Goal: Task Accomplishment & Management: Manage account settings

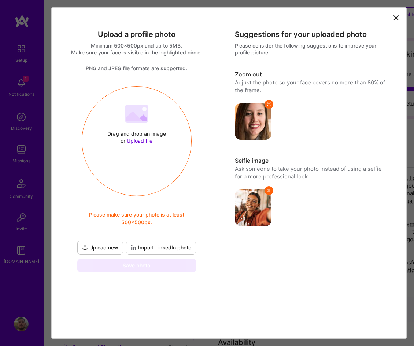
select select "US"
select select "Right Now"
click at [137, 141] on span "Upload file" at bounding box center [140, 141] width 26 height 6
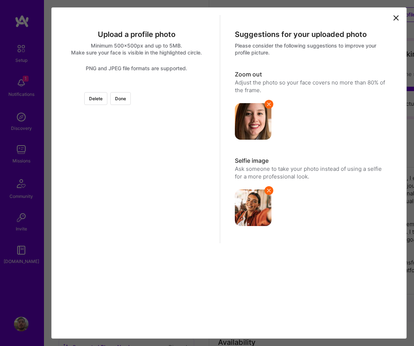
click at [137, 86] on div at bounding box center [137, 86] width 0 height 0
click at [168, 140] on div at bounding box center [218, 149] width 101 height 101
click at [264, 196] on div at bounding box center [264, 196] width 0 height 0
click at [131, 101] on button "Done" at bounding box center [120, 98] width 21 height 13
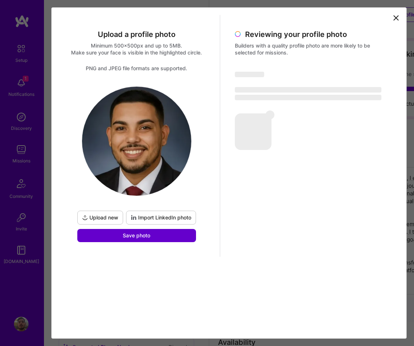
click at [155, 236] on button "Save photo" at bounding box center [136, 235] width 119 height 13
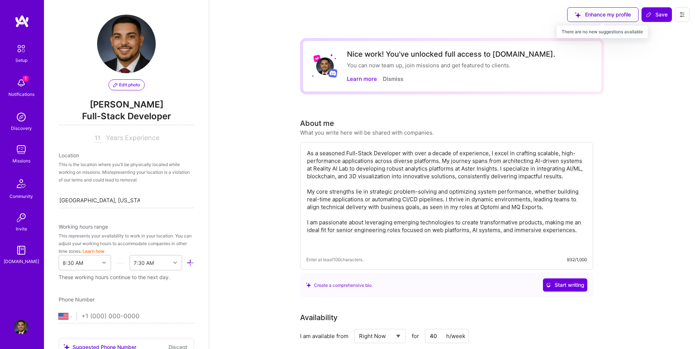
click at [413, 14] on div "Enhance my profile" at bounding box center [602, 14] width 71 height 15
click at [413, 15] on div "Enhance my profile" at bounding box center [602, 14] width 71 height 15
click at [413, 14] on div "Enhance my profile" at bounding box center [602, 14] width 71 height 15
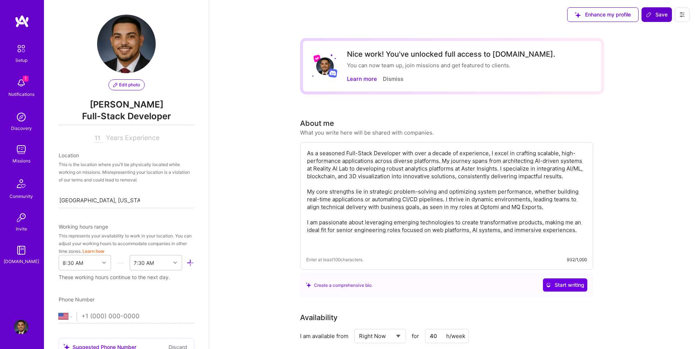
click at [413, 10] on button "Save" at bounding box center [656, 14] width 30 height 15
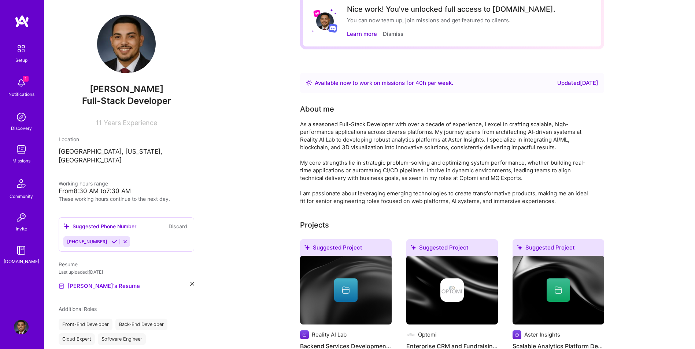
scroll to position [85, 0]
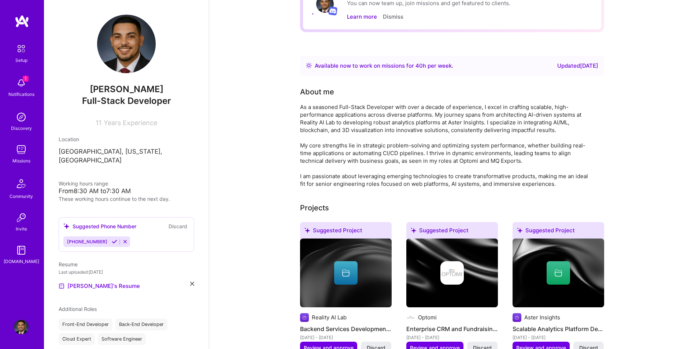
scroll to position [0, 0]
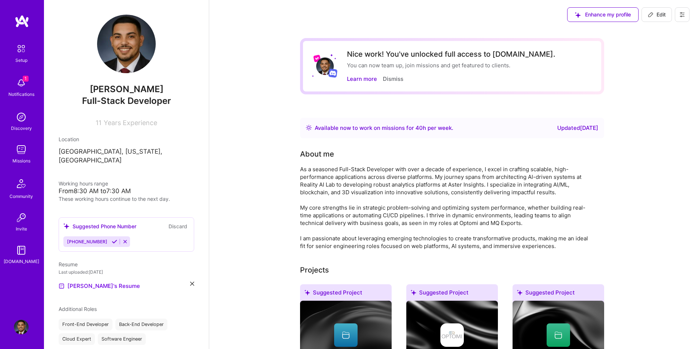
click at [26, 85] on img at bounding box center [21, 83] width 15 height 15
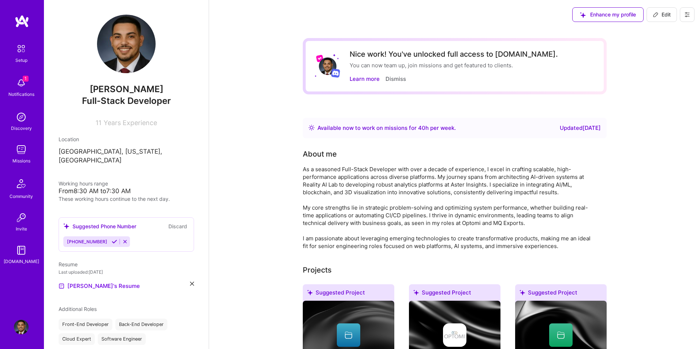
click at [21, 122] on img at bounding box center [21, 117] width 15 height 15
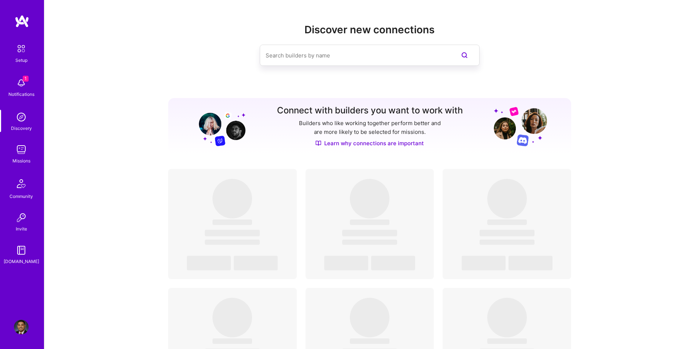
click at [108, 94] on div "Discover new connections Connect with builders you want to work with Builders w…" at bounding box center [369, 305] width 650 height 610
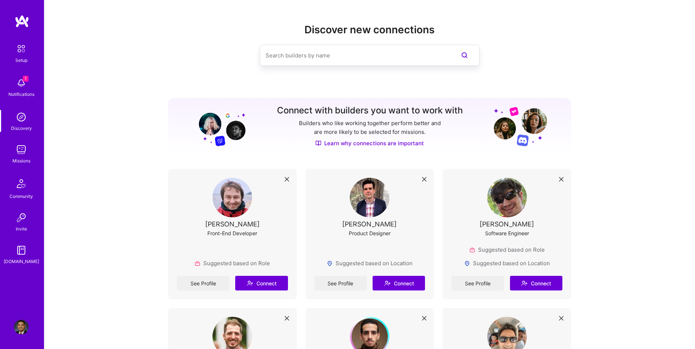
click at [19, 82] on img at bounding box center [21, 83] width 15 height 15
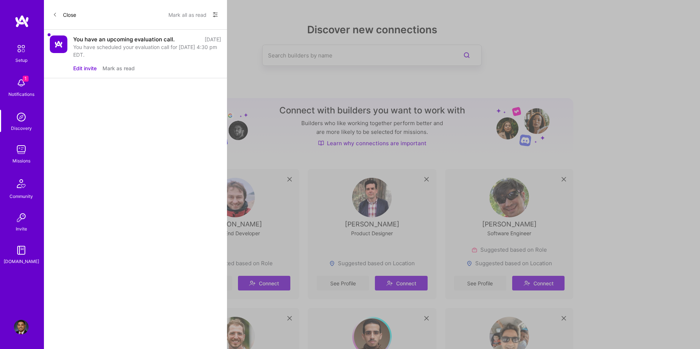
click at [18, 55] on img at bounding box center [21, 48] width 15 height 15
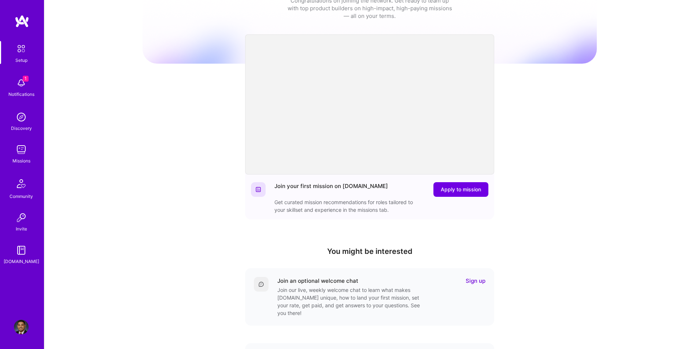
scroll to position [73, 0]
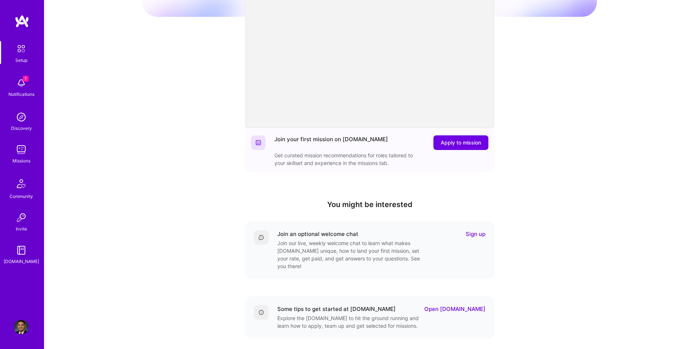
click at [119, 292] on div "Welcome to A.Team! Congratulations on joining the network. Get ready to team up…" at bounding box center [369, 168] width 650 height 482
click at [119, 297] on div "Welcome to A.Team! Congratulations on joining the network. Get ready to team up…" at bounding box center [369, 168] width 650 height 482
click at [19, 152] on img at bounding box center [21, 149] width 15 height 15
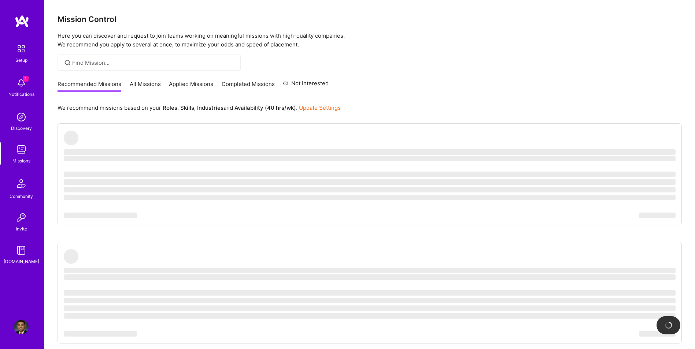
click at [19, 327] on img at bounding box center [21, 327] width 15 height 15
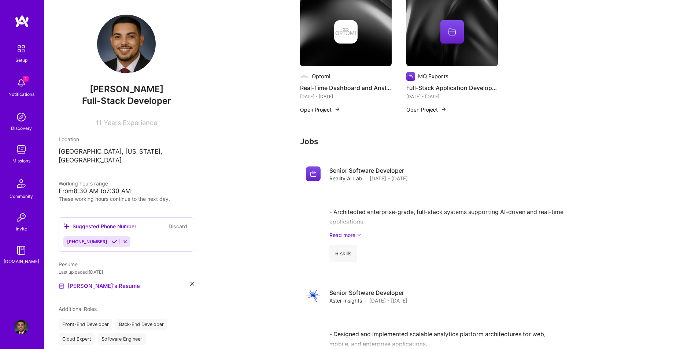
scroll to position [647, 0]
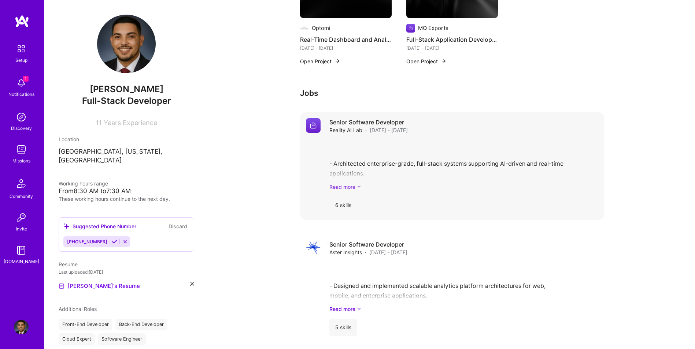
click at [344, 188] on link "Read more" at bounding box center [463, 187] width 269 height 8
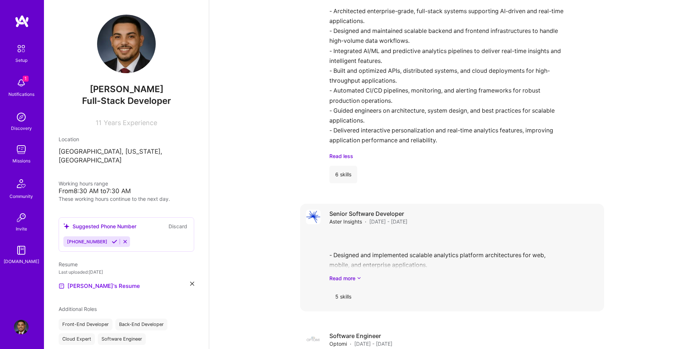
scroll to position [842, 0]
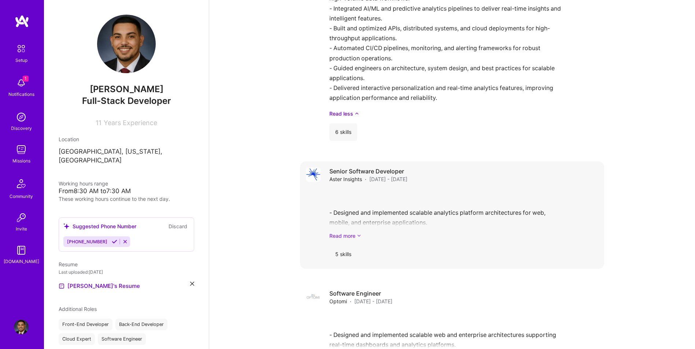
click at [346, 236] on link "Read more" at bounding box center [463, 236] width 269 height 8
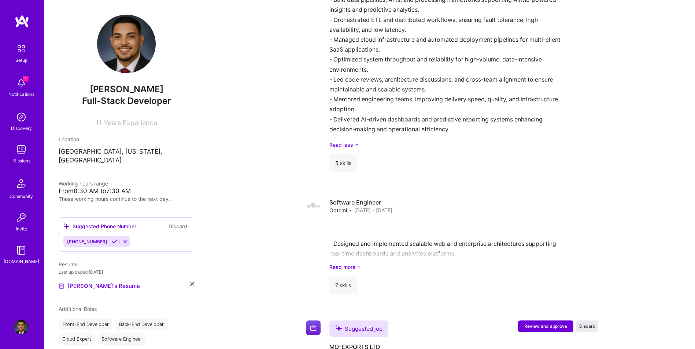
scroll to position [1087, 0]
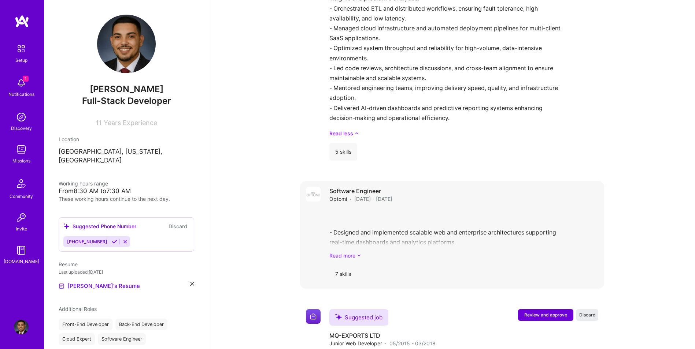
click at [345, 255] on link "Read more" at bounding box center [463, 256] width 269 height 8
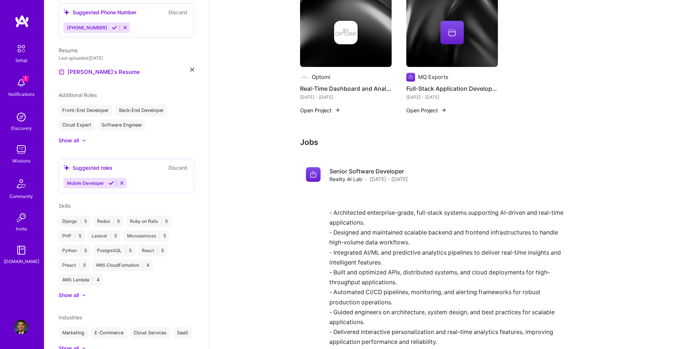
scroll to position [232, 0]
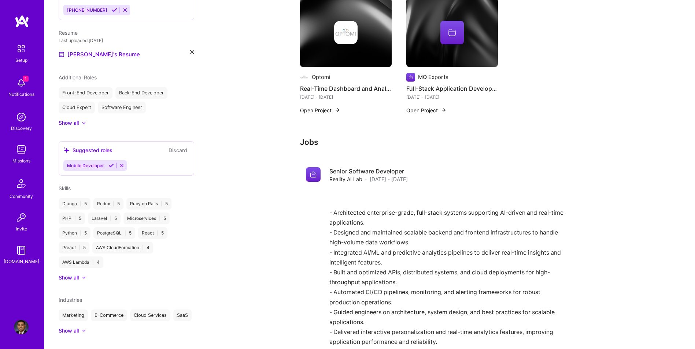
click at [76, 274] on div "Show all" at bounding box center [69, 277] width 20 height 7
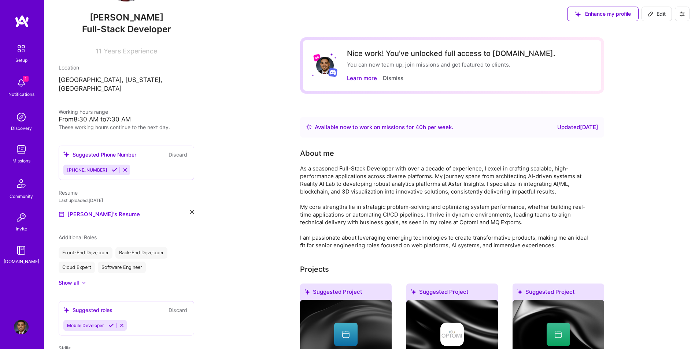
scroll to position [0, 0]
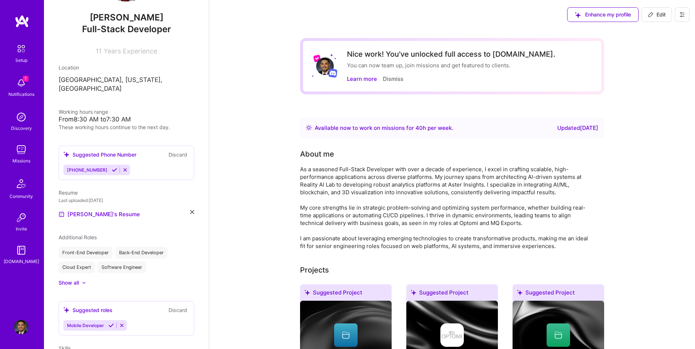
click at [413, 178] on div "As a seasoned Full-Stack Developer with over a decade of experience, I excel in…" at bounding box center [446, 208] width 293 height 85
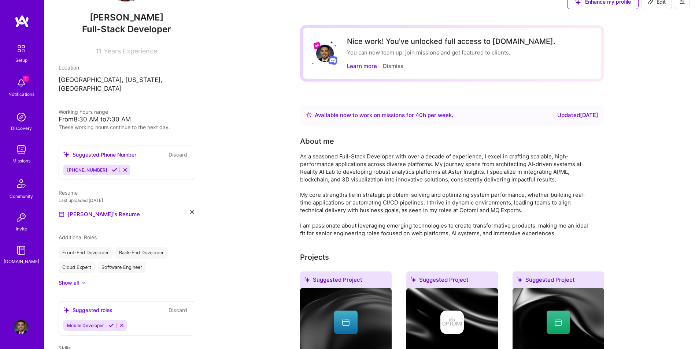
scroll to position [25, 0]
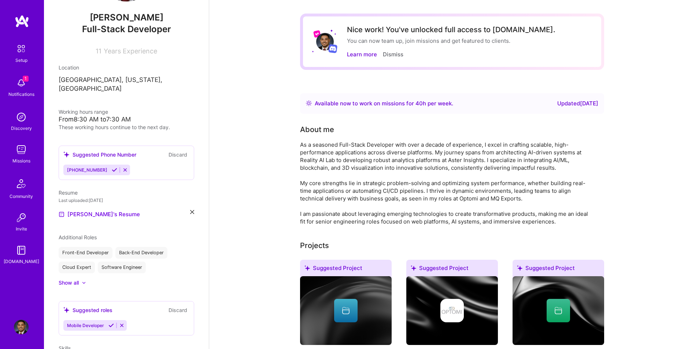
click at [378, 163] on div "As a seasoned Full-Stack Developer with over a decade of experience, I excel in…" at bounding box center [446, 183] width 293 height 85
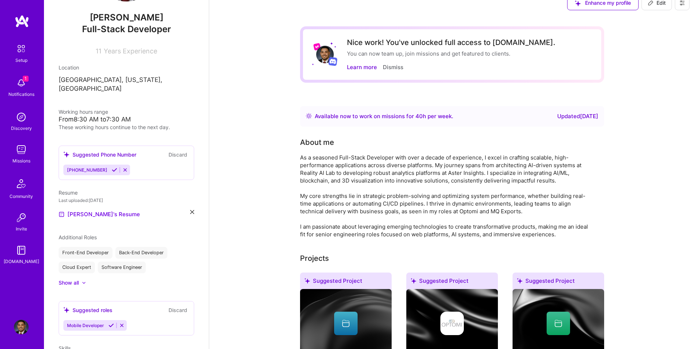
scroll to position [0, 0]
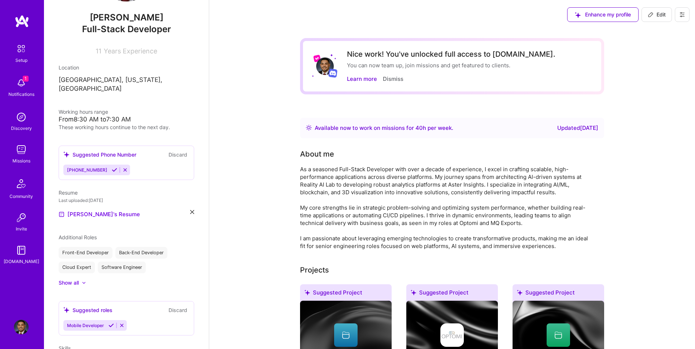
click at [413, 16] on icon at bounding box center [650, 14] width 4 height 4
select select "US"
select select "Right Now"
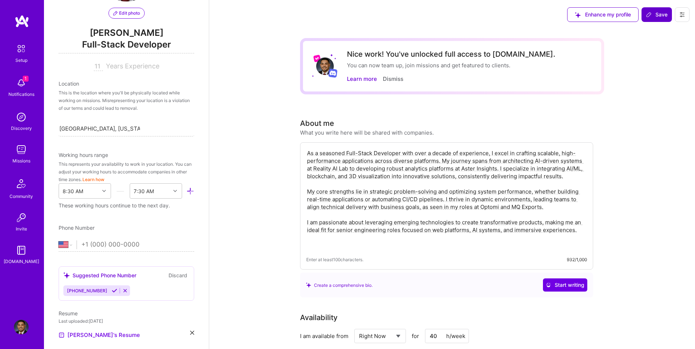
scroll to position [308, 0]
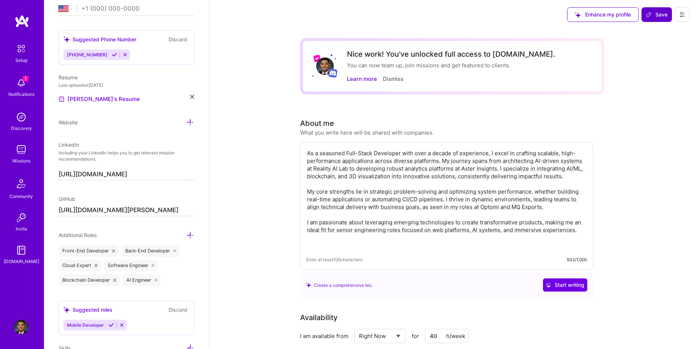
click at [413, 182] on textarea "As a seasoned Full-Stack Developer with over a decade of experience, I excel in…" at bounding box center [446, 199] width 281 height 101
click at [413, 177] on textarea "As a seasoned Full-Stack Developer with over a decade of experience, I excel in…" at bounding box center [446, 199] width 281 height 101
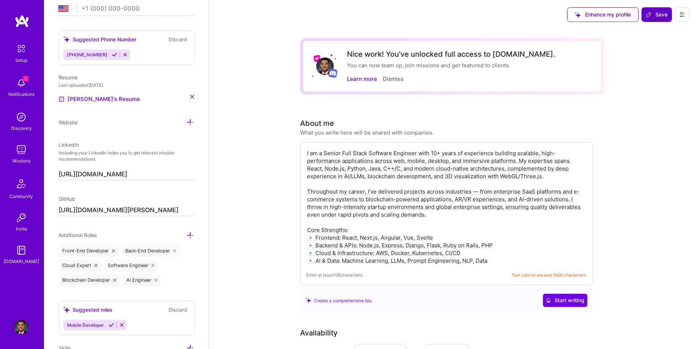
click at [345, 168] on textarea "I am a Senior Full Stack Software Engineer with 10+ years of experience buildin…" at bounding box center [446, 207] width 281 height 117
click at [345, 172] on textarea "I am a Senior Full Stack Software Engineer with 10+ years of experience buildin…" at bounding box center [446, 207] width 281 height 117
click at [411, 219] on textarea "I am a Senior Full Stack Software Engineer with 10+ years of experience buildin…" at bounding box center [446, 207] width 281 height 117
click at [413, 181] on textarea "I am a Senior Full Stack Software Engineer with 10+ years of experience buildin…" at bounding box center [446, 207] width 281 height 117
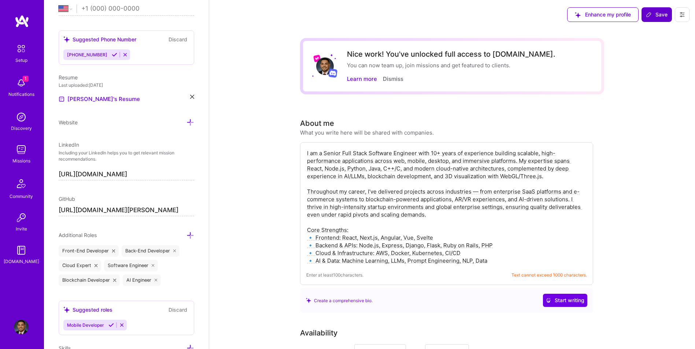
click at [413, 187] on textarea "I am a Senior Full Stack Software Engineer with 10+ years of experience buildin…" at bounding box center [446, 207] width 281 height 117
click at [413, 203] on textarea "I am a Senior Full Stack Software Engineer with 10+ years of experience buildin…" at bounding box center [446, 207] width 281 height 117
click at [413, 215] on textarea "I am a Senior Full Stack Software Engineer with 10+ years of experience buildin…" at bounding box center [446, 207] width 281 height 117
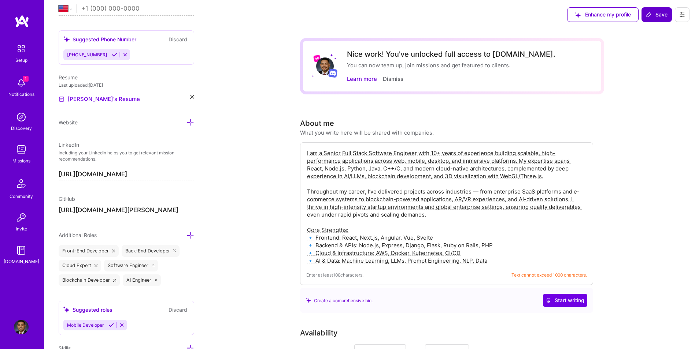
click at [413, 226] on textarea "I am a Senior Full Stack Software Engineer with 10+ years of experience buildin…" at bounding box center [446, 207] width 281 height 117
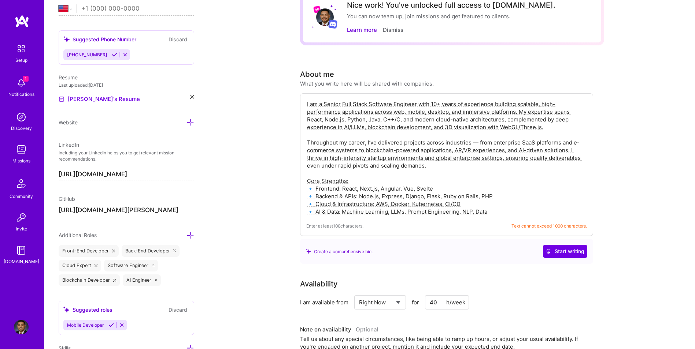
scroll to position [49, 0]
click at [383, 121] on textarea "I am a Senior Full Stack Software Engineer with 10+ years of experience buildin…" at bounding box center [446, 158] width 281 height 117
drag, startPoint x: 382, startPoint y: 121, endPoint x: 354, endPoint y: 120, distance: 27.1
click at [354, 120] on textarea "I am a Senior Full Stack Software Engineer with 10+ years of experience buildin…" at bounding box center [446, 158] width 281 height 117
click at [350, 120] on textarea "I am a Senior Full Stack Software Engineer with 10+ years of experience buildin…" at bounding box center [446, 158] width 281 height 117
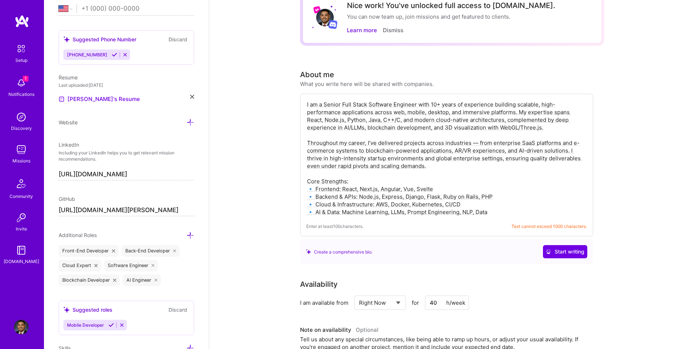
click at [346, 120] on textarea "I am a Senior Full Stack Software Engineer with 10+ years of experience buildin…" at bounding box center [446, 158] width 281 height 117
click at [367, 121] on textarea "I am a Senior Full Stack Software Engineer with 10+ years of experience buildin…" at bounding box center [446, 158] width 281 height 117
click at [367, 120] on textarea "I am a Senior Full Stack Software Engineer with 10+ years of experience buildin…" at bounding box center [446, 158] width 281 height 117
click at [368, 120] on textarea "I am a Senior Full Stack Software Engineer with 10+ years of experience buildin…" at bounding box center [446, 158] width 281 height 117
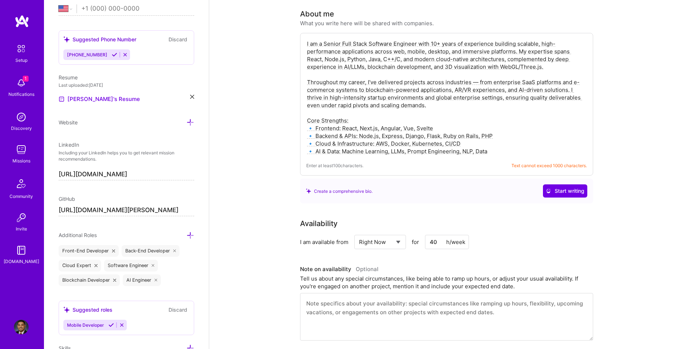
scroll to position [110, 0]
click at [413, 191] on span "Start writing" at bounding box center [565, 190] width 38 height 7
click at [413, 191] on div "Create a comprehensive bio. Start writing" at bounding box center [446, 190] width 281 height 13
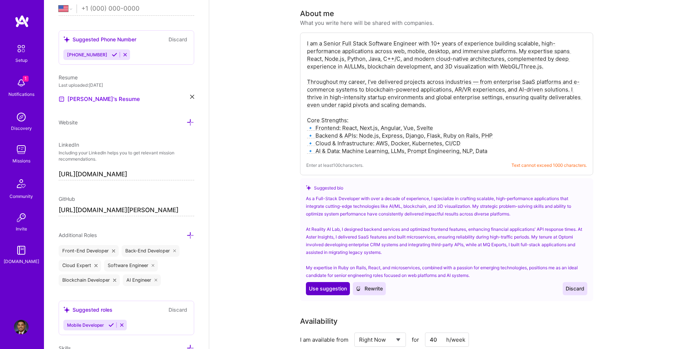
click at [339, 291] on span "Use suggestion" at bounding box center [328, 288] width 38 height 7
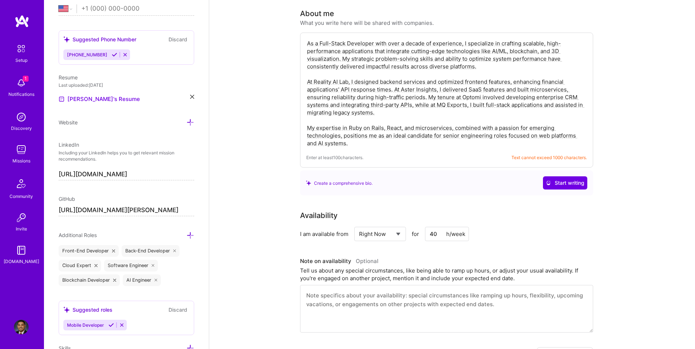
click at [413, 125] on textarea "As a Full-Stack Developer with over a decade of experience, I specialize in cra…" at bounding box center [446, 93] width 281 height 109
click at [413, 119] on textarea "As a Full-Stack Developer with over a decade of experience, I specialize in cra…" at bounding box center [446, 93] width 281 height 109
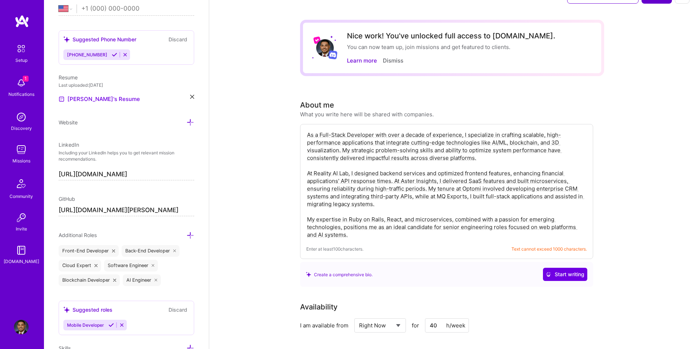
scroll to position [0, 0]
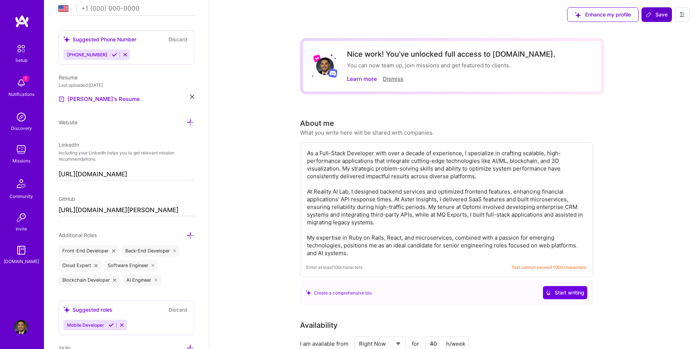
click at [393, 77] on button "Dismiss" at bounding box center [393, 79] width 21 height 8
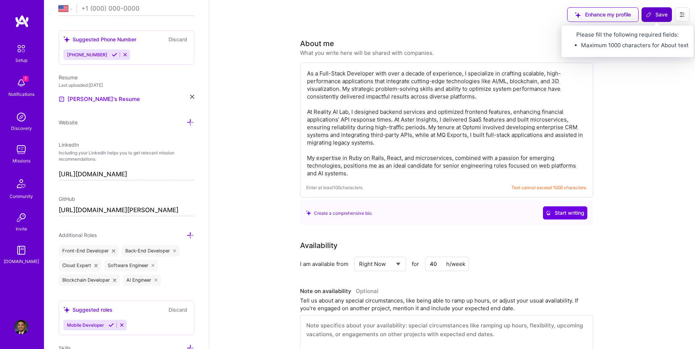
click at [413, 16] on span "Save" at bounding box center [657, 14] width 22 height 7
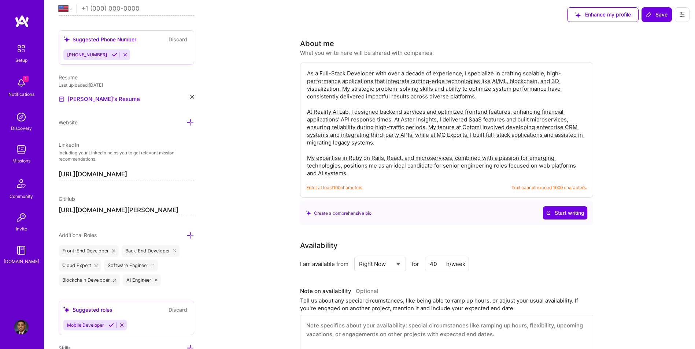
click at [404, 176] on textarea "As a Full-Stack Developer with over a decade of experience, I specialize in cra…" at bounding box center [446, 123] width 281 height 109
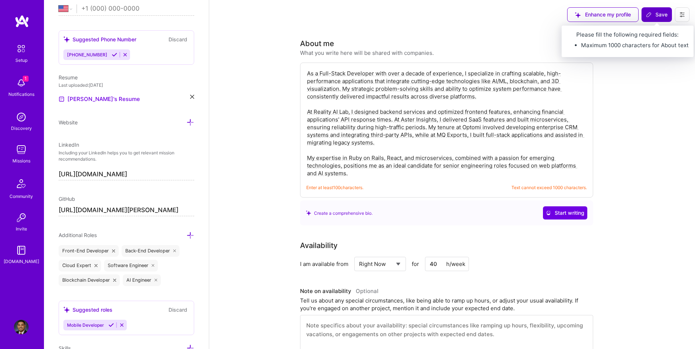
click at [413, 9] on button "Save" at bounding box center [656, 14] width 30 height 15
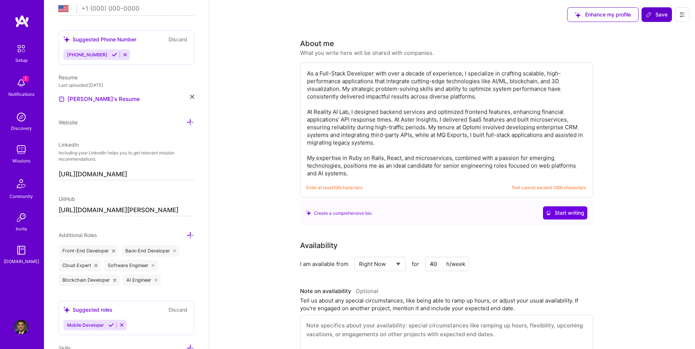
click at [413, 17] on icon at bounding box center [649, 15] width 6 height 6
click at [351, 171] on textarea "As a Full-Stack Developer with over a decade of experience, I specialize in cra…" at bounding box center [446, 123] width 281 height 109
click at [373, 155] on textarea "As a Full-Stack Developer with over a decade of experience, I specialize in cra…" at bounding box center [446, 123] width 281 height 109
drag, startPoint x: 384, startPoint y: 149, endPoint x: 387, endPoint y: 145, distance: 5.1
click at [387, 145] on textarea "As a Full-Stack Developer with over a decade of experience, I specialize in cra…" at bounding box center [446, 123] width 281 height 109
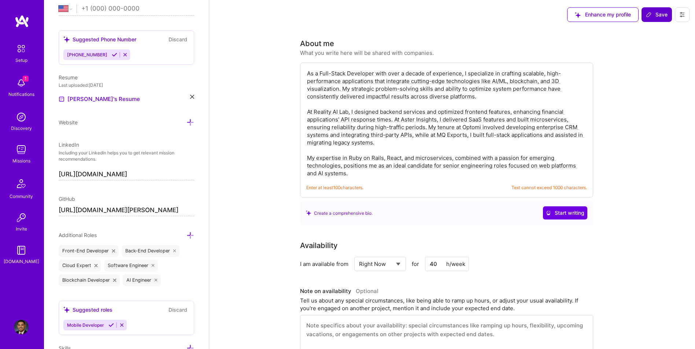
click at [360, 172] on textarea "As a Full-Stack Developer with over a decade of experience, I specialize in cra…" at bounding box center [446, 123] width 281 height 109
drag, startPoint x: 360, startPoint y: 172, endPoint x: 301, endPoint y: 154, distance: 61.0
click at [301, 154] on div "As a Full-Stack Developer with over a decade of experience, I specialize in cra…" at bounding box center [446, 130] width 293 height 135
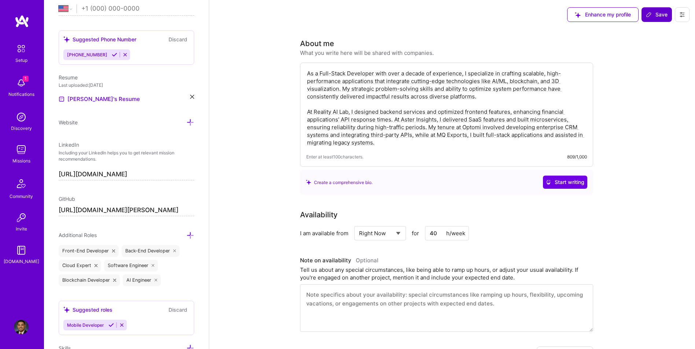
click at [413, 93] on textarea "As a Full-Stack Developer with over a decade of experience, I specialize in cra…" at bounding box center [446, 108] width 281 height 78
click at [413, 83] on textarea "As a Full-Stack Developer with over a decade of experience, I specialize in cra…" at bounding box center [446, 108] width 281 height 78
click at [413, 96] on textarea "As a Full-Stack Developer with over a decade of experience, I specialize in cra…" at bounding box center [446, 108] width 281 height 78
click at [413, 116] on textarea "As a Full-Stack Developer with over a decade of experience, I specialize in cra…" at bounding box center [446, 108] width 281 height 78
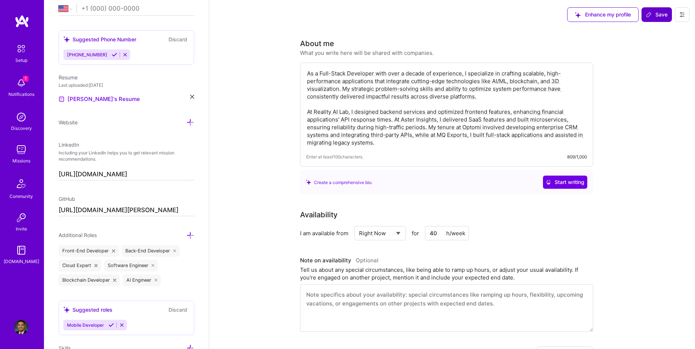
click at [413, 129] on textarea "As a Full-Stack Developer with over a decade of experience, I specialize in cra…" at bounding box center [446, 108] width 281 height 78
click at [413, 137] on textarea "As a Full-Stack Developer with over a decade of experience, I specialize in cra…" at bounding box center [446, 108] width 281 height 78
type textarea "As a Full-Stack Developer with over a decade of experience, I specialize in cra…"
click at [413, 19] on button "Save" at bounding box center [656, 14] width 30 height 15
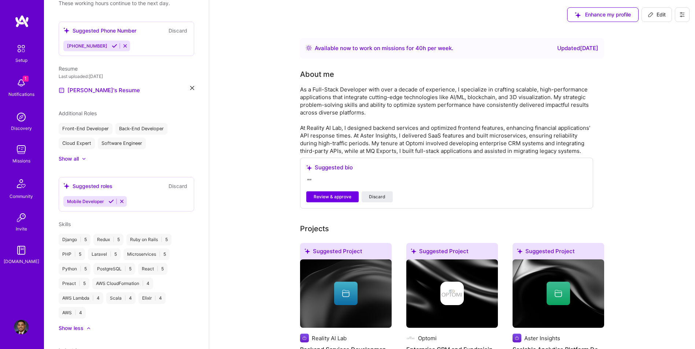
scroll to position [267, 0]
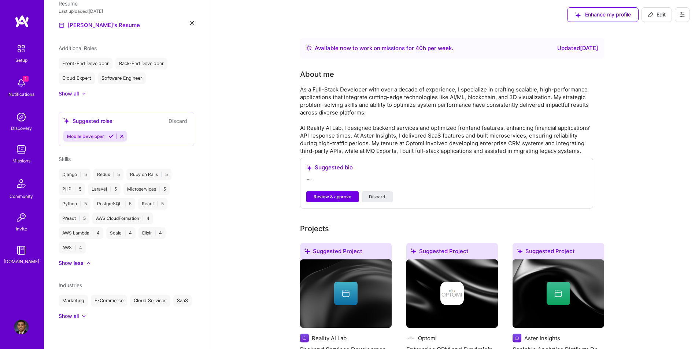
click at [91, 134] on span "Mobile Developer" at bounding box center [85, 136] width 37 height 5
click at [110, 134] on icon at bounding box center [110, 136] width 5 height 5
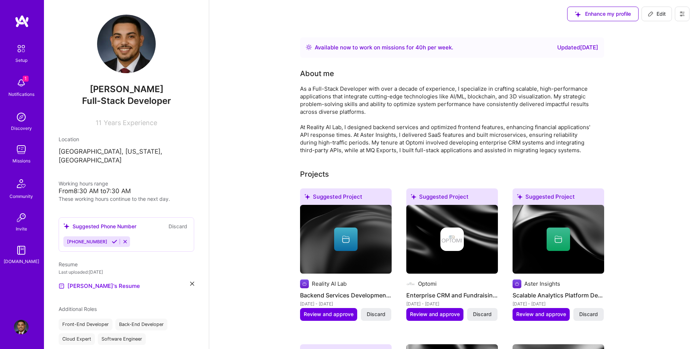
scroll to position [0, 0]
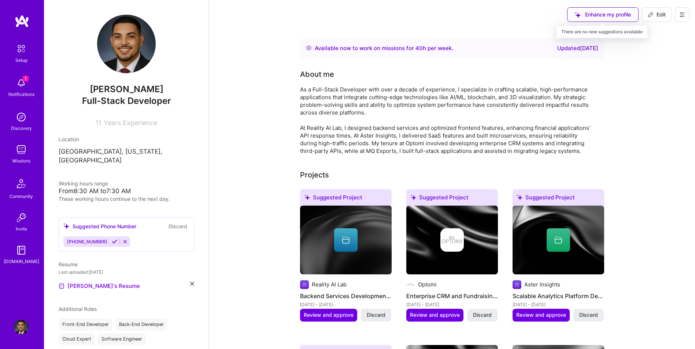
click at [413, 18] on div "Enhance my profile" at bounding box center [602, 14] width 71 height 15
click at [413, 17] on span "Edit" at bounding box center [656, 14] width 18 height 7
select select "US"
select select "Right Now"
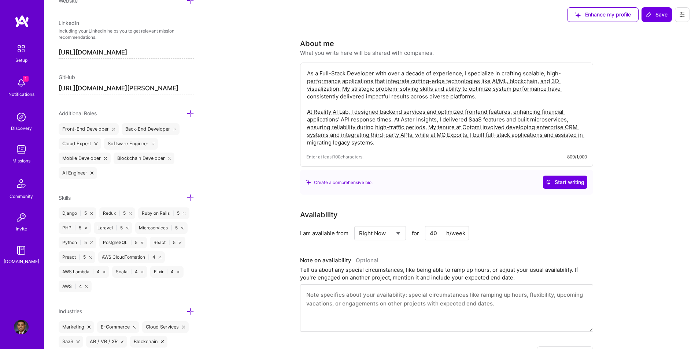
scroll to position [454, 0]
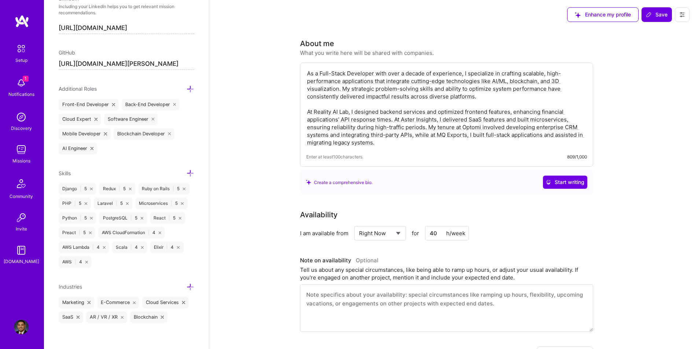
click at [186, 174] on icon at bounding box center [190, 174] width 8 height 8
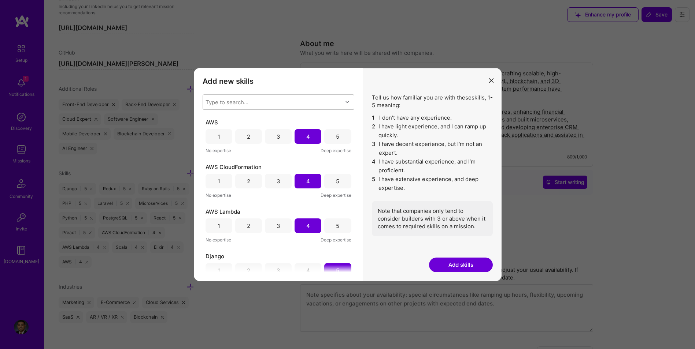
click at [238, 107] on div "Type to search..." at bounding box center [273, 102] width 140 height 15
type input "Node"
click at [240, 120] on div "Node.js" at bounding box center [278, 121] width 143 height 8
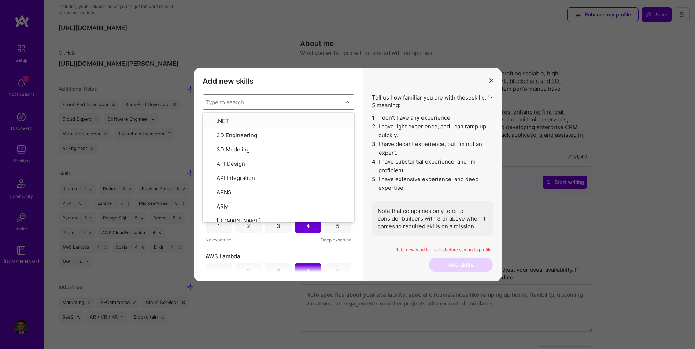
click at [243, 101] on div "Type to search..." at bounding box center [226, 103] width 43 height 8
type input "Ang"
checkbox input "true"
checkbox input "false"
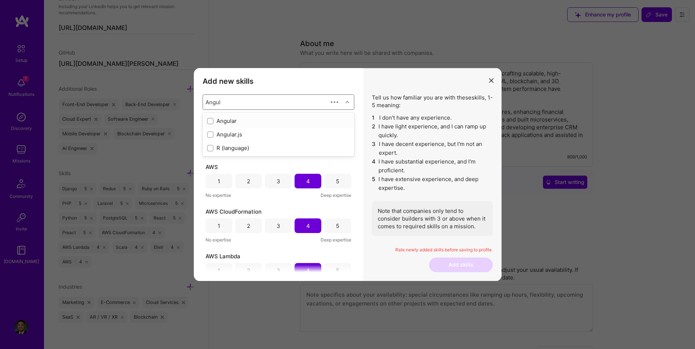
type input "Angular"
click at [235, 122] on div "Angular" at bounding box center [278, 121] width 143 height 8
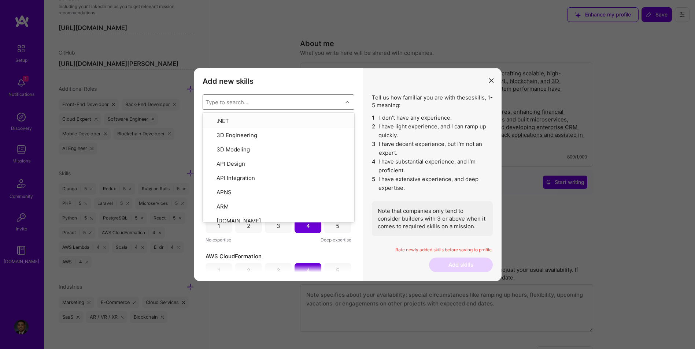
click at [239, 102] on div "Type to search..." at bounding box center [226, 103] width 43 height 8
type input "Typ"
checkbox input "false"
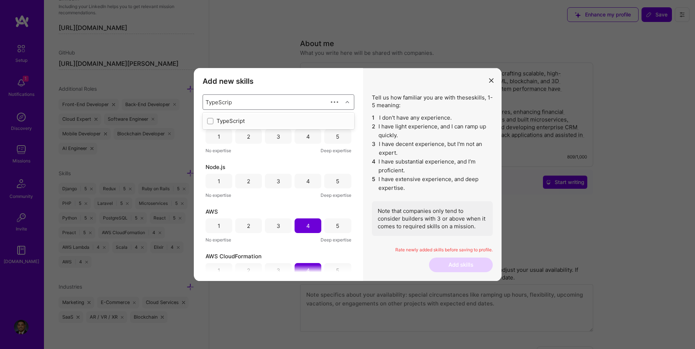
type input "TypeScript"
click at [239, 125] on div "TypeScript" at bounding box center [278, 121] width 143 height 8
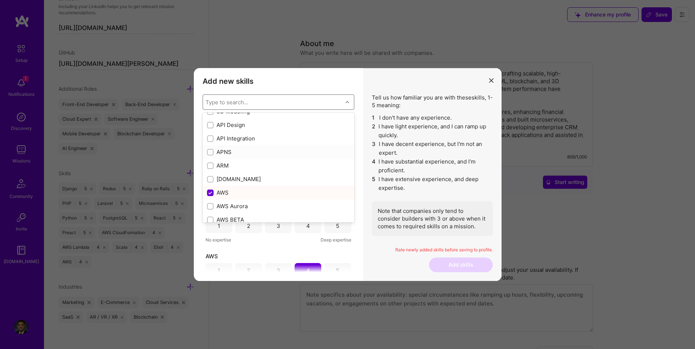
scroll to position [61, 0]
click at [222, 155] on div "[DOMAIN_NAME]" at bounding box center [278, 155] width 143 height 8
checkbox input "true"
click at [239, 119] on div "Algorithm Design" at bounding box center [278, 117] width 143 height 8
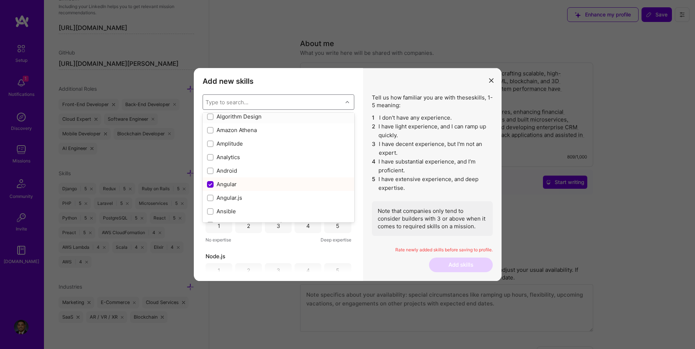
checkbox input "true"
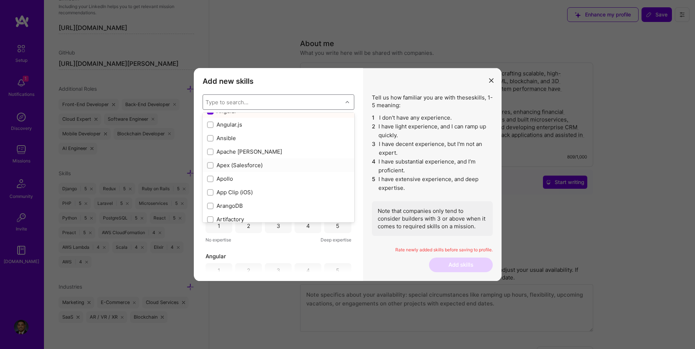
click at [218, 166] on div "Apex (Salesforce)" at bounding box center [278, 166] width 143 height 8
checkbox input "true"
click at [241, 161] on div "Artificial Intelligence (AI)" at bounding box center [278, 160] width 143 height 8
checkbox input "true"
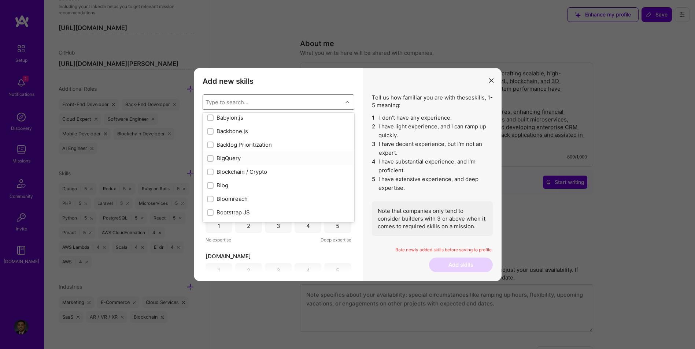
scroll to position [635, 0]
click at [248, 166] on div "Blockchain / Crypto" at bounding box center [278, 164] width 143 height 8
checkbox input "true"
click at [238, 157] on div "Docker" at bounding box center [278, 154] width 143 height 8
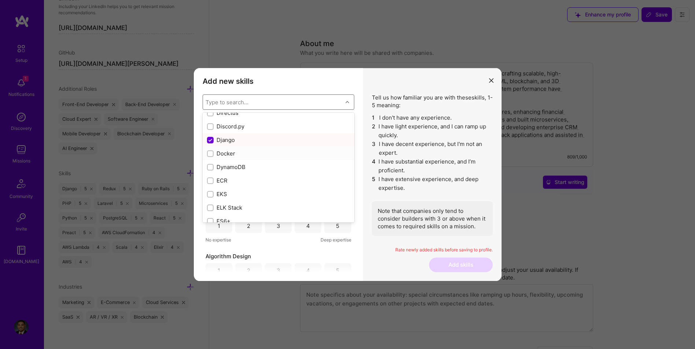
checkbox input "true"
click at [233, 165] on div "Ethereum (engineering)" at bounding box center [278, 164] width 143 height 8
checkbox input "true"
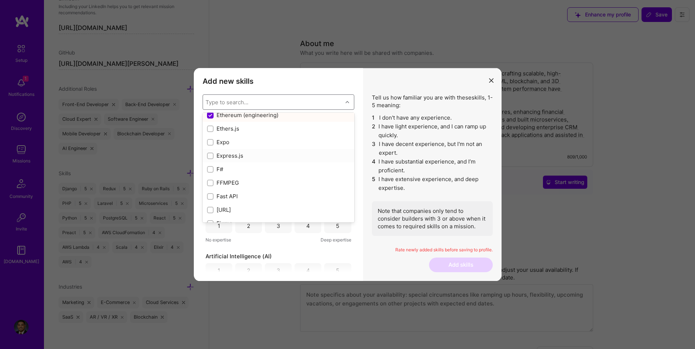
click at [236, 157] on div "Express.js" at bounding box center [278, 156] width 143 height 8
checkbox input "true"
click at [233, 197] on div "Fast API" at bounding box center [278, 197] width 143 height 8
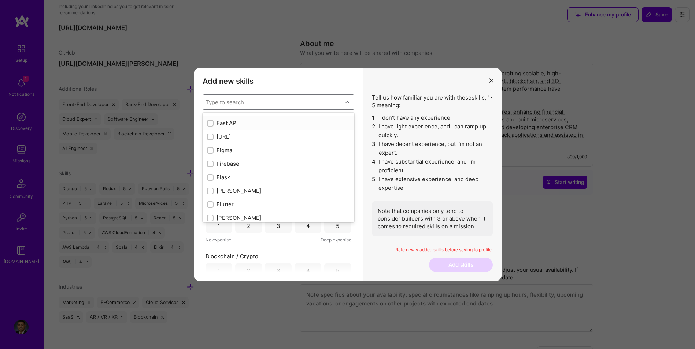
click at [231, 123] on div "Fast API" at bounding box center [278, 123] width 143 height 8
checkbox input "true"
click at [244, 155] on div "Flutter" at bounding box center [278, 156] width 143 height 8
checkbox input "true"
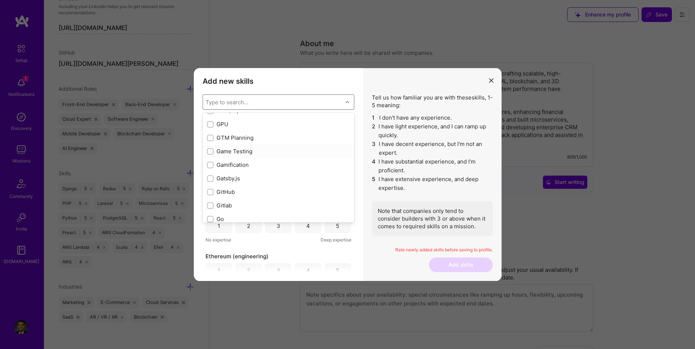
scroll to position [1904, 0]
click at [243, 163] on div "Gatsby.js" at bounding box center [279, 168] width 152 height 14
checkbox input "true"
click at [238, 180] on div "GitHub" at bounding box center [278, 182] width 143 height 8
checkbox input "true"
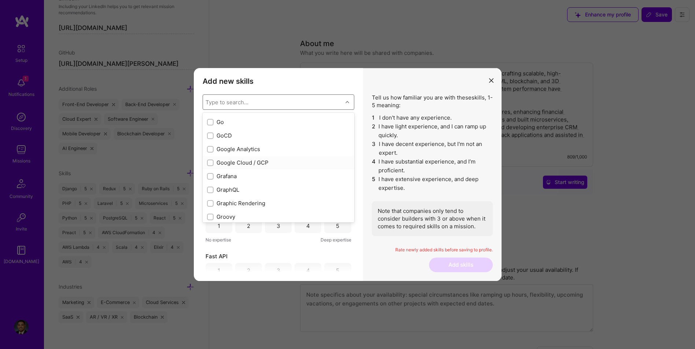
scroll to position [2002, 0]
click at [253, 153] on div "Google Cloud / GCP" at bounding box center [278, 152] width 143 height 8
checkbox input "true"
click at [242, 178] on div "GraphQL" at bounding box center [278, 179] width 143 height 8
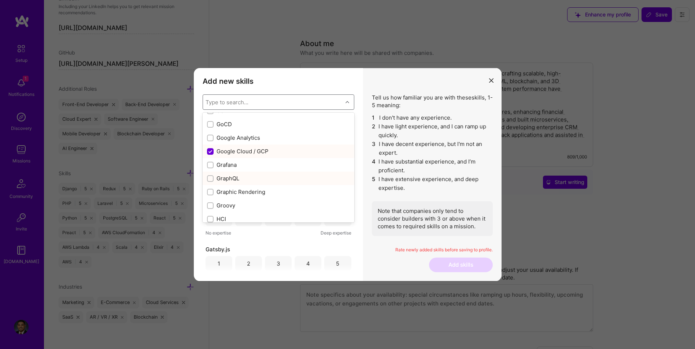
checkbox input "true"
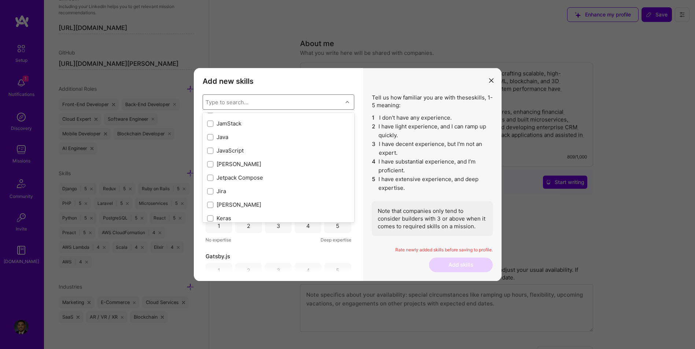
scroll to position [2332, 0]
click at [240, 148] on div "JavaScript" at bounding box center [278, 147] width 143 height 8
checkbox input "true"
click at [249, 161] on div "[PERSON_NAME]" at bounding box center [278, 161] width 143 height 8
checkbox input "true"
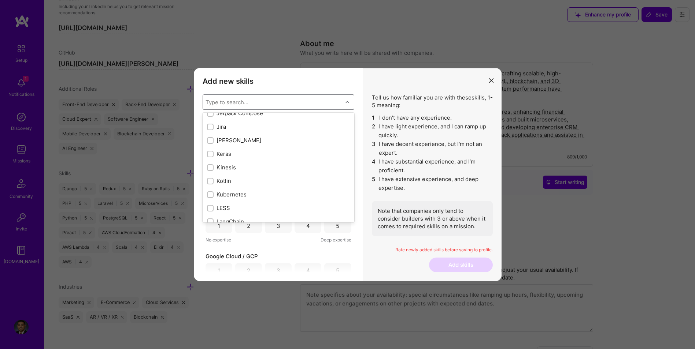
scroll to position [2417, 0]
click at [233, 117] on div "Kafka" at bounding box center [278, 116] width 143 height 8
checkbox input "true"
click at [246, 156] on div "Kubernetes" at bounding box center [278, 159] width 143 height 8
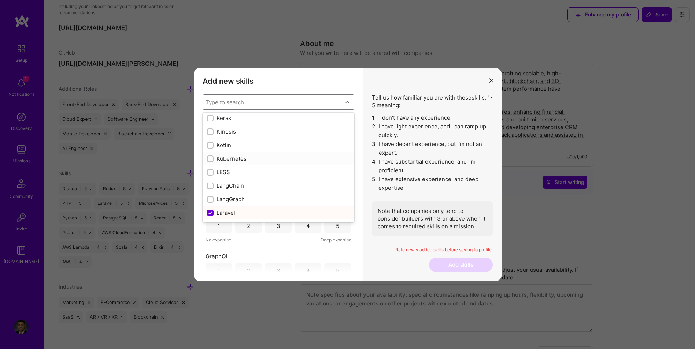
checkbox input "true"
click at [245, 184] on div "LangChain" at bounding box center [278, 186] width 143 height 8
checkbox input "true"
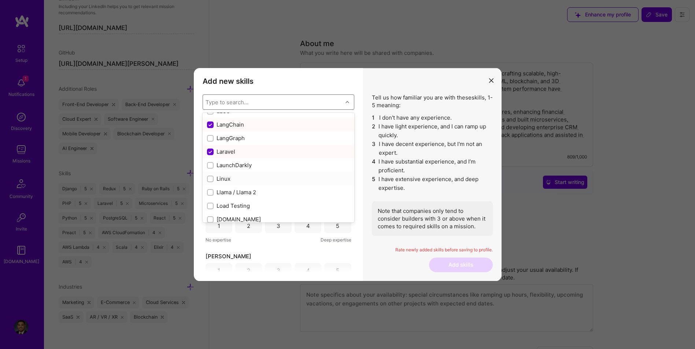
click at [260, 180] on div "Linux" at bounding box center [278, 179] width 143 height 8
checkbox input "true"
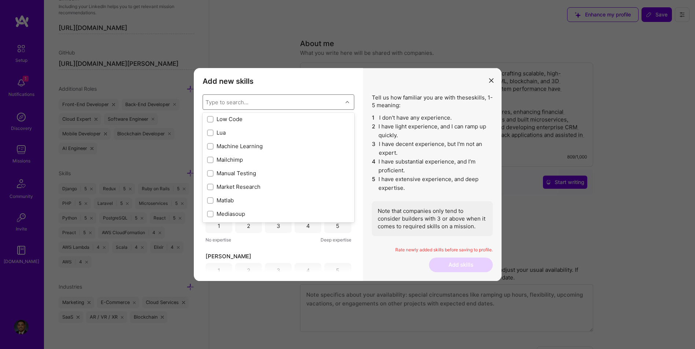
scroll to position [2624, 0]
click at [256, 140] on div "Machine Learning" at bounding box center [278, 139] width 143 height 8
click at [234, 115] on div "Machine Learning" at bounding box center [278, 115] width 143 height 8
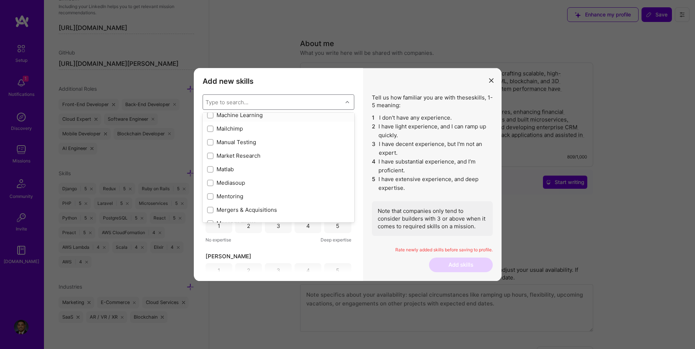
click at [234, 115] on div "Machine Learning" at bounding box center [278, 115] width 143 height 8
checkbox input "false"
click at [208, 142] on div "modal" at bounding box center [210, 139] width 7 height 7
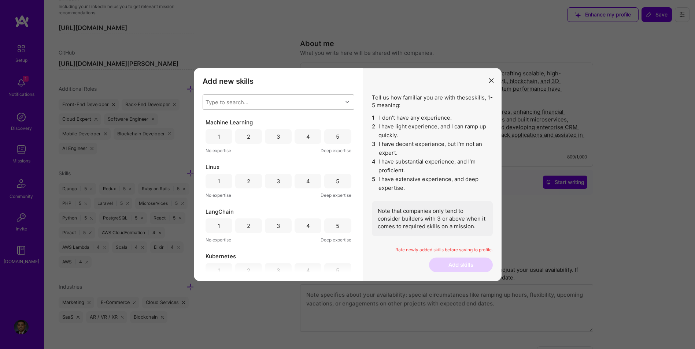
click at [272, 101] on div "Type to search..." at bounding box center [273, 102] width 140 height 15
click at [213, 173] on div "modal" at bounding box center [210, 173] width 7 height 7
click at [347, 105] on div "modal" at bounding box center [347, 102] width 11 height 10
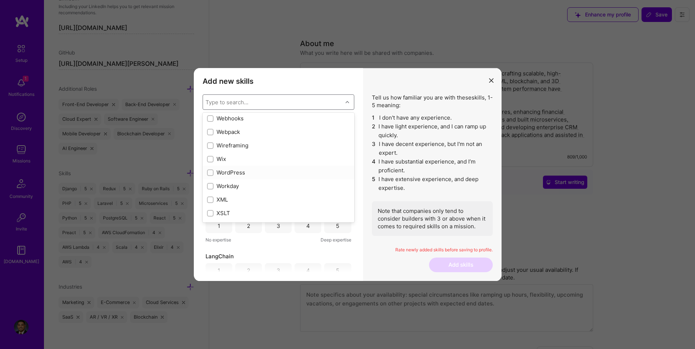
click at [235, 174] on div "WordPress" at bounding box center [278, 173] width 143 height 8
checkbox input "true"
click at [238, 139] on div "WebGL" at bounding box center [278, 140] width 143 height 8
checkbox input "true"
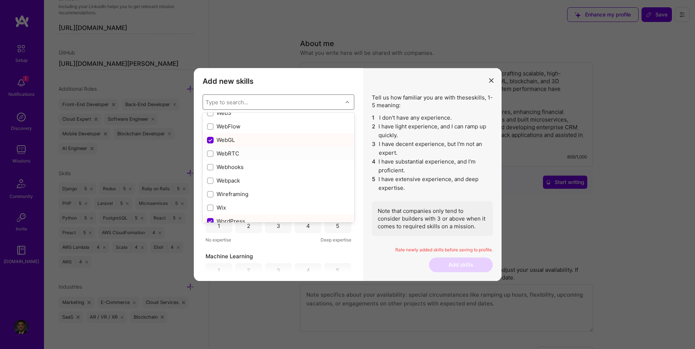
click at [233, 154] on div "WebRTC" at bounding box center [278, 154] width 143 height 8
checkbox input "true"
click at [238, 183] on div "Web3" at bounding box center [278, 186] width 143 height 8
checkbox input "true"
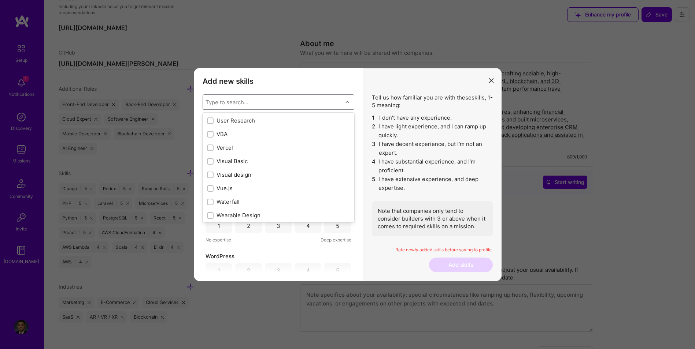
scroll to position [4685, 0]
click at [236, 203] on div "Vue.js" at bounding box center [278, 205] width 143 height 8
checkbox input "true"
click at [241, 141] on div "Type-Orm" at bounding box center [278, 141] width 143 height 8
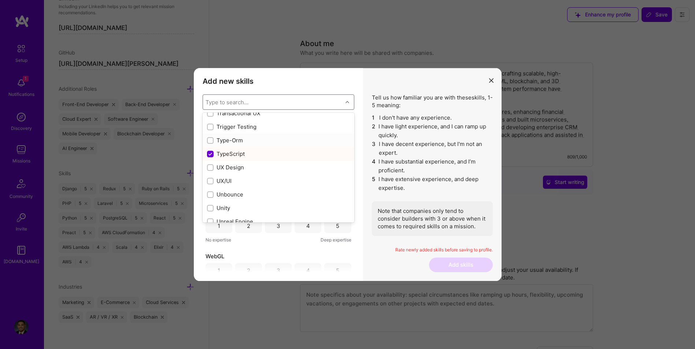
checkbox input "true"
click at [372, 257] on div "Rate newly added skills before saving to profile." at bounding box center [432, 252] width 121 height 11
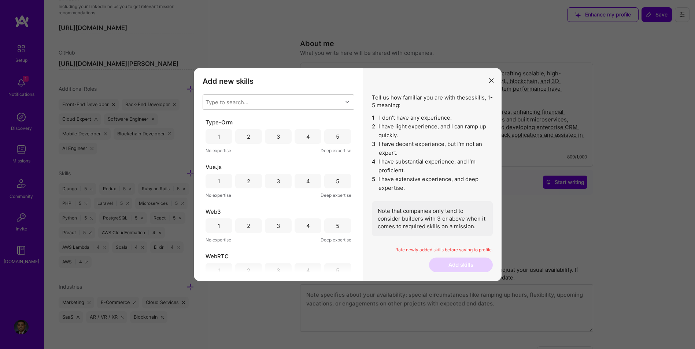
click at [279, 138] on div "3" at bounding box center [278, 136] width 27 height 15
click at [283, 182] on div "3" at bounding box center [278, 181] width 27 height 15
click at [303, 182] on div "4" at bounding box center [307, 181] width 27 height 15
click at [299, 229] on div "4" at bounding box center [307, 226] width 27 height 15
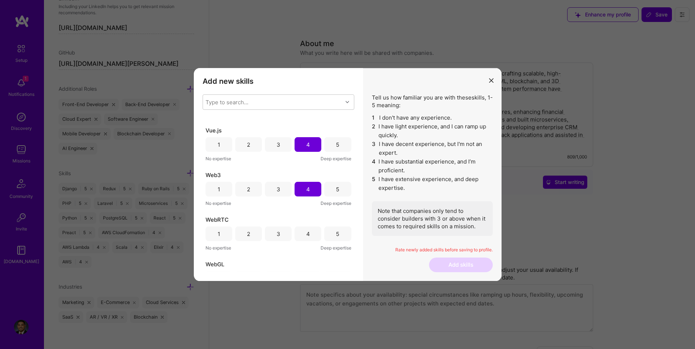
scroll to position [61, 0]
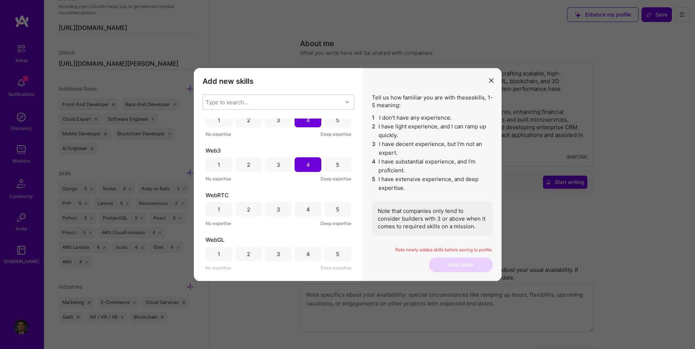
click at [285, 212] on div "3" at bounding box center [278, 209] width 27 height 15
click at [283, 255] on div "3" at bounding box center [278, 254] width 27 height 15
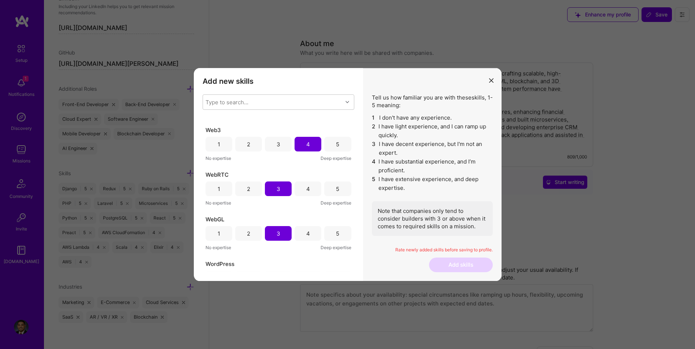
scroll to position [122, 0]
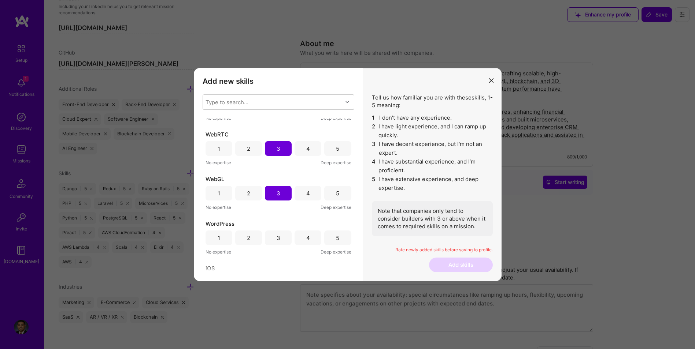
click at [308, 190] on div "4" at bounding box center [307, 193] width 27 height 15
click at [303, 240] on div "4" at bounding box center [307, 238] width 27 height 15
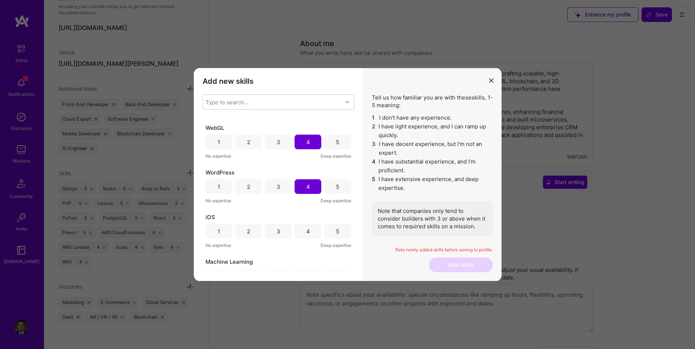
scroll to position [183, 0]
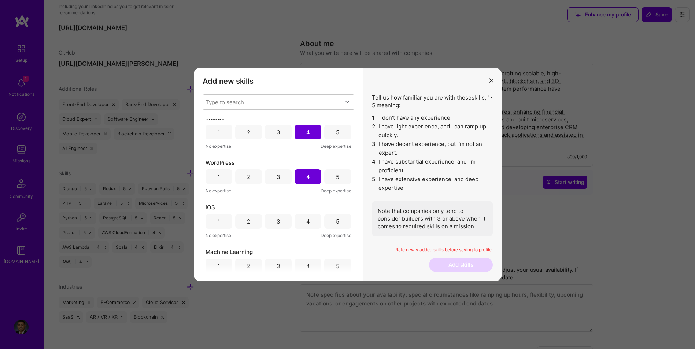
click at [338, 222] on div "5" at bounding box center [337, 221] width 27 height 15
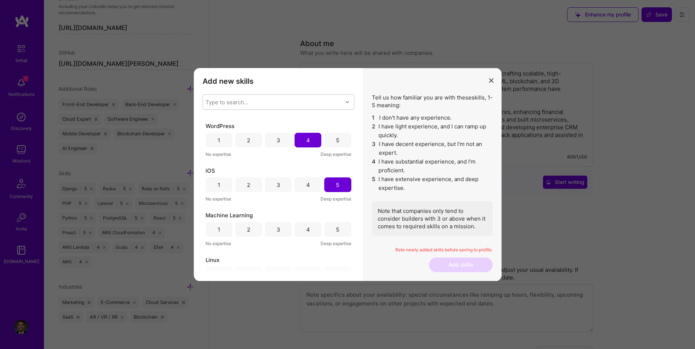
scroll to position [256, 0]
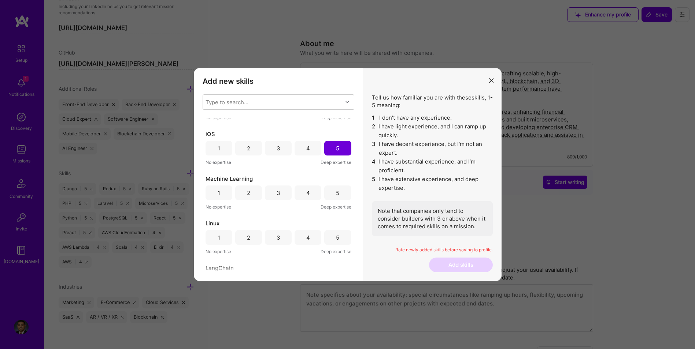
click at [303, 194] on div "4" at bounding box center [307, 193] width 27 height 15
click at [307, 234] on div "4" at bounding box center [308, 238] width 4 height 8
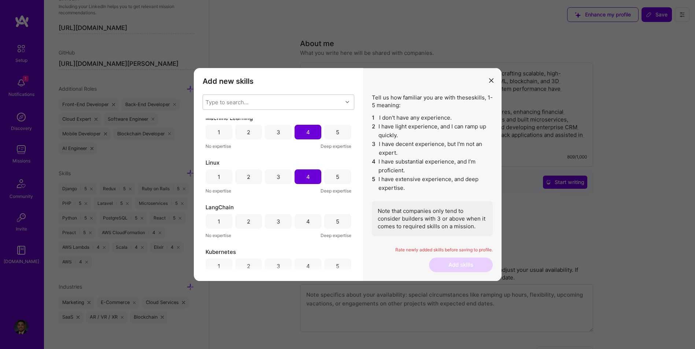
scroll to position [318, 0]
click at [332, 177] on div "5" at bounding box center [337, 176] width 27 height 15
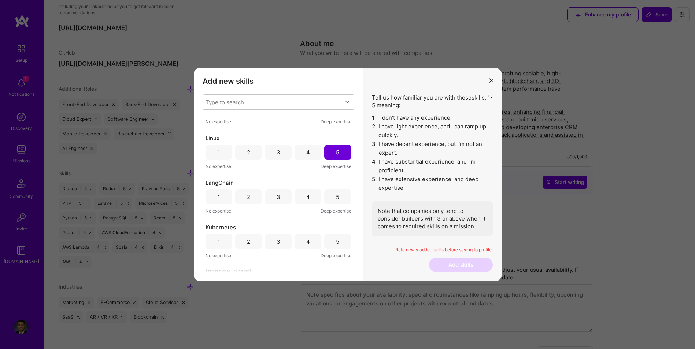
click at [312, 198] on div "4" at bounding box center [307, 197] width 27 height 15
click at [327, 242] on div "5" at bounding box center [337, 241] width 27 height 15
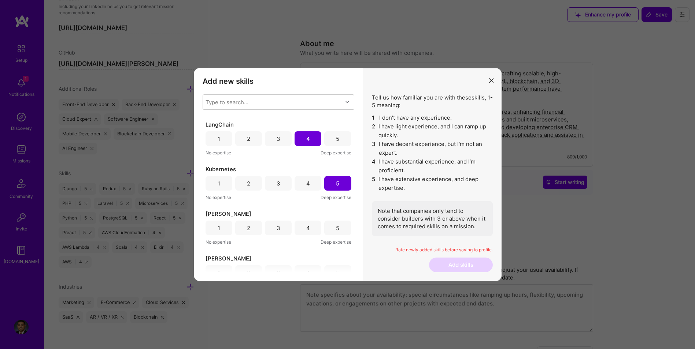
scroll to position [415, 0]
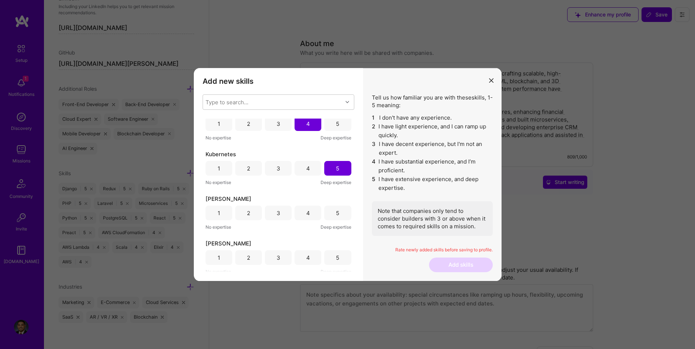
click at [295, 210] on div "4" at bounding box center [307, 213] width 27 height 15
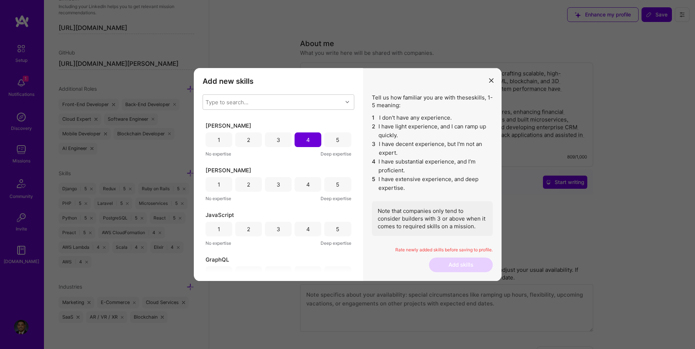
click at [326, 229] on div "5" at bounding box center [337, 229] width 27 height 15
click at [306, 186] on div "4" at bounding box center [308, 185] width 4 height 8
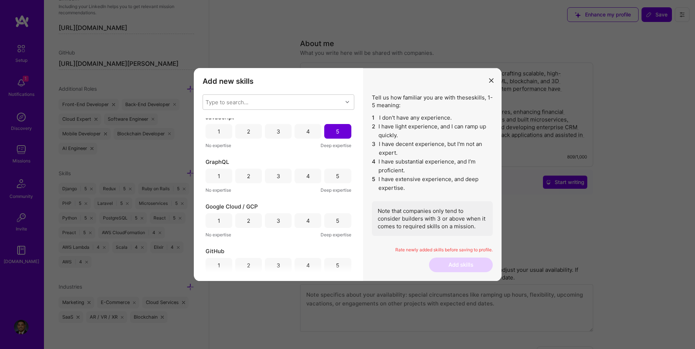
click at [305, 182] on div "4" at bounding box center [307, 176] width 27 height 15
click at [310, 217] on div "4" at bounding box center [307, 221] width 27 height 15
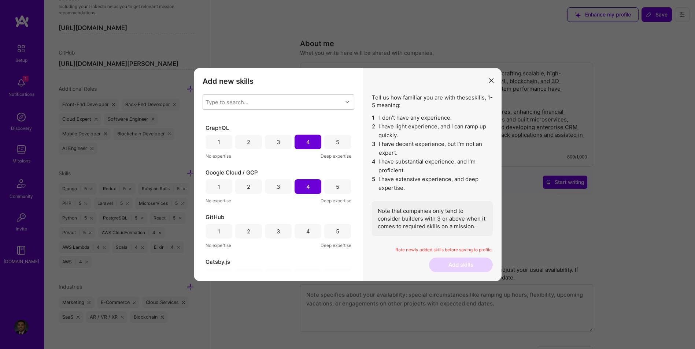
scroll to position [659, 0]
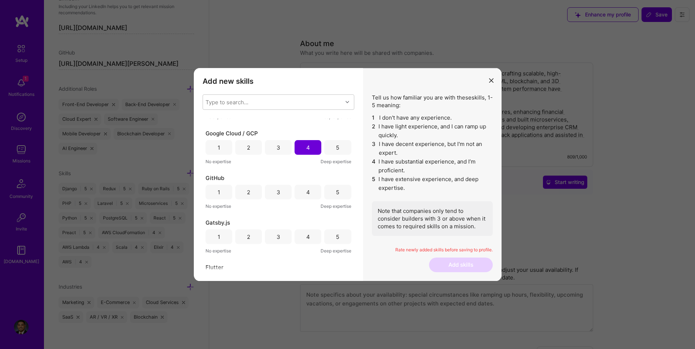
click at [336, 192] on div "5" at bounding box center [337, 193] width 3 height 8
click at [330, 234] on div "5" at bounding box center [337, 237] width 27 height 15
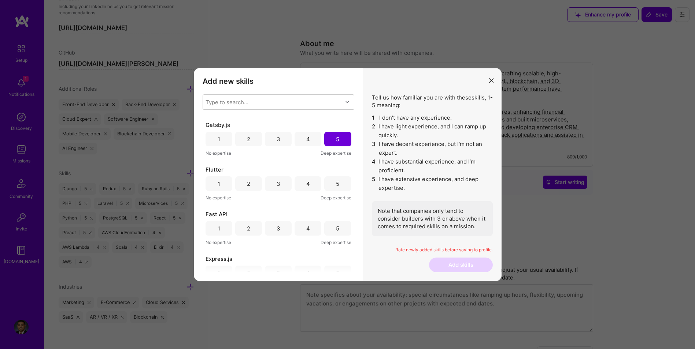
scroll to position [781, 0]
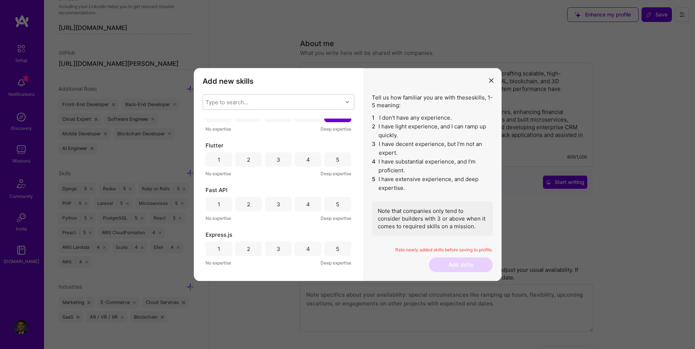
click at [303, 163] on div "4" at bounding box center [307, 159] width 27 height 15
click at [331, 203] on div "5" at bounding box center [337, 204] width 27 height 15
click at [330, 246] on div "5" at bounding box center [337, 249] width 27 height 15
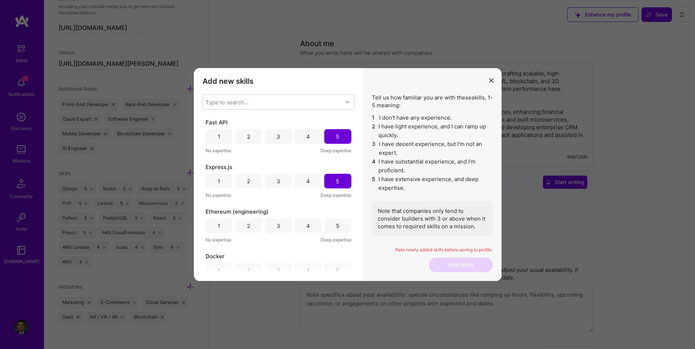
scroll to position [867, 0]
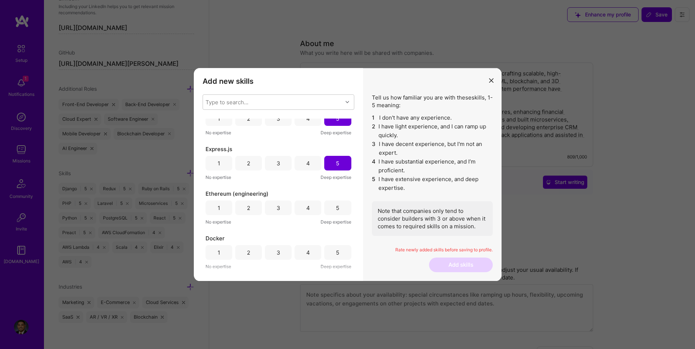
click at [285, 209] on div "3" at bounding box center [278, 208] width 27 height 15
click at [301, 250] on div "4" at bounding box center [307, 252] width 27 height 15
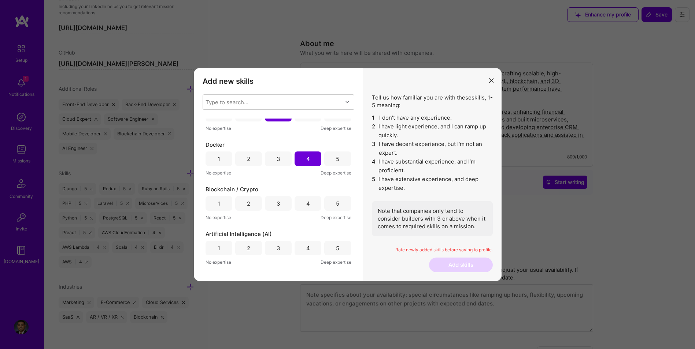
scroll to position [964, 0]
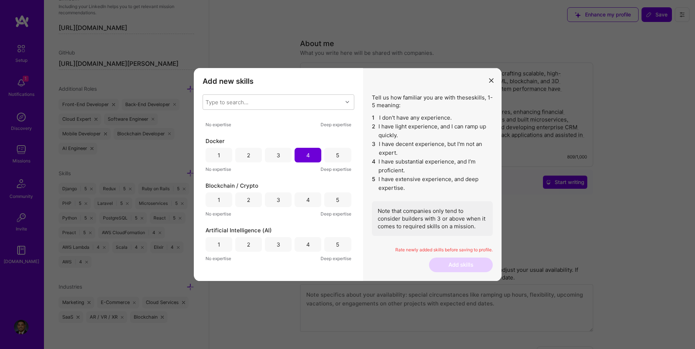
click at [307, 202] on div "4" at bounding box center [308, 200] width 4 height 8
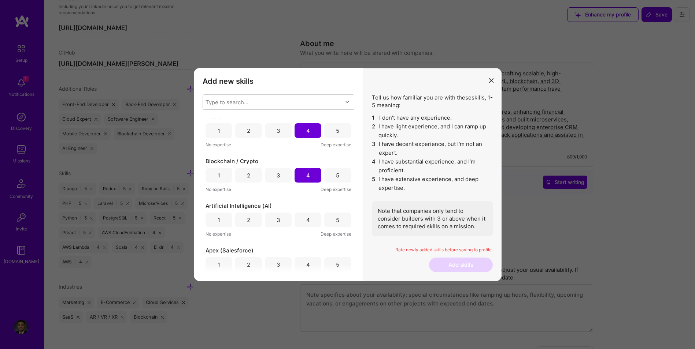
click at [307, 219] on div "4" at bounding box center [308, 220] width 4 height 8
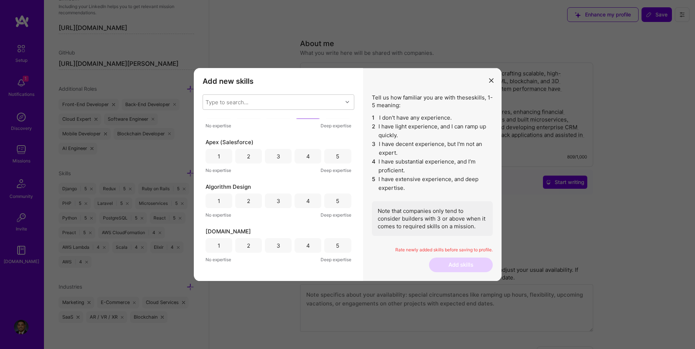
scroll to position [1099, 0]
click at [279, 159] on div "3" at bounding box center [278, 155] width 27 height 15
click at [324, 200] on div "5" at bounding box center [337, 199] width 27 height 15
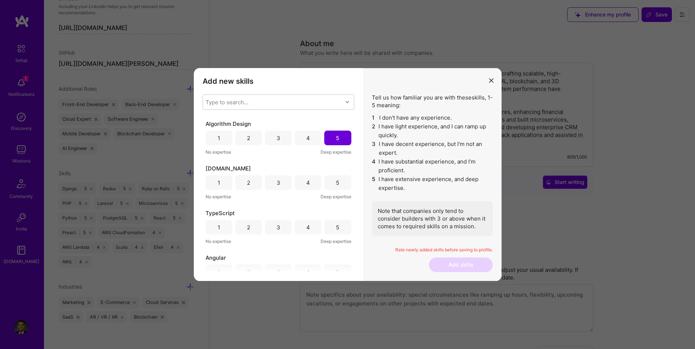
scroll to position [1172, 0]
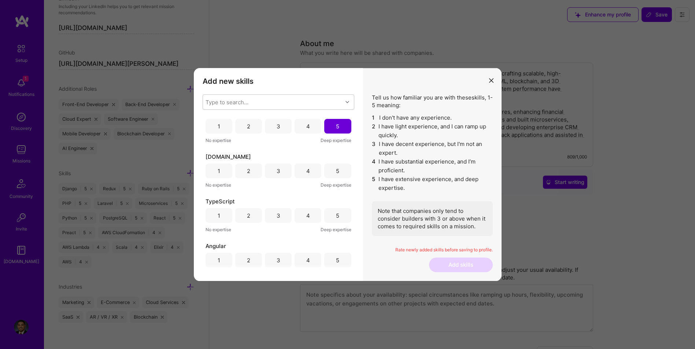
click at [270, 176] on div "3" at bounding box center [278, 171] width 27 height 15
click at [336, 221] on div "5" at bounding box center [337, 215] width 27 height 15
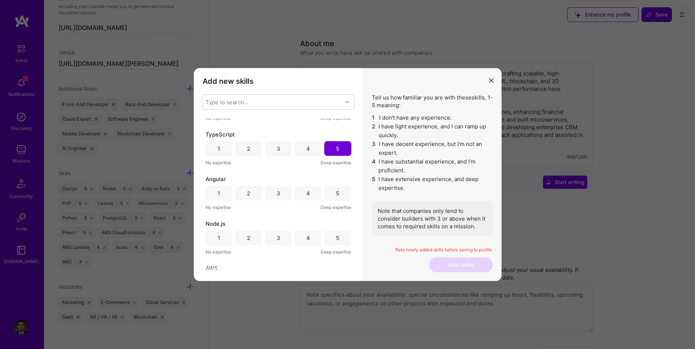
scroll to position [1245, 0]
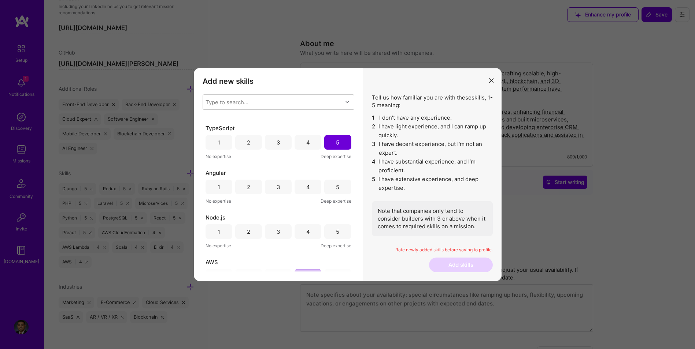
click at [331, 188] on div "5" at bounding box center [337, 187] width 27 height 15
click at [326, 233] on div "5" at bounding box center [337, 231] width 27 height 15
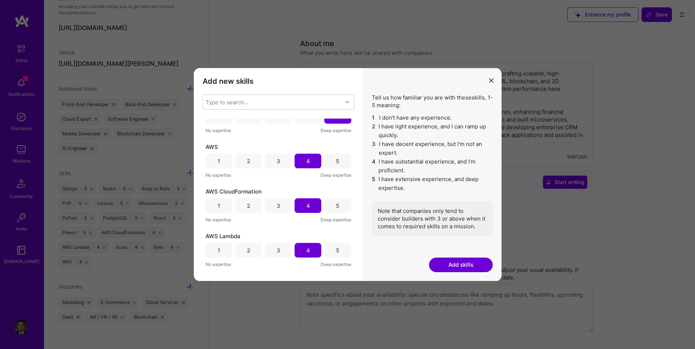
scroll to position [1367, 0]
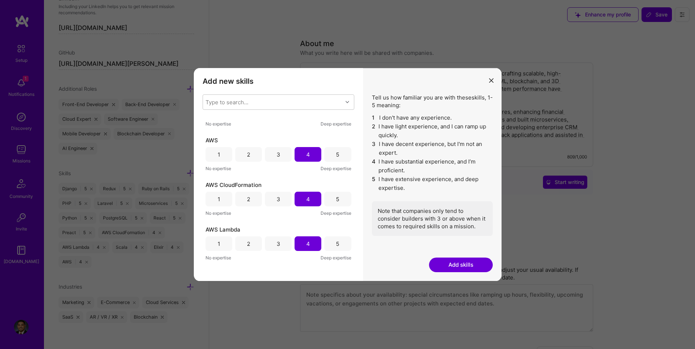
click at [413, 264] on button "Add skills" at bounding box center [461, 265] width 64 height 15
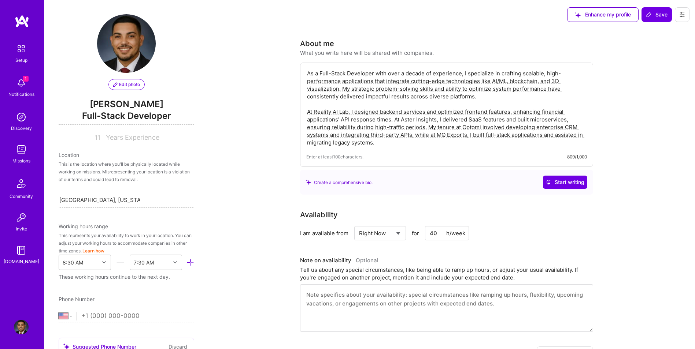
scroll to position [0, 0]
click at [413, 16] on span "Save" at bounding box center [657, 14] width 22 height 7
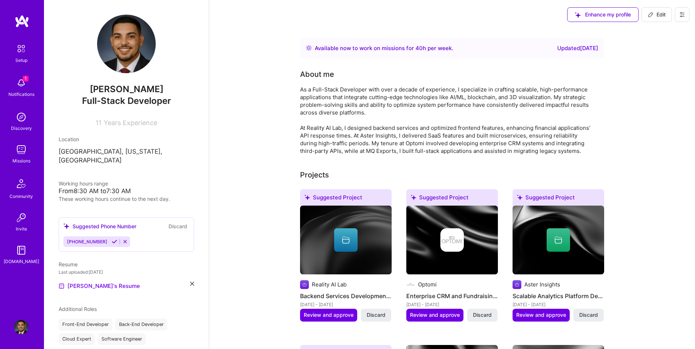
click at [18, 120] on img at bounding box center [21, 117] width 15 height 15
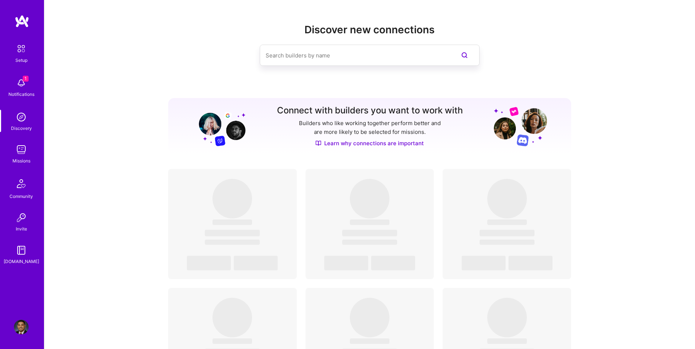
click at [25, 154] on img at bounding box center [21, 149] width 15 height 15
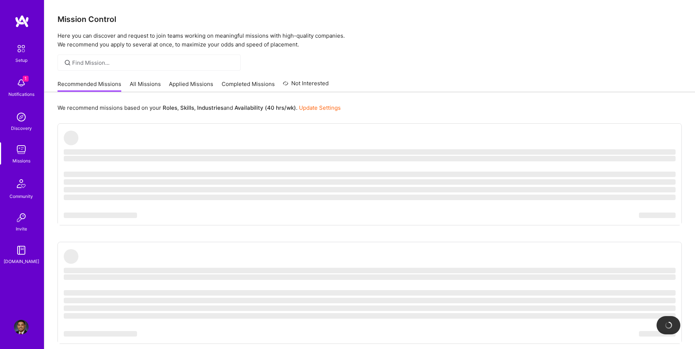
click at [144, 82] on link "All Missions" at bounding box center [145, 86] width 31 height 12
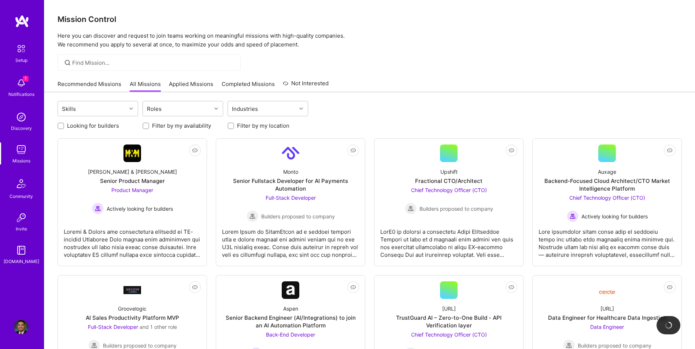
click at [231, 84] on link "Completed Missions" at bounding box center [248, 86] width 53 height 12
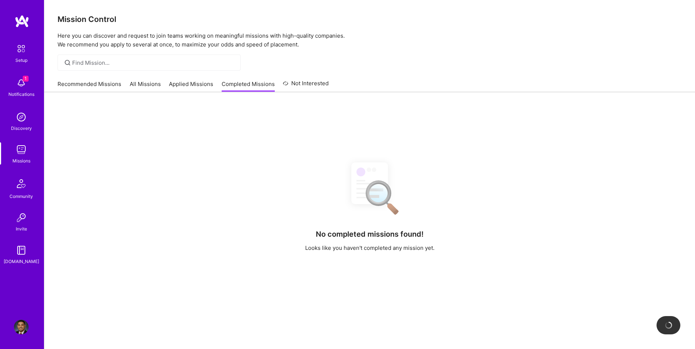
click at [190, 85] on link "Applied Missions" at bounding box center [191, 86] width 44 height 12
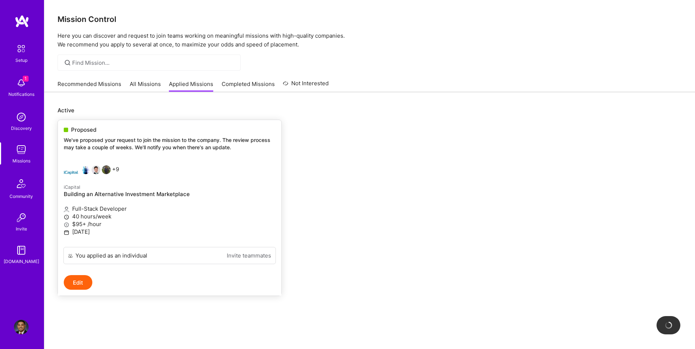
click at [78, 281] on button "Edit" at bounding box center [78, 282] width 29 height 15
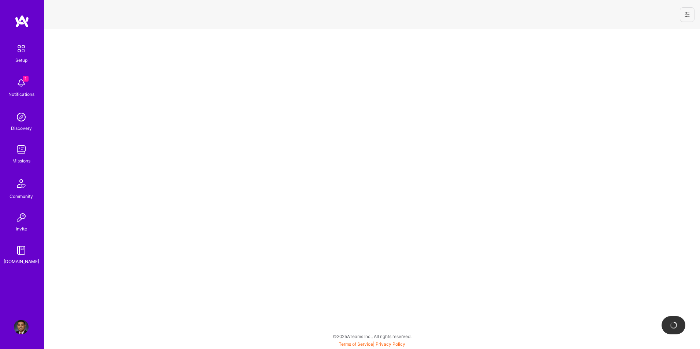
select select "US"
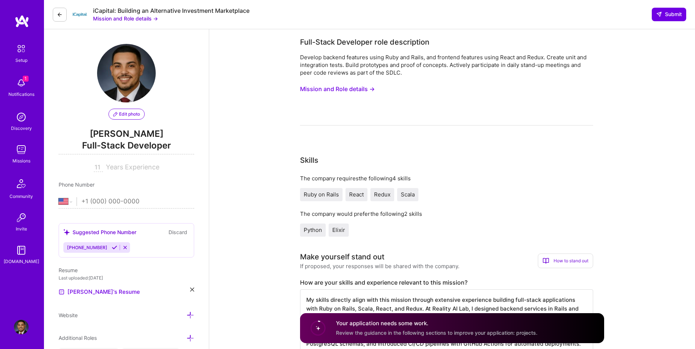
click at [342, 86] on button "Mission and Role details →" at bounding box center [337, 89] width 75 height 14
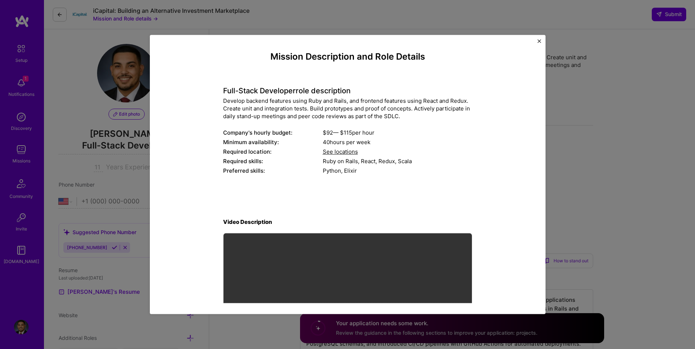
click at [413, 41] on div "Mission Description and Role Details Full-Stack Developer role description Deve…" at bounding box center [348, 174] width 396 height 279
click at [413, 44] on div "Mission Description and Role Details Full-Stack Developer role description Deve…" at bounding box center [348, 174] width 396 height 279
click at [413, 41] on img "Close" at bounding box center [539, 41] width 4 height 4
click at [413, 41] on div "Full-Stack Developer role description" at bounding box center [446, 42] width 293 height 11
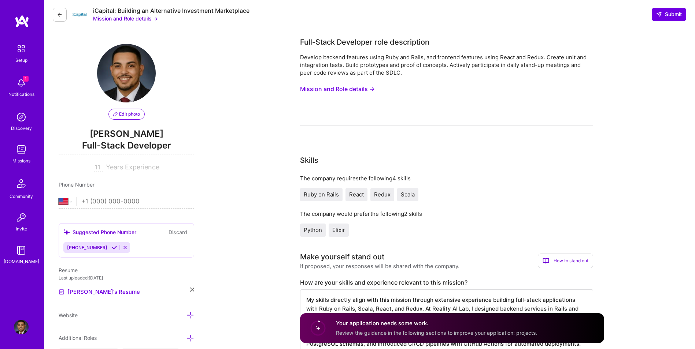
click at [60, 17] on icon at bounding box center [60, 15] width 6 height 6
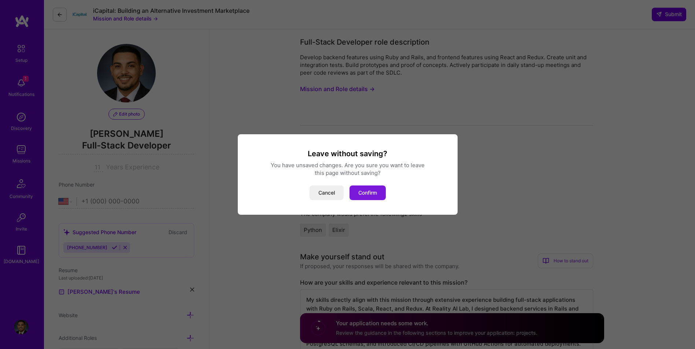
click at [360, 193] on button "Confirm" at bounding box center [367, 193] width 36 height 15
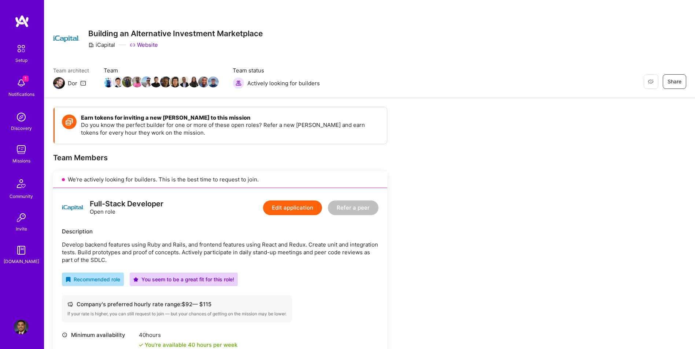
click at [23, 118] on img at bounding box center [21, 117] width 15 height 15
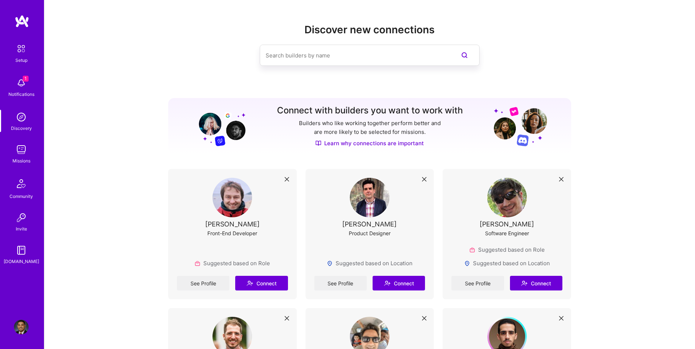
click at [16, 154] on img at bounding box center [21, 149] width 15 height 15
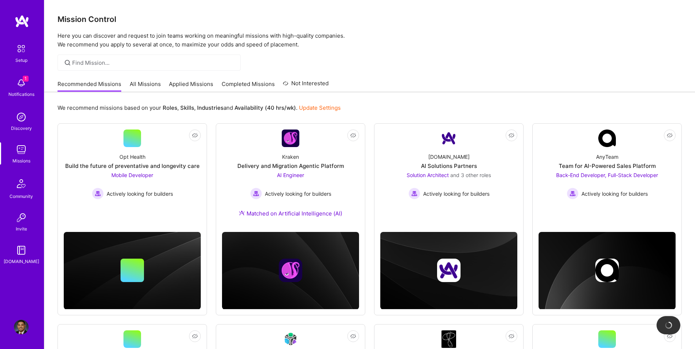
click at [142, 83] on link "All Missions" at bounding box center [145, 86] width 31 height 12
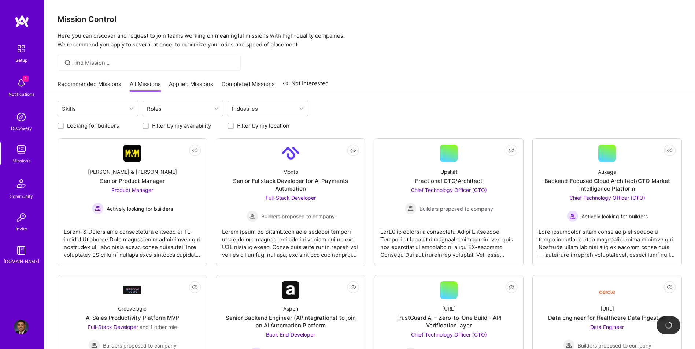
click at [244, 85] on link "Completed Missions" at bounding box center [248, 86] width 53 height 12
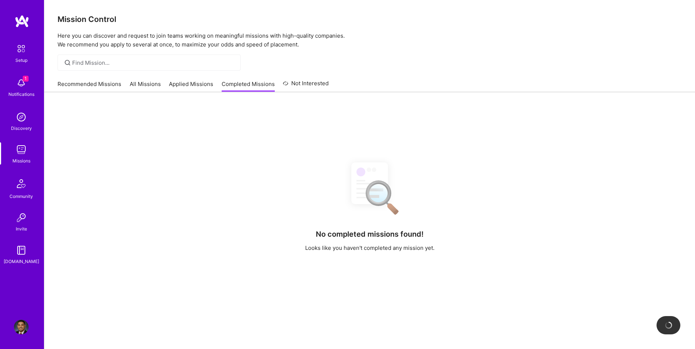
click at [142, 84] on link "All Missions" at bounding box center [145, 86] width 31 height 12
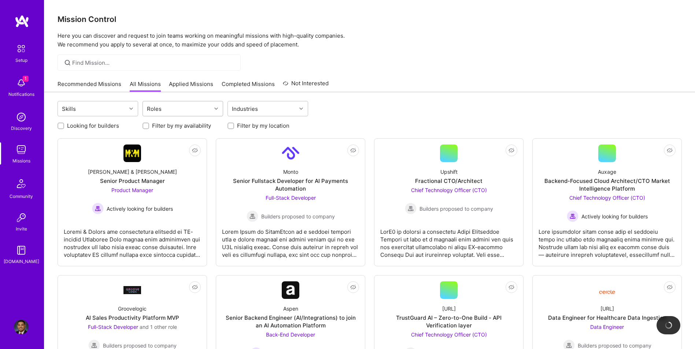
click at [172, 112] on div "Roles" at bounding box center [177, 108] width 68 height 15
click at [245, 111] on div "Industries" at bounding box center [245, 109] width 30 height 11
click at [105, 111] on div "Skills" at bounding box center [92, 108] width 68 height 15
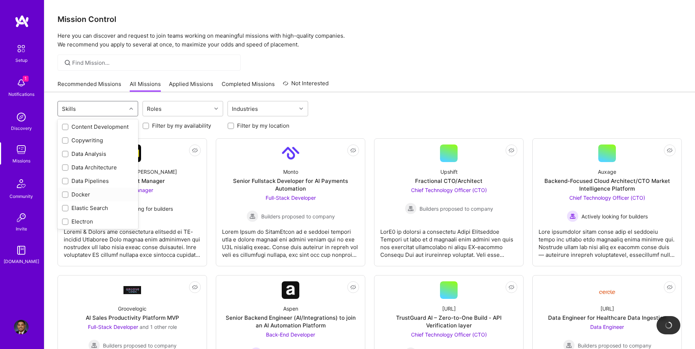
scroll to position [244, 0]
click at [350, 119] on div "Looking for builders Filter by my availability Filter by my location" at bounding box center [369, 123] width 624 height 11
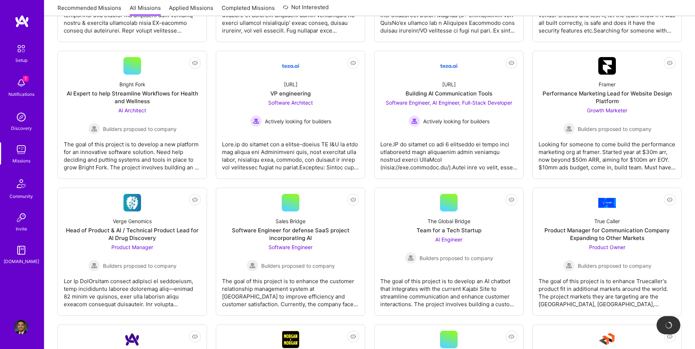
scroll to position [1037, 0]
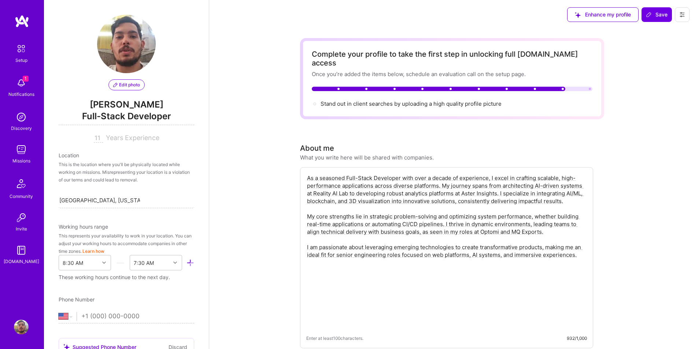
select select "US"
select select "Right Now"
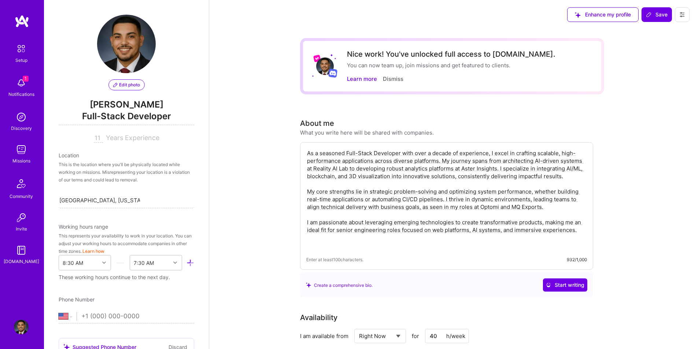
select select "US"
select select "Right Now"
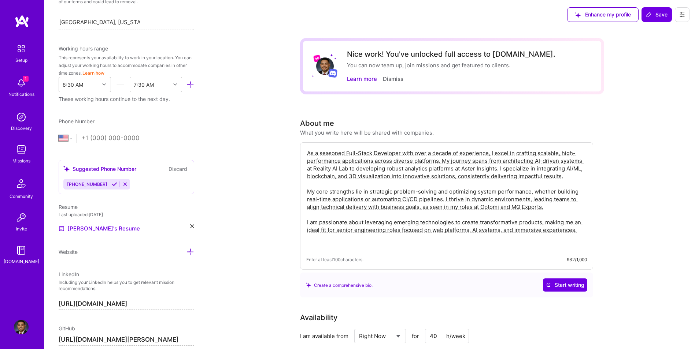
scroll to position [135, 0]
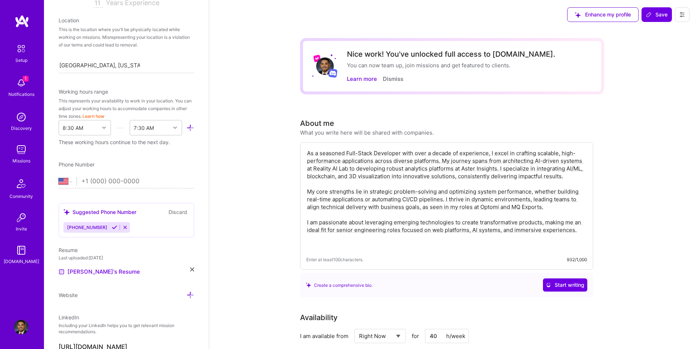
click at [20, 117] on img at bounding box center [21, 117] width 15 height 15
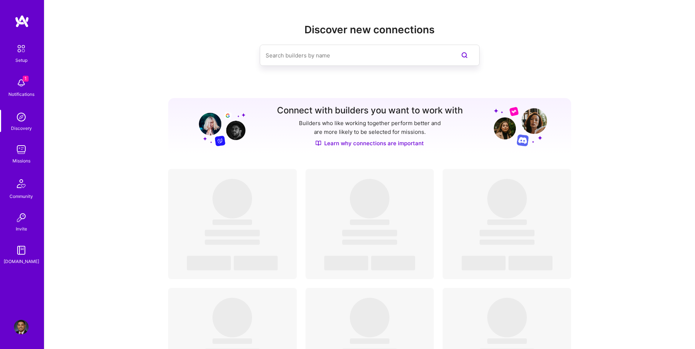
click at [114, 64] on div "Discover new connections Connect with builders you want to work with Builders w…" at bounding box center [369, 305] width 650 height 610
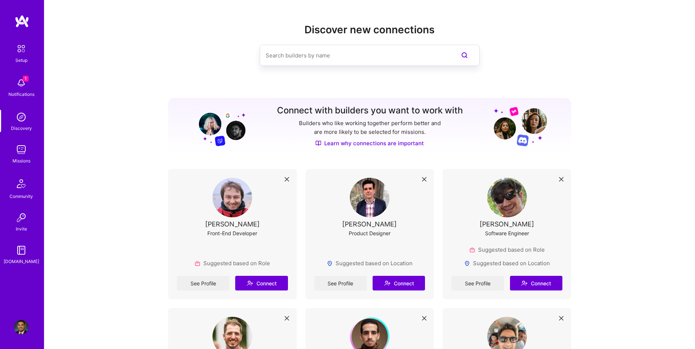
click at [27, 149] on img at bounding box center [21, 149] width 15 height 15
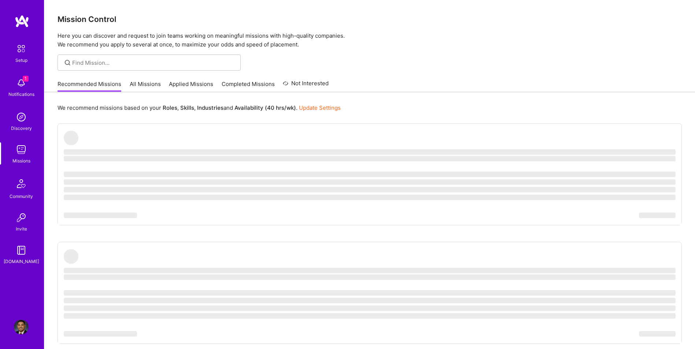
click at [153, 82] on link "All Missions" at bounding box center [145, 86] width 31 height 12
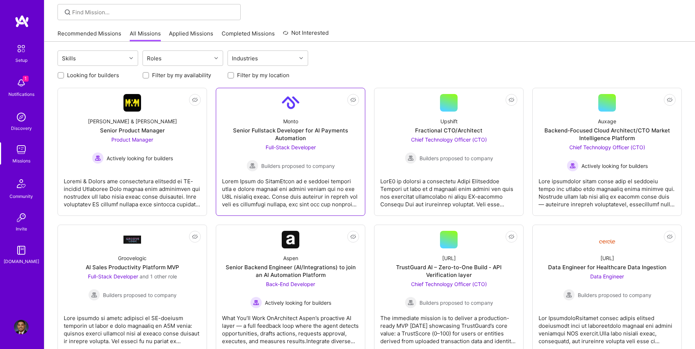
scroll to position [49, 0]
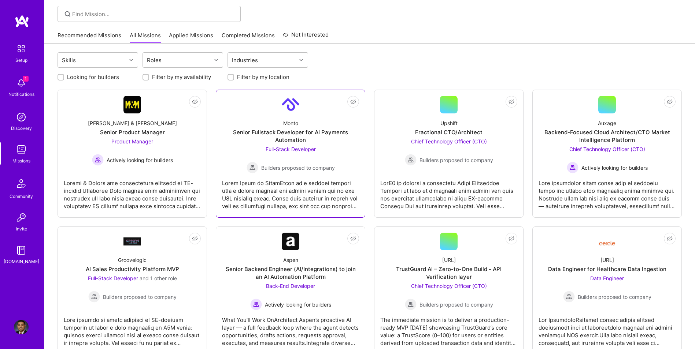
click at [295, 138] on div "Senior Fullstack Developer for AI Payments Automation" at bounding box center [290, 136] width 137 height 15
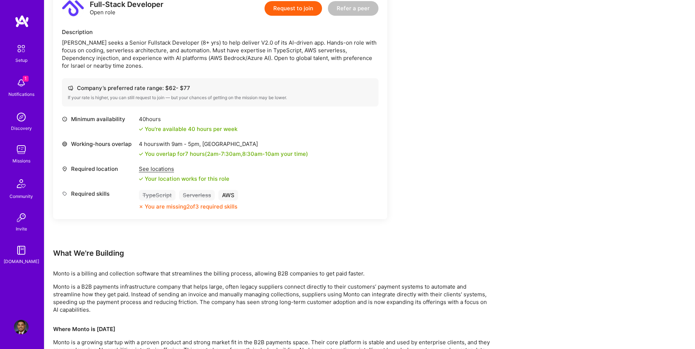
scroll to position [208, 0]
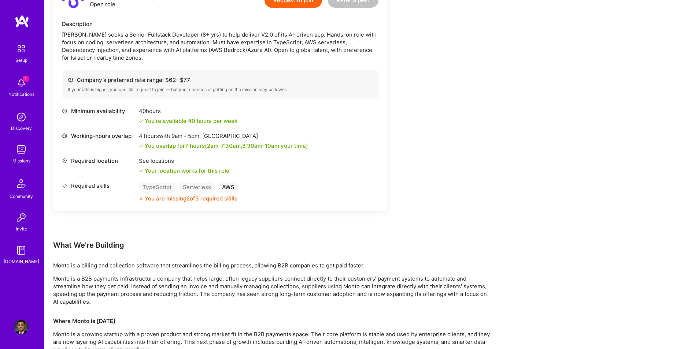
click at [466, 146] on div "Earn tokens for inviting a new A.Teamer to this mission Do you know the perfect…" at bounding box center [272, 216] width 439 height 635
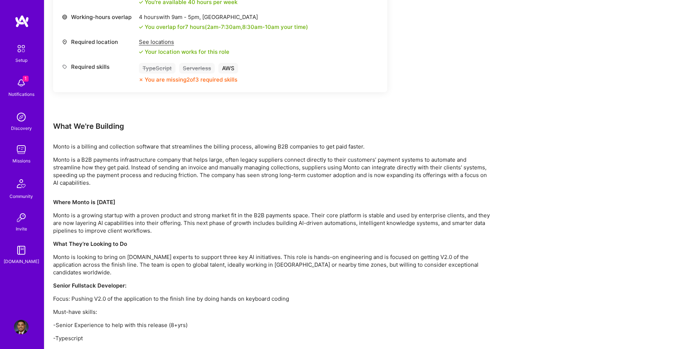
scroll to position [281, 0]
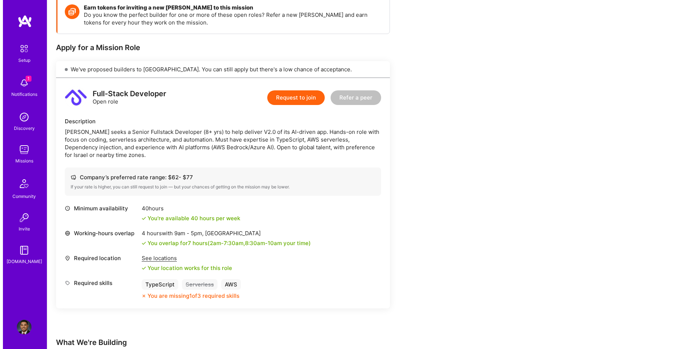
scroll to position [122, 0]
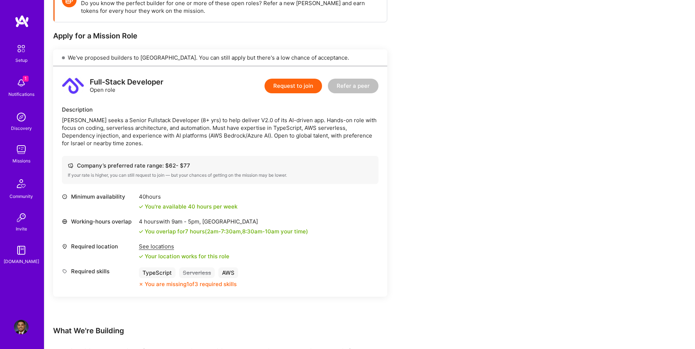
click at [292, 82] on button "Request to join" at bounding box center [292, 86] width 57 height 15
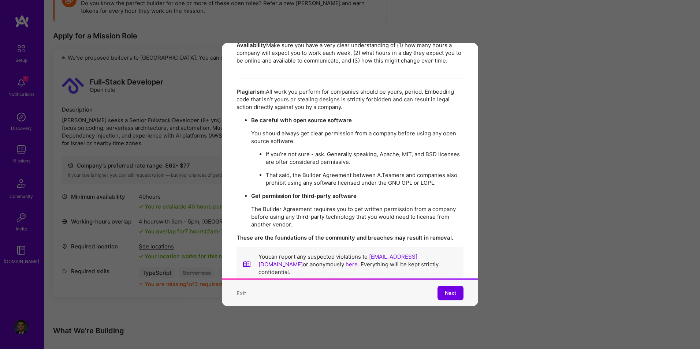
scroll to position [1262, 0]
click at [441, 286] on button "Next" at bounding box center [451, 293] width 26 height 15
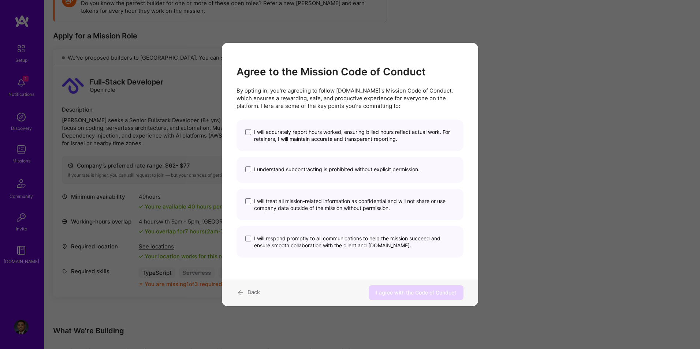
scroll to position [0, 0]
click at [250, 133] on span "modal" at bounding box center [248, 132] width 6 height 6
click at [0, 0] on input "I will accurately report hours worked, ensuring billed hours reflect actual wor…" at bounding box center [0, 0] width 0 height 0
click at [248, 169] on span "modal" at bounding box center [248, 170] width 6 height 6
click at [0, 0] on input "I understand subcontracting is prohibited without explicit permission." at bounding box center [0, 0] width 0 height 0
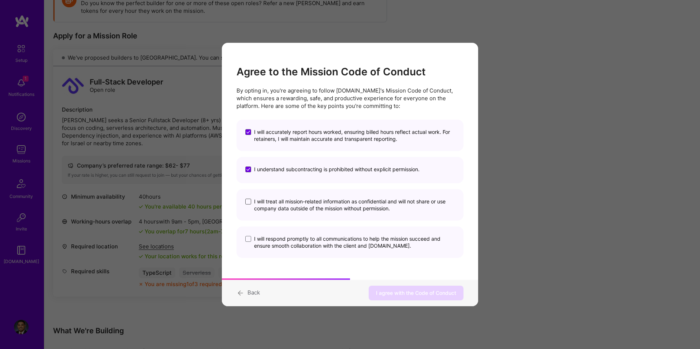
click at [245, 201] on span "modal" at bounding box center [248, 202] width 6 height 6
click at [0, 0] on input "I will treat all mission-related information as confidential and will not share…" at bounding box center [0, 0] width 0 height 0
click at [247, 239] on span "modal" at bounding box center [248, 239] width 6 height 6
click at [0, 0] on input "I will respond promptly to all communications to help the mission succeed and e…" at bounding box center [0, 0] width 0 height 0
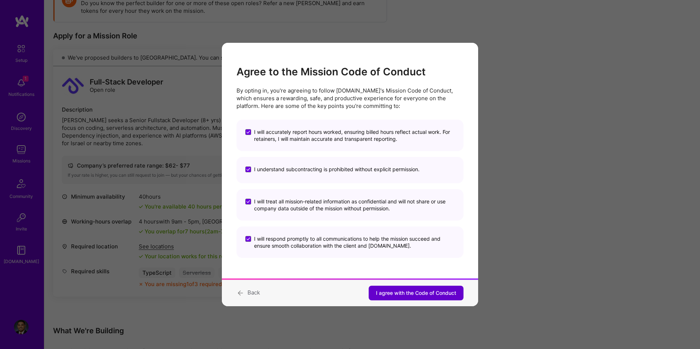
click at [400, 291] on span "I agree with the Code of Conduct" at bounding box center [416, 293] width 80 height 7
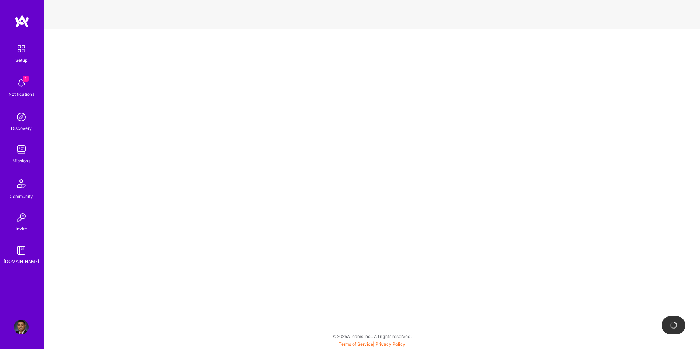
select select "US"
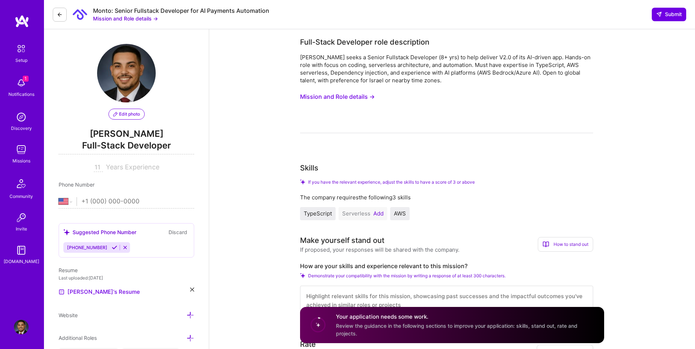
click at [377, 211] on button "Add" at bounding box center [378, 214] width 10 height 6
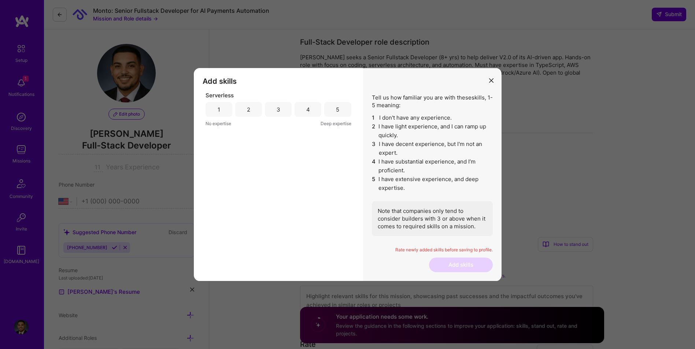
click at [309, 112] on div "4" at bounding box center [308, 110] width 4 height 8
click at [460, 268] on button "Add skills" at bounding box center [461, 265] width 64 height 15
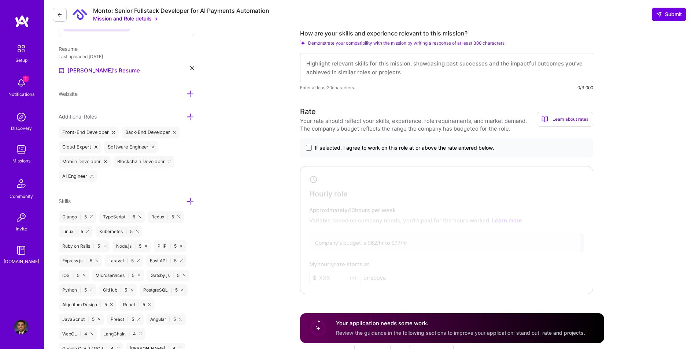
scroll to position [220, 0]
click at [309, 147] on span at bounding box center [309, 150] width 6 height 6
click at [0, 0] on input "If selected, I agree to work on this role at or above the rate entered below." at bounding box center [0, 0] width 0 height 0
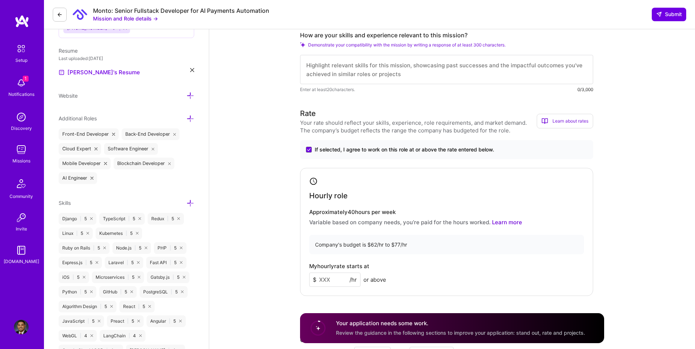
click at [333, 275] on input at bounding box center [334, 280] width 51 height 14
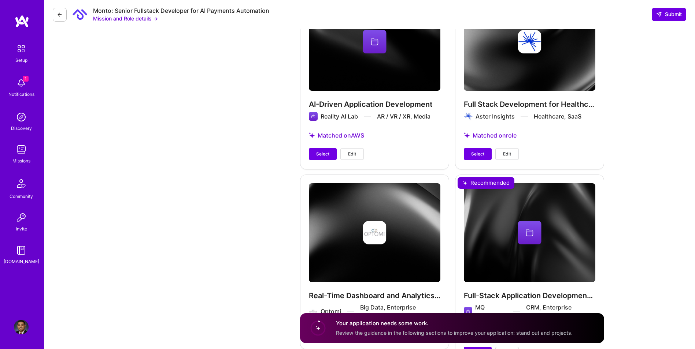
scroll to position [1196, 0]
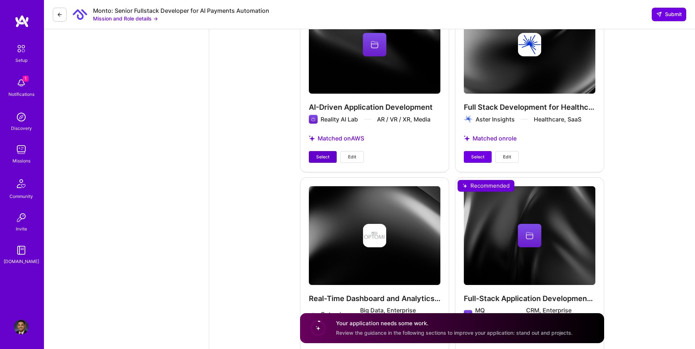
type input "70"
click at [325, 155] on span "Select" at bounding box center [322, 157] width 13 height 7
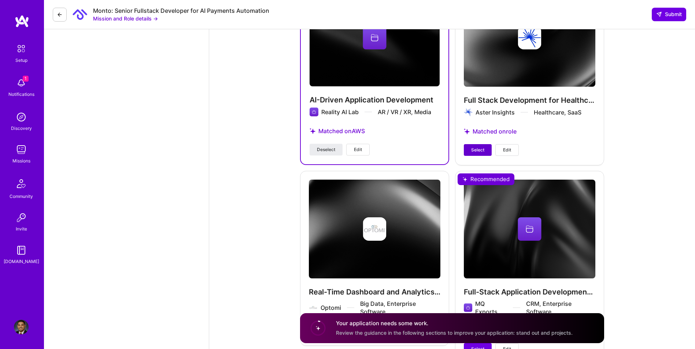
click at [475, 149] on span "Select" at bounding box center [477, 150] width 13 height 7
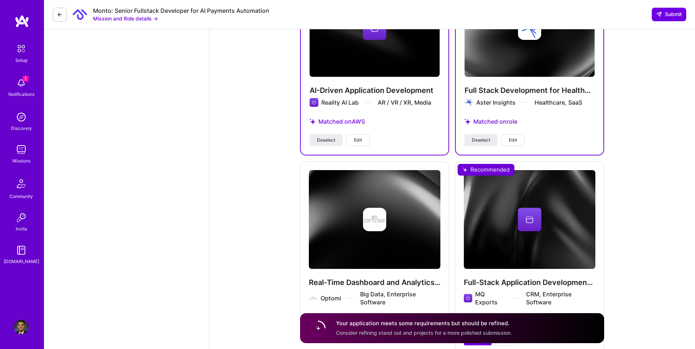
scroll to position [1263, 0]
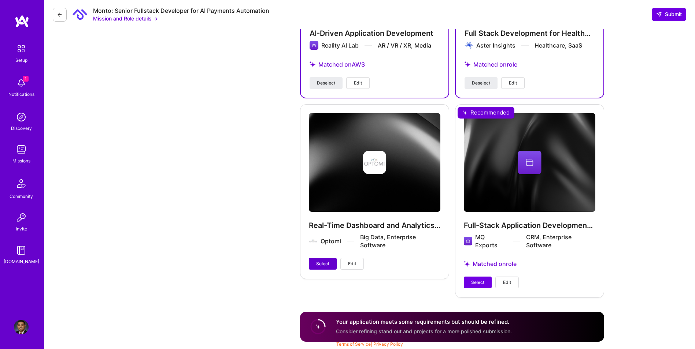
click at [326, 263] on span "Select" at bounding box center [322, 264] width 13 height 7
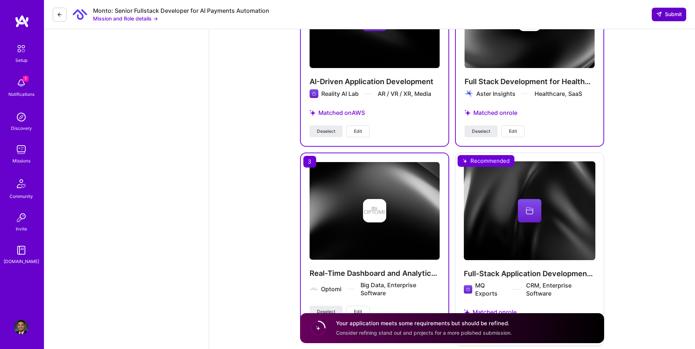
scroll to position [1202, 0]
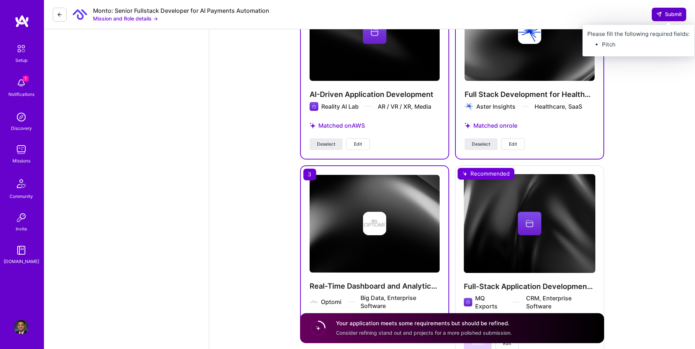
click at [676, 11] on span "Submit" at bounding box center [669, 14] width 26 height 7
click at [664, 18] on span "Submit" at bounding box center [669, 14] width 26 height 7
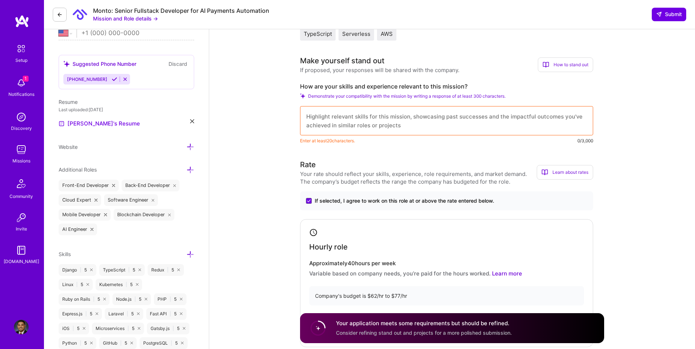
scroll to position [152, 0]
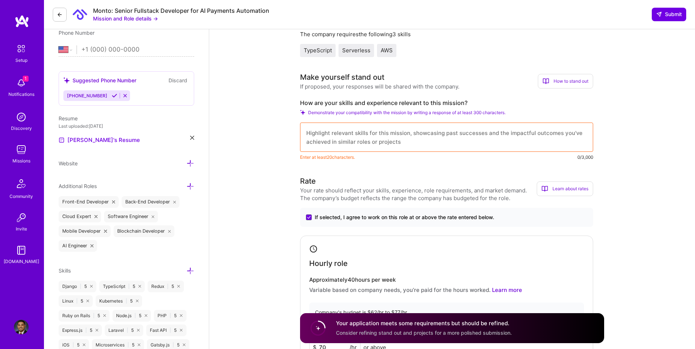
click at [362, 134] on textarea at bounding box center [446, 137] width 293 height 29
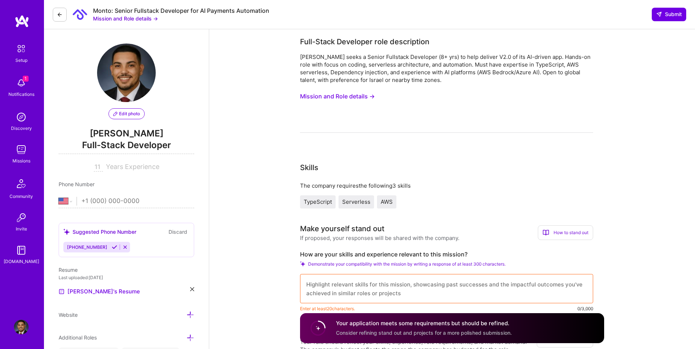
scroll to position [0, 0]
drag, startPoint x: 350, startPoint y: 292, endPoint x: 359, endPoint y: 292, distance: 8.4
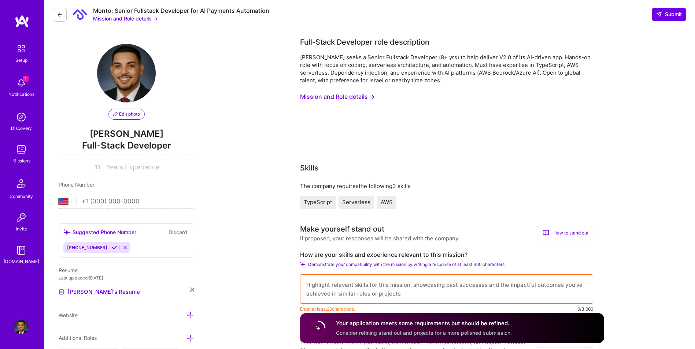
click at [351, 292] on textarea at bounding box center [446, 289] width 293 height 29
click at [363, 290] on textarea at bounding box center [446, 289] width 293 height 29
paste textarea "I bring 8+ years of full-stack development experience, with deep expertise in T…"
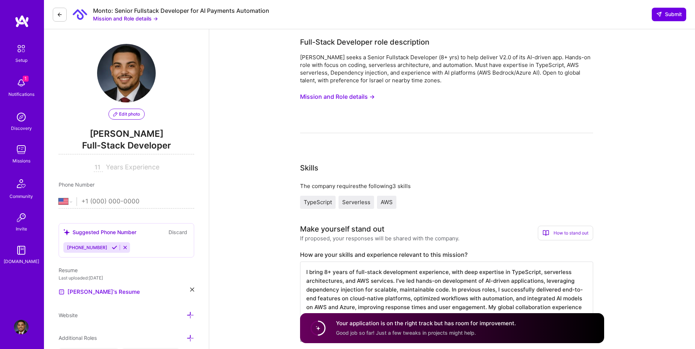
click at [328, 274] on textarea "I bring 8+ years of full-stack development experience, with deep expertise in T…" at bounding box center [446, 298] width 293 height 73
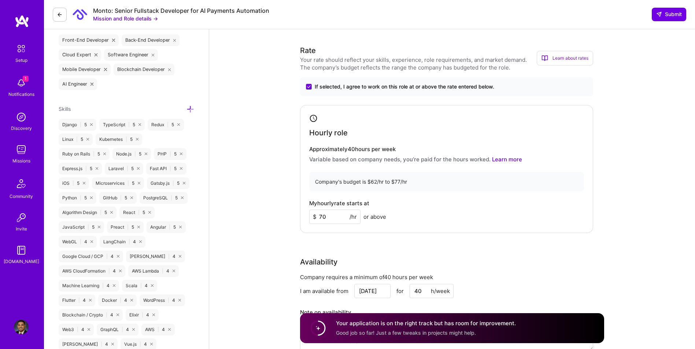
scroll to position [281, 0]
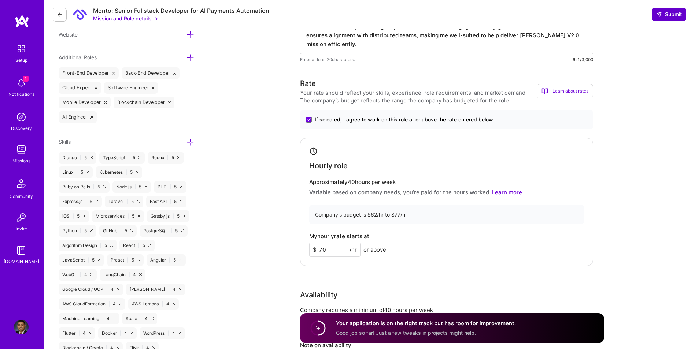
type textarea "I bring 9+ years of full-stack development experience, with deep expertise in T…"
click at [661, 12] on span "Submit" at bounding box center [669, 14] width 26 height 7
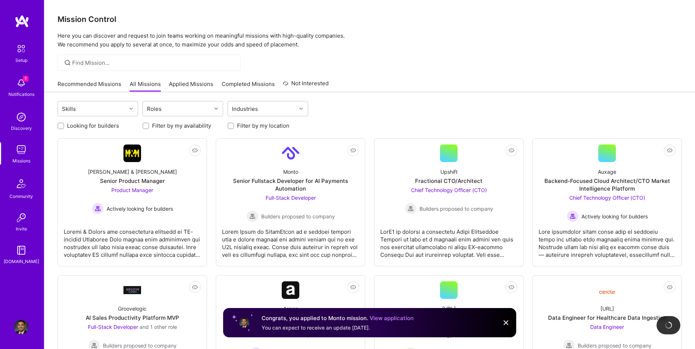
click at [20, 86] on img at bounding box center [21, 83] width 15 height 15
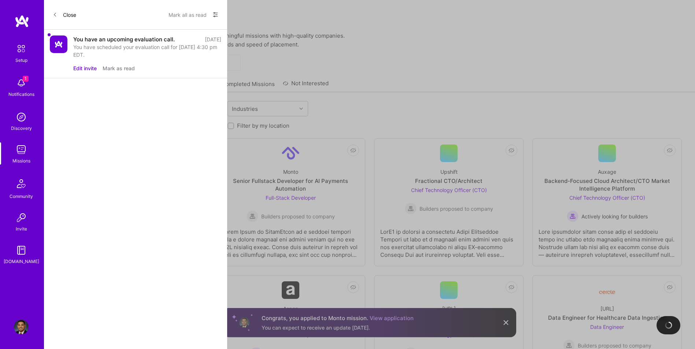
click at [22, 56] on img at bounding box center [21, 48] width 15 height 15
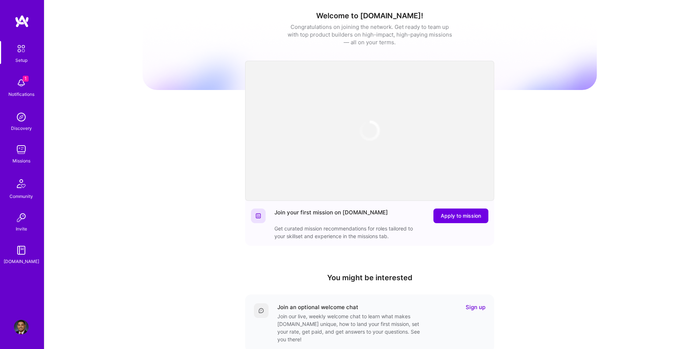
click at [113, 184] on div "Welcome to A.Team! Congratulations on joining the network. Get ready to team up…" at bounding box center [369, 241] width 650 height 482
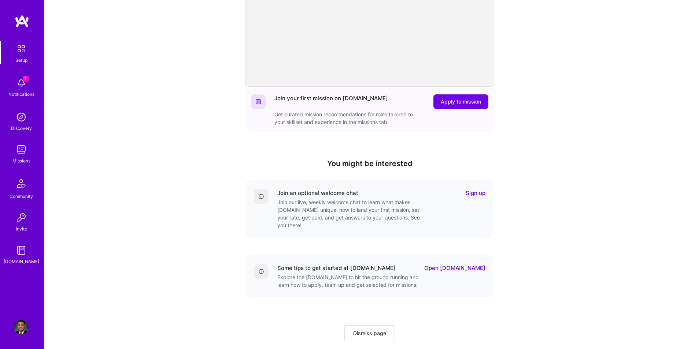
scroll to position [125, 0]
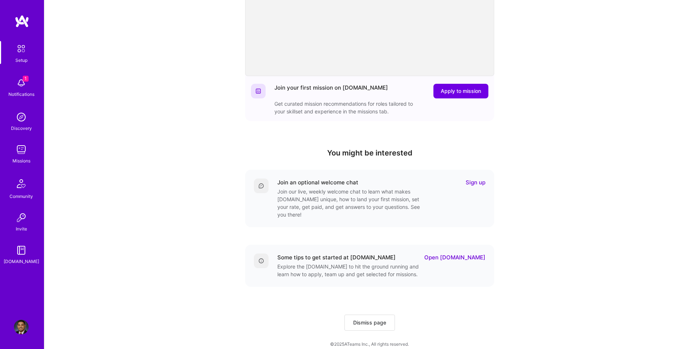
click at [22, 255] on img at bounding box center [21, 250] width 15 height 15
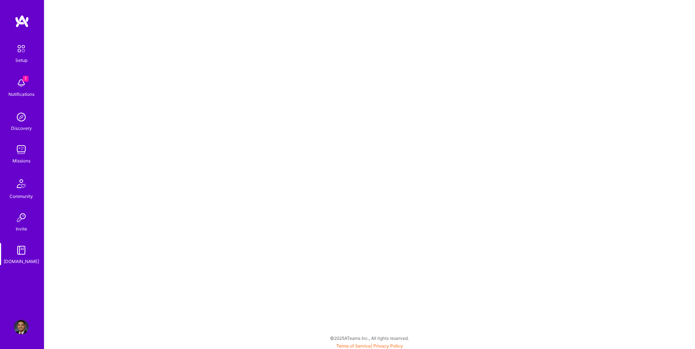
click at [19, 225] on div "Invite" at bounding box center [21, 229] width 11 height 8
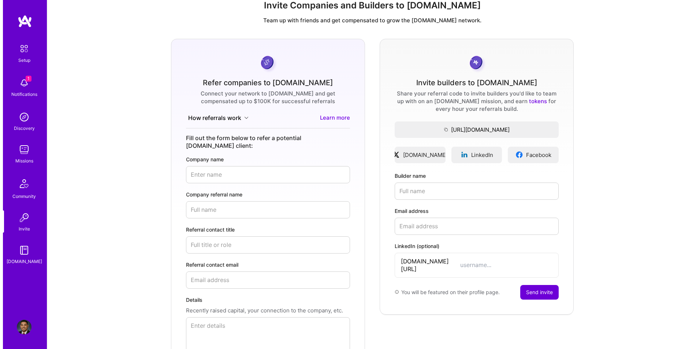
scroll to position [25, 0]
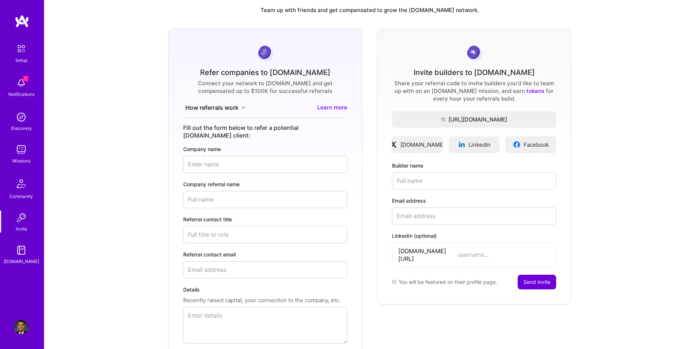
click at [120, 155] on div "Refer companies to A.Team Connect your network to A.Team and get compensated up…" at bounding box center [369, 206] width 639 height 354
click at [30, 88] on div "1 Notifications" at bounding box center [21, 86] width 45 height 25
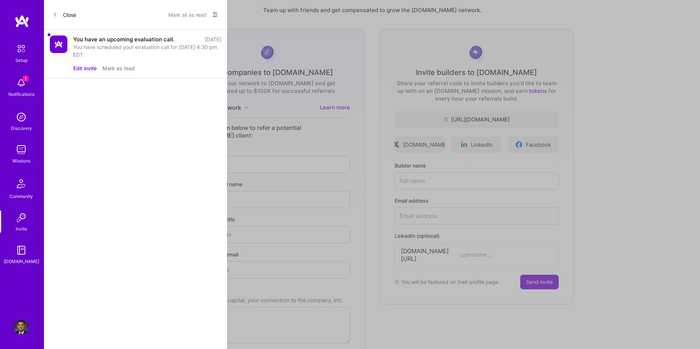
click at [21, 152] on img at bounding box center [21, 149] width 15 height 15
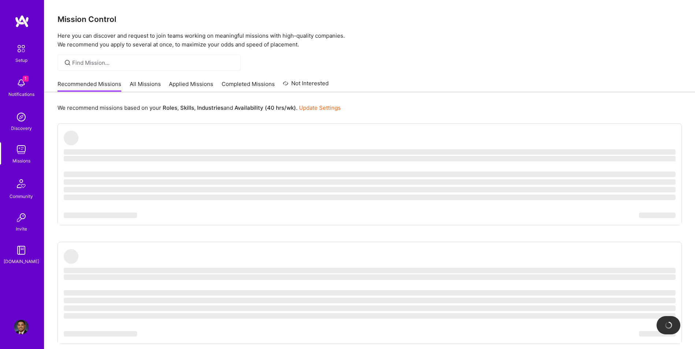
click at [23, 188] on img at bounding box center [21, 184] width 18 height 18
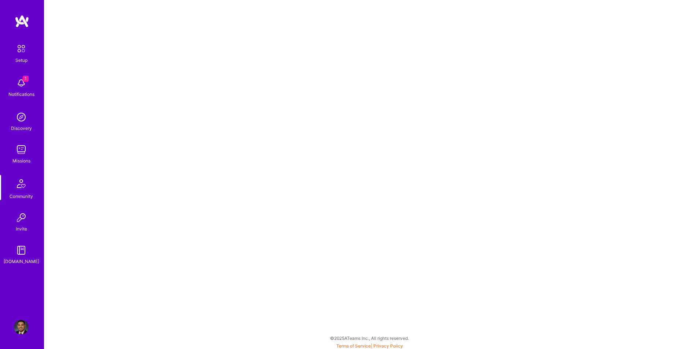
click at [19, 251] on img at bounding box center [21, 250] width 15 height 15
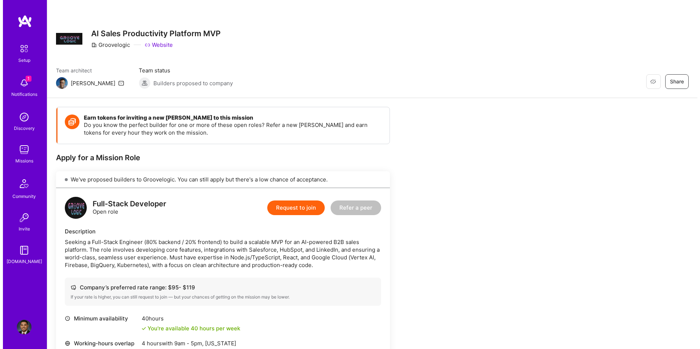
scroll to position [37, 0]
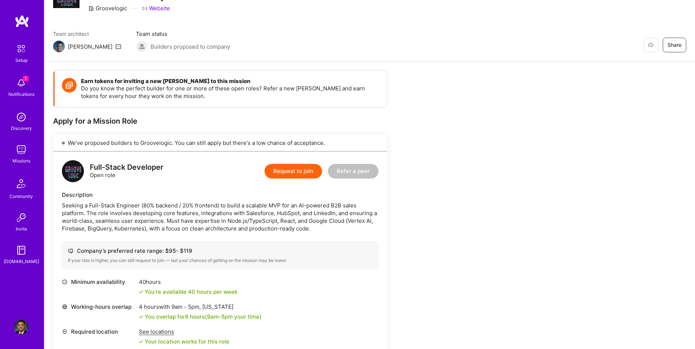
click at [299, 174] on button "Request to join" at bounding box center [292, 171] width 57 height 15
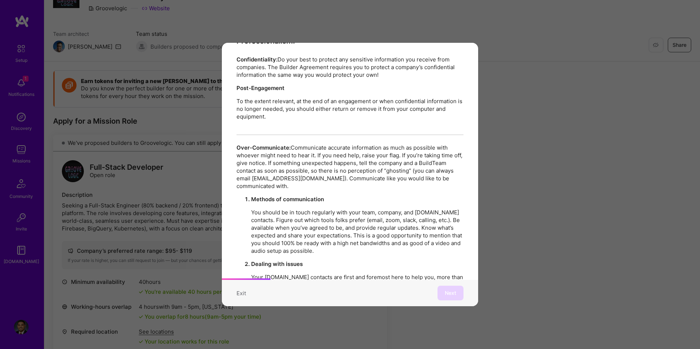
scroll to position [232, 0]
click at [587, 128] on div "Mission Code of Conduct This is the [DOMAIN_NAME] Mission Code of Conduct. Our …" at bounding box center [350, 174] width 700 height 349
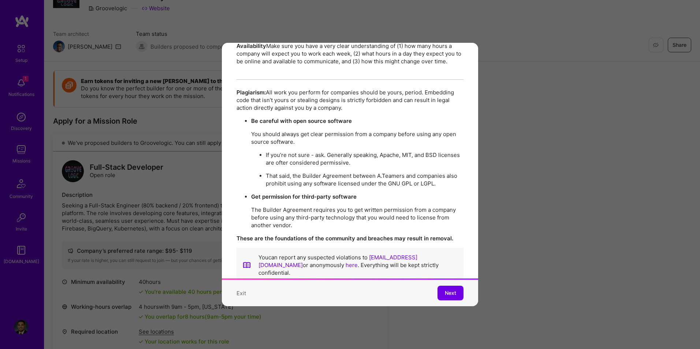
scroll to position [1262, 0]
click at [438, 286] on button "Next" at bounding box center [451, 293] width 26 height 15
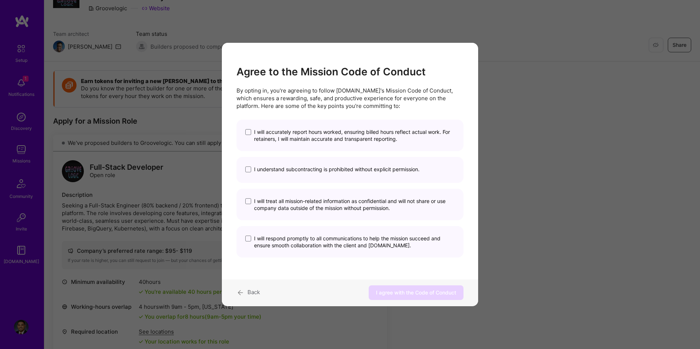
scroll to position [0, 0]
click at [250, 134] on span "modal" at bounding box center [248, 132] width 6 height 6
click at [0, 0] on input "I will accurately report hours worked, ensuring billed hours reflect actual wor…" at bounding box center [0, 0] width 0 height 0
click at [248, 171] on span "modal" at bounding box center [248, 170] width 6 height 6
click at [0, 0] on input "I understand subcontracting is prohibited without explicit permission." at bounding box center [0, 0] width 0 height 0
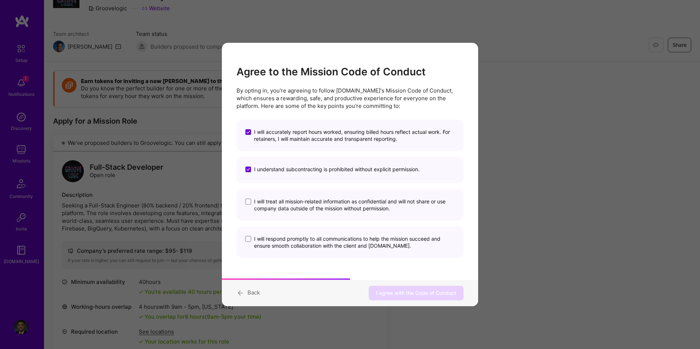
click at [249, 205] on label "I will treat all mission-related information as confidential and will not share…" at bounding box center [349, 205] width 209 height 14
click at [0, 0] on input "I will treat all mission-related information as confidential and will not share…" at bounding box center [0, 0] width 0 height 0
click at [248, 240] on span "modal" at bounding box center [248, 239] width 6 height 6
click at [0, 0] on input "I will respond promptly to all communications to help the mission succeed and e…" at bounding box center [0, 0] width 0 height 0
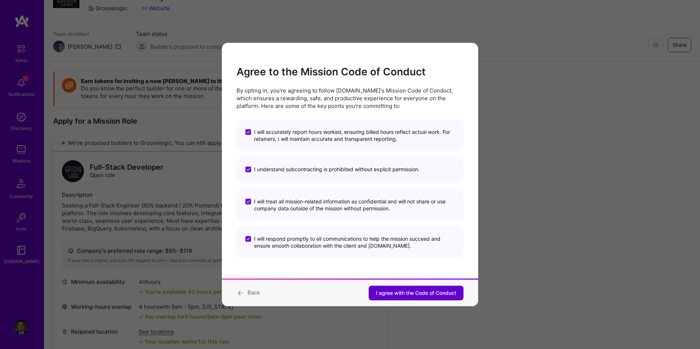
click at [415, 297] on span "I agree with the Code of Conduct" at bounding box center [416, 293] width 80 height 7
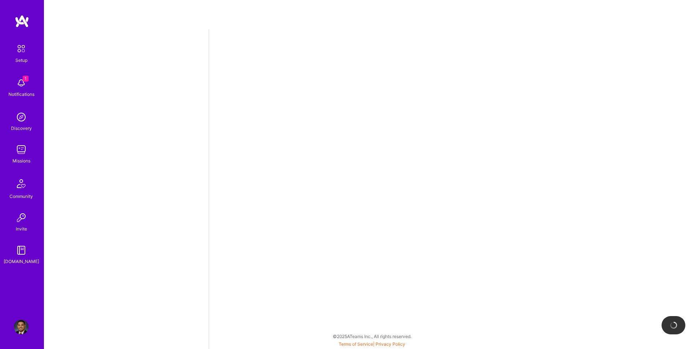
select select "US"
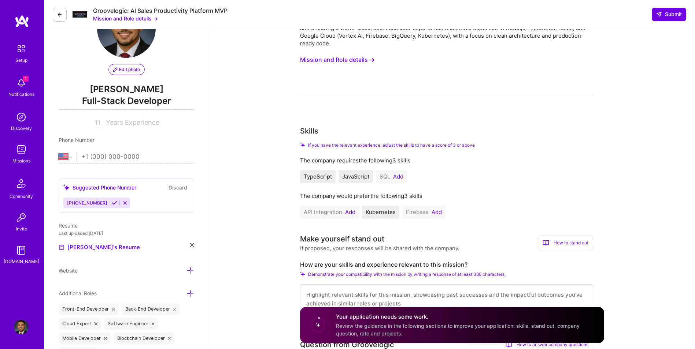
scroll to position [146, 0]
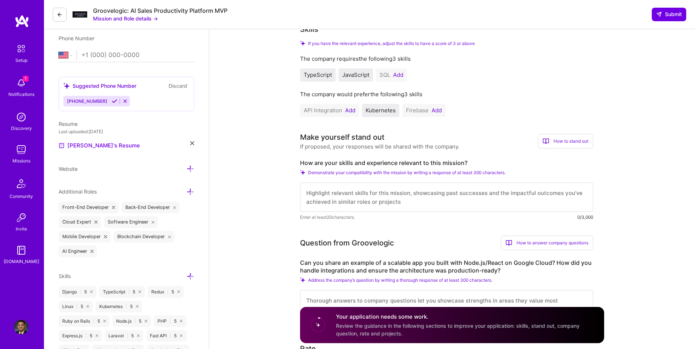
click at [437, 112] on button "Add" at bounding box center [436, 111] width 10 height 6
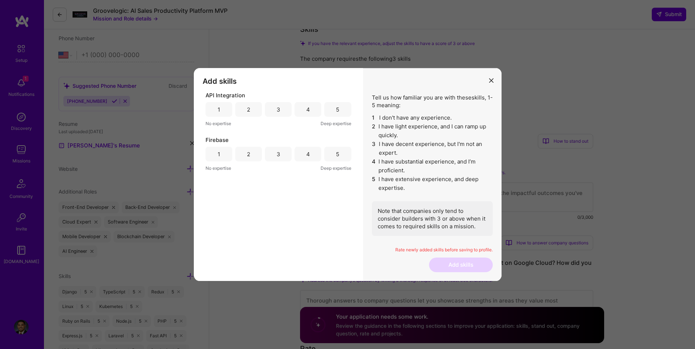
click at [331, 112] on div "5" at bounding box center [337, 109] width 27 height 15
click at [331, 157] on div "5" at bounding box center [337, 154] width 27 height 15
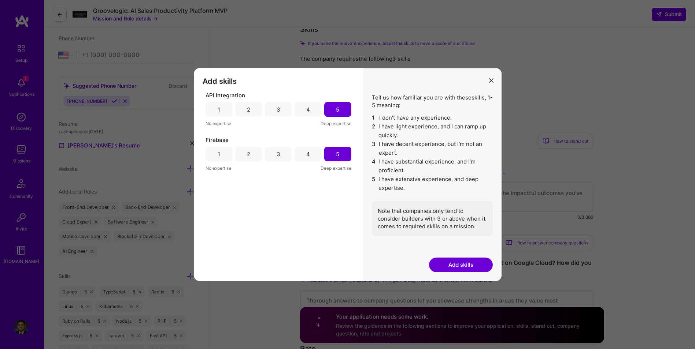
click at [453, 264] on button "Add skills" at bounding box center [461, 265] width 64 height 15
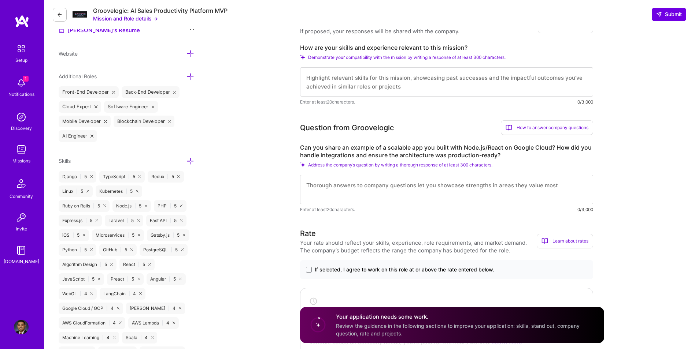
scroll to position [244, 0]
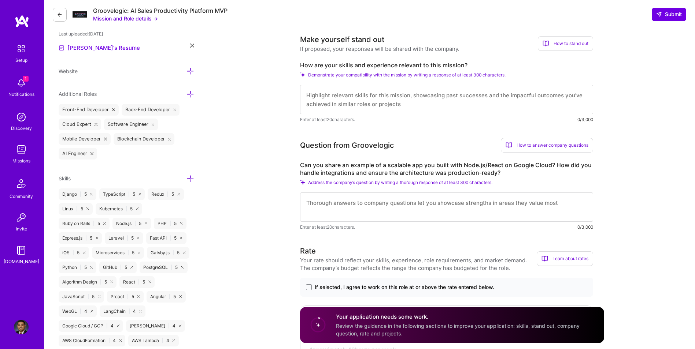
click at [421, 101] on textarea at bounding box center [446, 99] width 293 height 29
click at [443, 101] on textarea at bounding box center [446, 99] width 293 height 29
paste textarea "I bring extensive experience in full-stack development with a strong backend fo…"
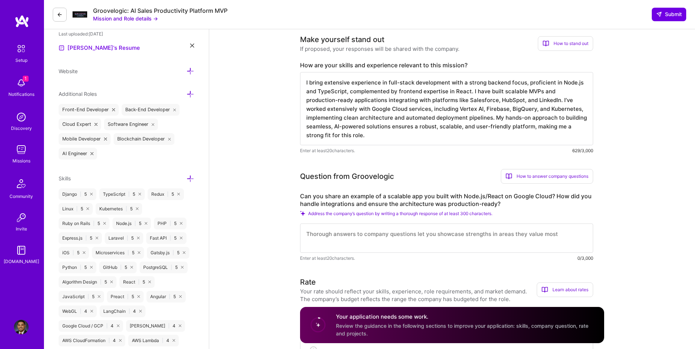
type textarea "I bring extensive experience in full-stack development with a strong backend fo…"
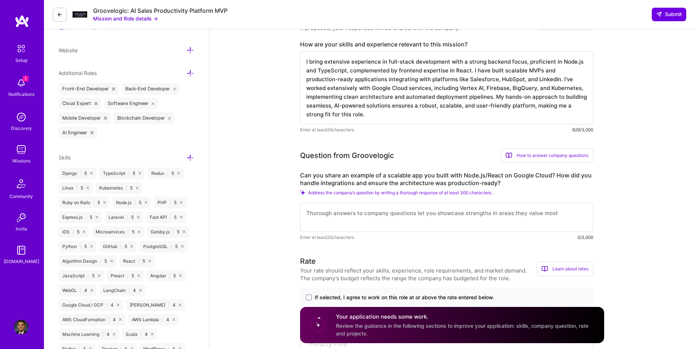
scroll to position [281, 0]
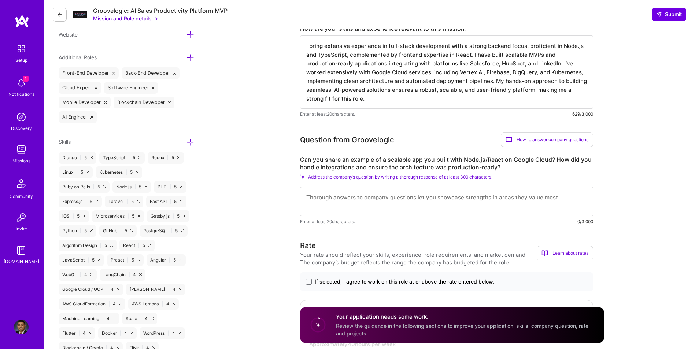
click at [354, 200] on textarea at bounding box center [446, 201] width 293 height 29
click at [368, 200] on textarea at bounding box center [446, 201] width 293 height 29
paste textarea "In a recent project, I built a scalable AI-driven sales analytics platform usin…"
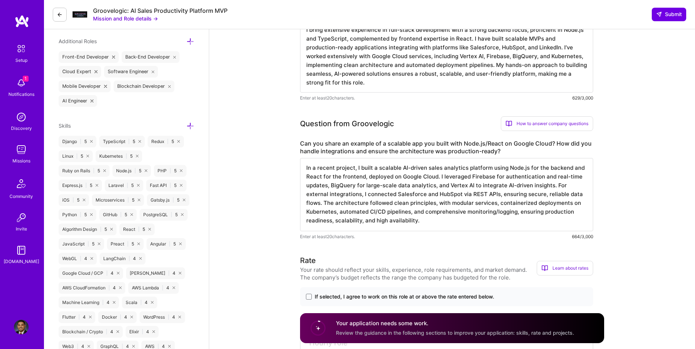
scroll to position [305, 0]
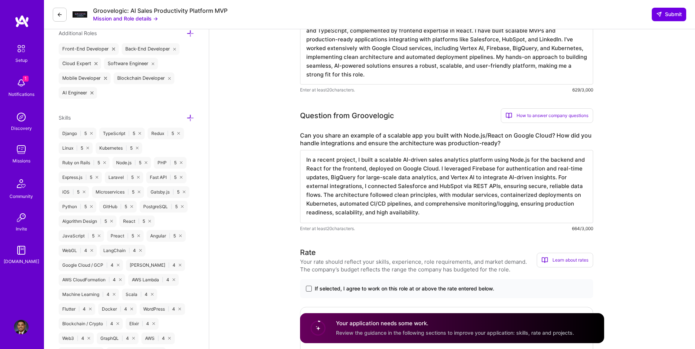
type textarea "In a recent project, I built a scalable AI-driven sales analytics platform usin…"
click at [311, 287] on span at bounding box center [309, 289] width 6 height 6
click at [0, 0] on input "If selected, I agree to work on this role at or above the rate entered below." at bounding box center [0, 0] width 0 height 0
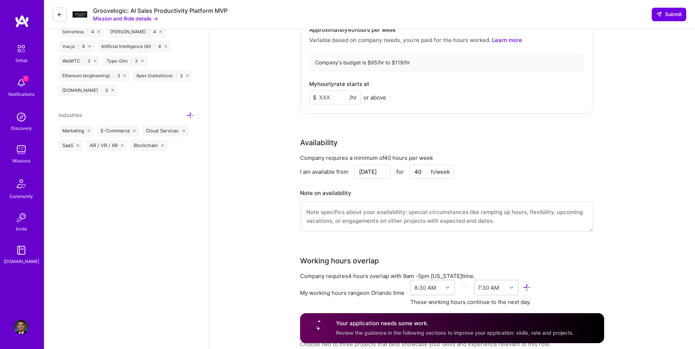
scroll to position [635, 0]
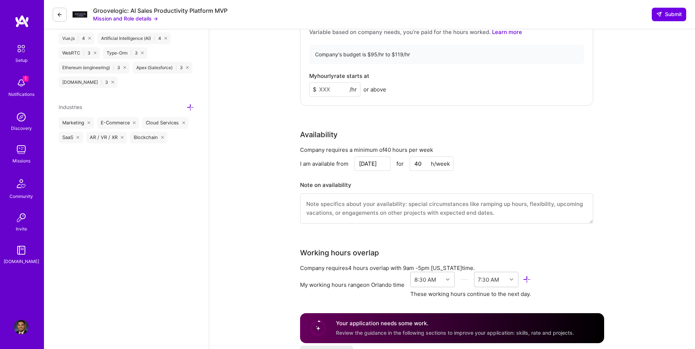
click at [331, 93] on input at bounding box center [334, 89] width 51 height 14
click at [333, 92] on input at bounding box center [334, 89] width 51 height 14
type input "95"
click at [273, 94] on div "Full-Stack Developer role description Seeking a Full-Stack Engineer (80% backen…" at bounding box center [452, 302] width 486 height 1814
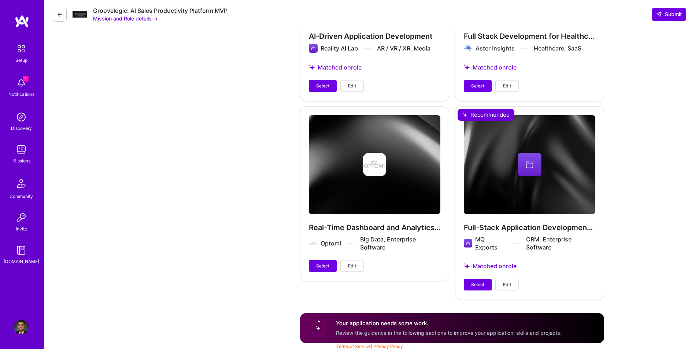
scroll to position [1494, 0]
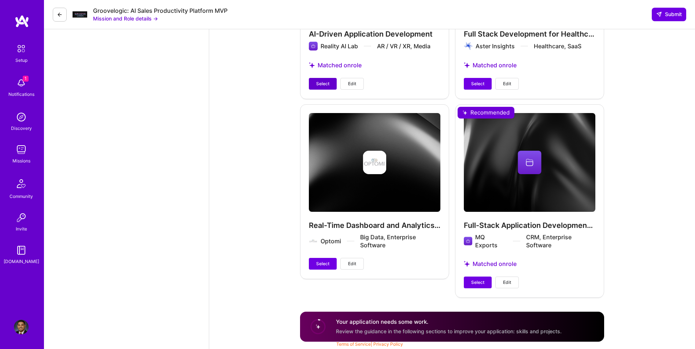
click at [321, 82] on span "Select" at bounding box center [322, 84] width 13 height 7
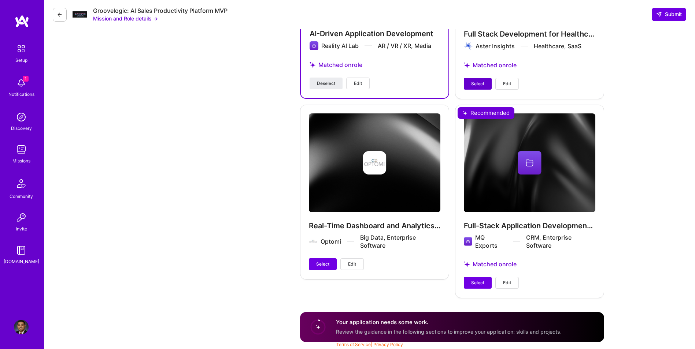
click at [478, 85] on span "Select" at bounding box center [477, 84] width 13 height 7
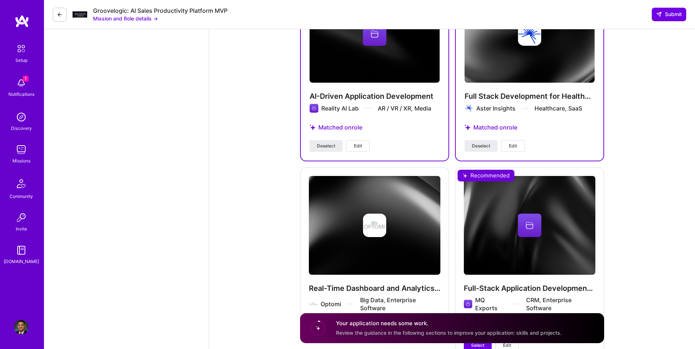
scroll to position [1384, 0]
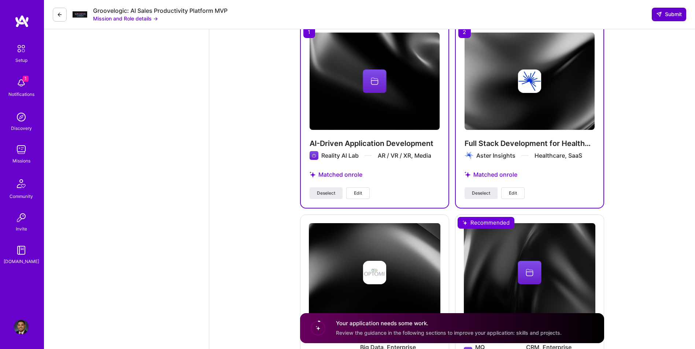
click at [670, 18] on span "Submit" at bounding box center [669, 14] width 26 height 7
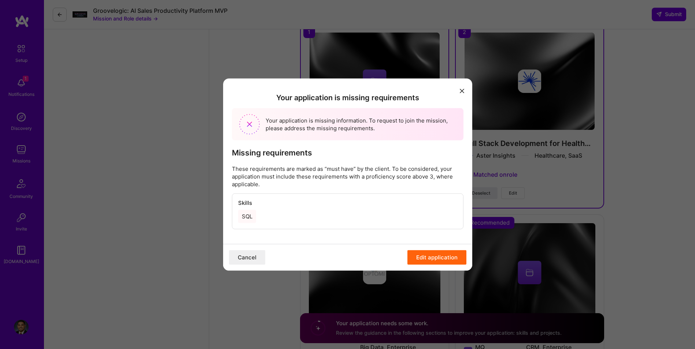
click at [427, 257] on button "Edit application" at bounding box center [436, 257] width 59 height 15
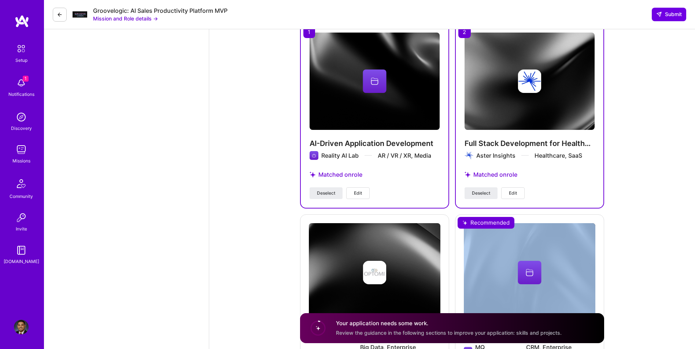
click at [427, 257] on div "Real-Time Dashboard and Analytics Platform Development Optomi Big Data, Enterpr…" at bounding box center [374, 302] width 149 height 174
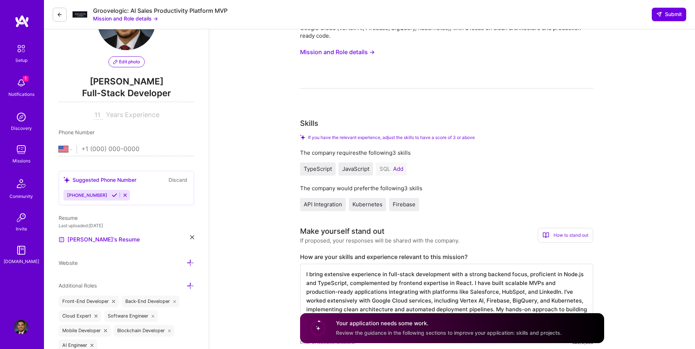
scroll to position [0, 0]
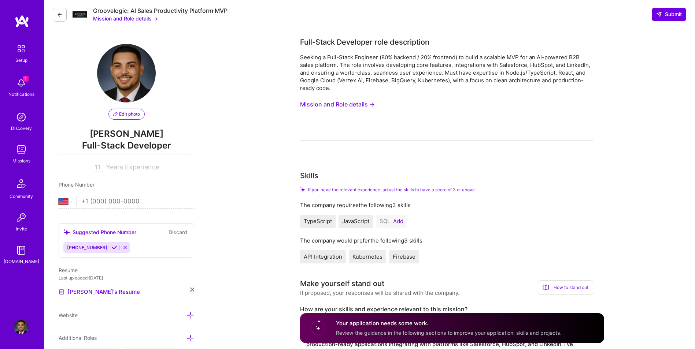
click at [398, 219] on button "Add" at bounding box center [398, 222] width 10 height 6
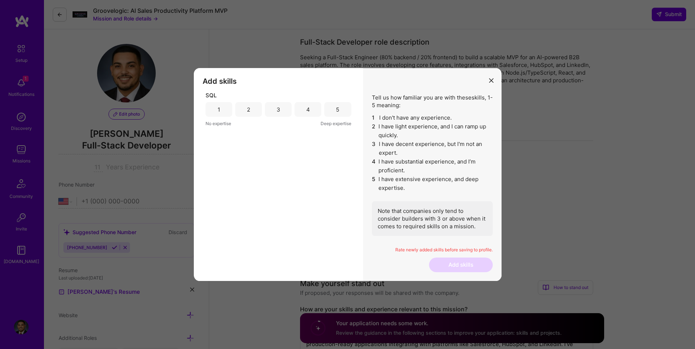
click at [343, 113] on div "5" at bounding box center [337, 109] width 27 height 15
click at [450, 263] on button "Add skills" at bounding box center [461, 265] width 64 height 15
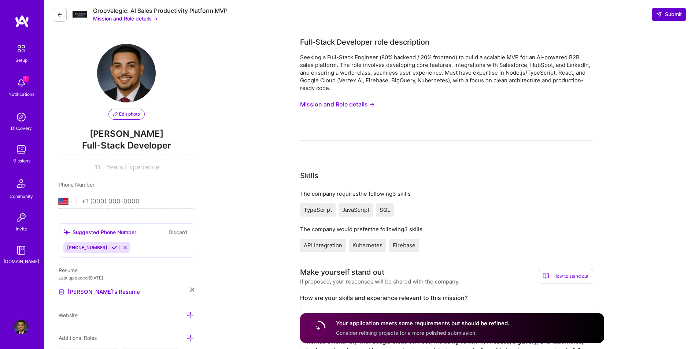
click at [664, 16] on span "Submit" at bounding box center [669, 14] width 26 height 7
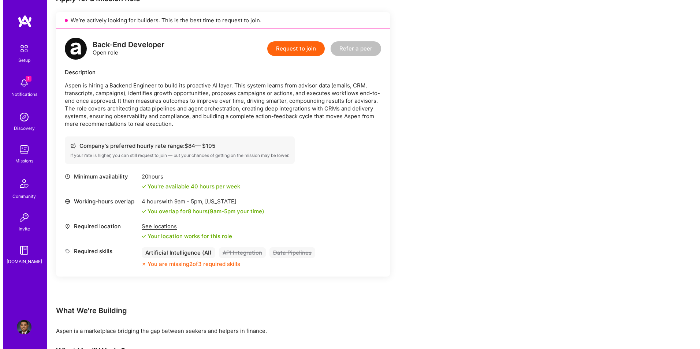
scroll to position [159, 0]
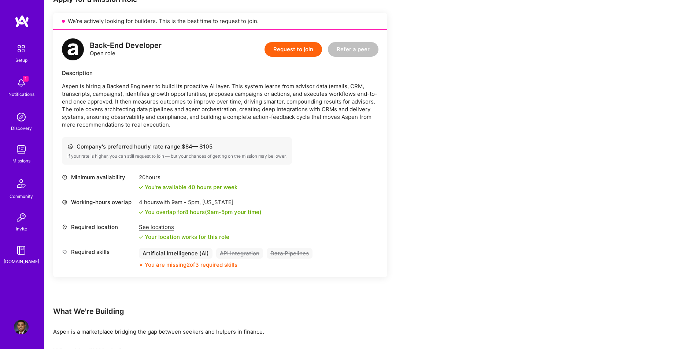
click at [291, 47] on button "Request to join" at bounding box center [292, 49] width 57 height 15
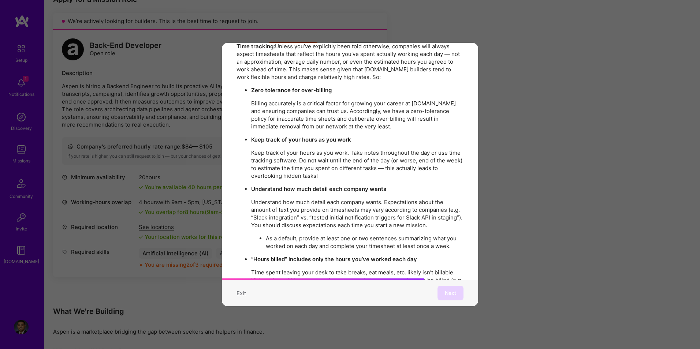
scroll to position [964, 0]
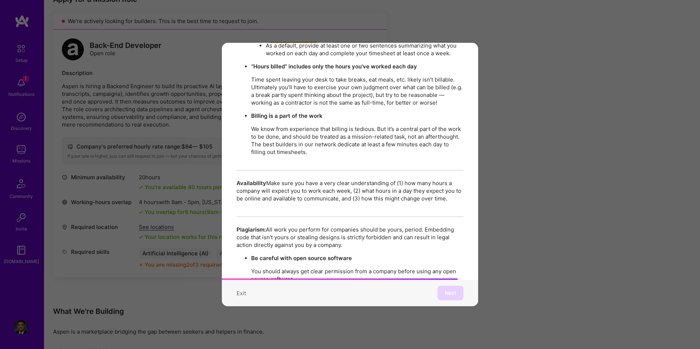
click at [418, 268] on p "You should always get clear permission from a company before using any open sou…" at bounding box center [357, 275] width 212 height 15
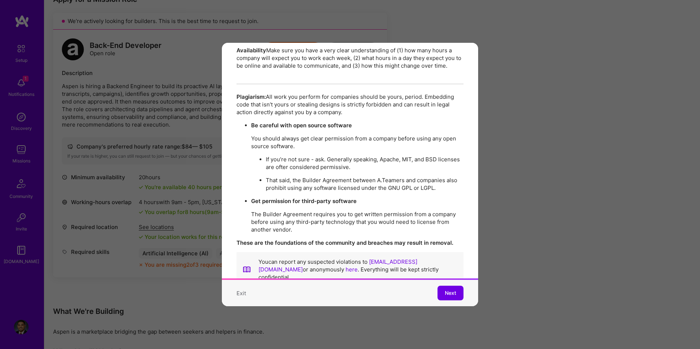
scroll to position [1262, 0]
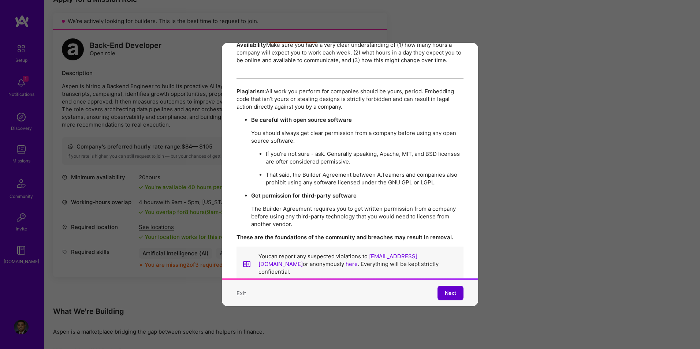
click at [448, 290] on span "Next" at bounding box center [450, 293] width 11 height 7
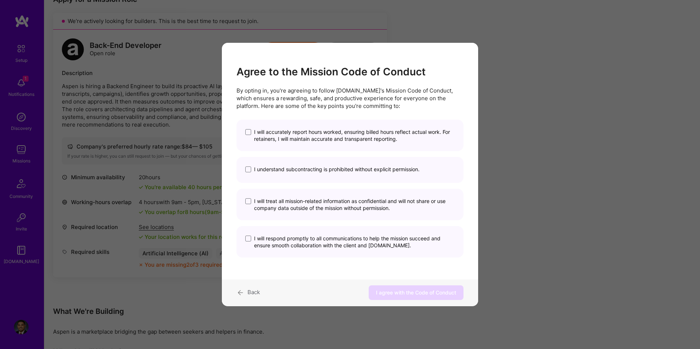
click at [245, 132] on div "I will accurately report hours worked, ensuring billed hours reflect actual wor…" at bounding box center [350, 135] width 227 height 31
click at [248, 133] on span "modal" at bounding box center [248, 132] width 6 height 6
click at [0, 0] on input "I will accurately report hours worked, ensuring billed hours reflect actual wor…" at bounding box center [0, 0] width 0 height 0
click at [247, 241] on span "modal" at bounding box center [248, 239] width 6 height 6
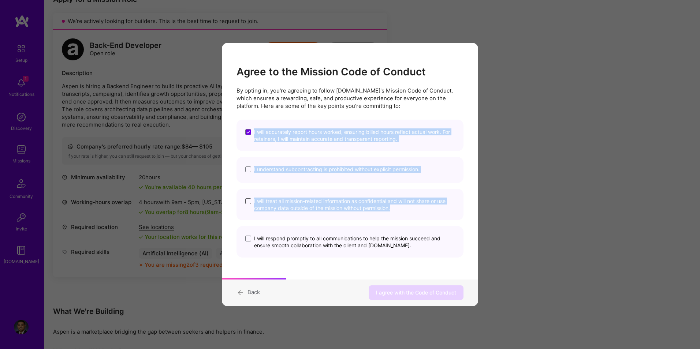
click at [250, 204] on span "modal" at bounding box center [248, 201] width 6 height 6
click at [0, 0] on input "I will treat all mission-related information as confidential and will not share…" at bounding box center [0, 0] width 0 height 0
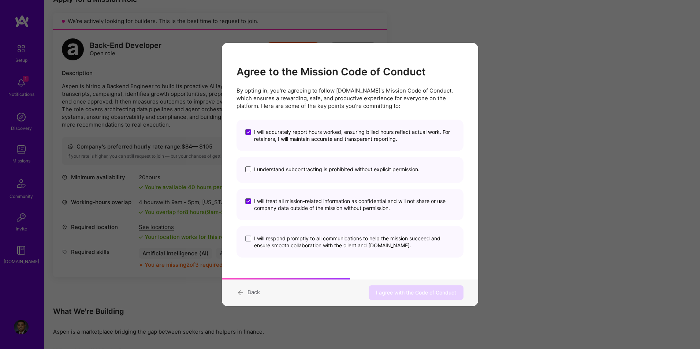
click at [249, 170] on span "modal" at bounding box center [248, 170] width 6 height 6
click at [0, 0] on input "I understand subcontracting is prohibited without explicit permission." at bounding box center [0, 0] width 0 height 0
click at [249, 236] on span "modal" at bounding box center [248, 239] width 6 height 6
click at [0, 0] on input "I will respond promptly to all communications to help the mission succeed and e…" at bounding box center [0, 0] width 0 height 0
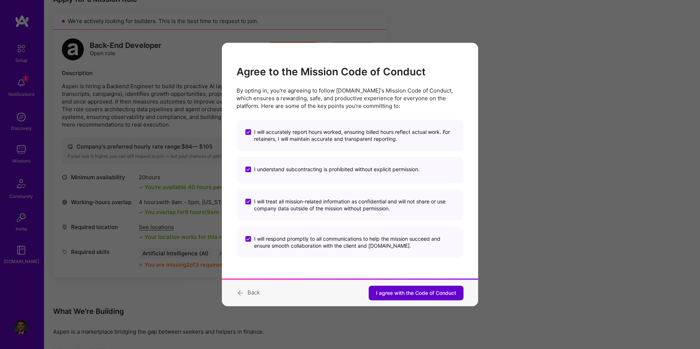
click at [412, 294] on span "I agree with the Code of Conduct" at bounding box center [416, 293] width 80 height 7
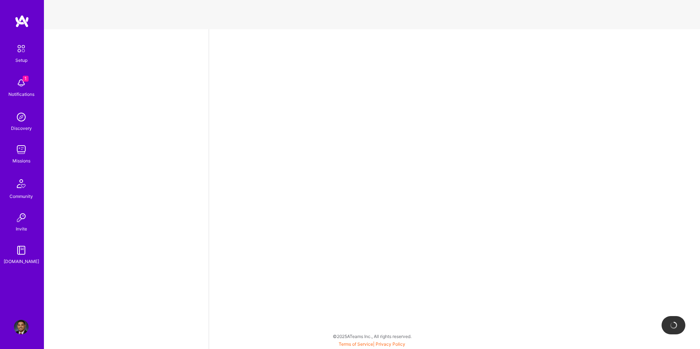
select select "US"
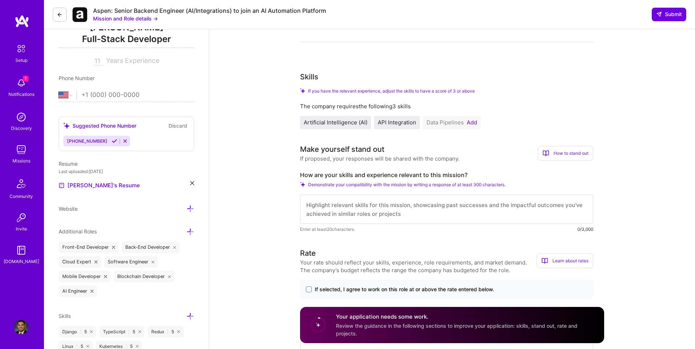
scroll to position [110, 0]
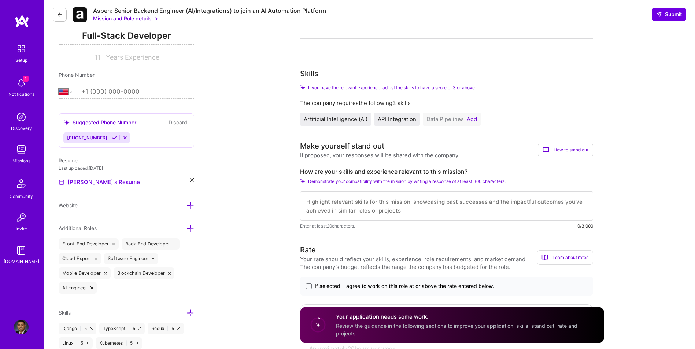
click at [472, 120] on button "Add" at bounding box center [472, 119] width 10 height 6
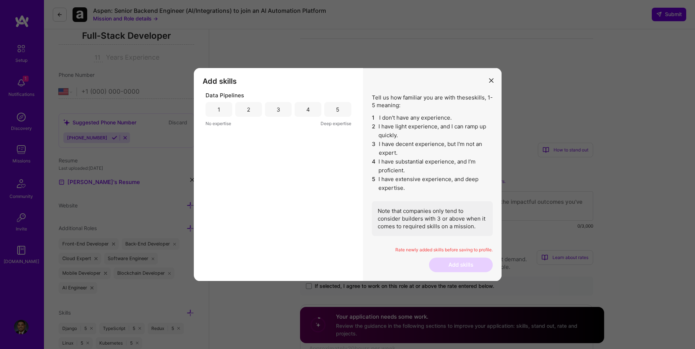
click at [307, 110] on div "4" at bounding box center [308, 110] width 4 height 8
click at [277, 108] on div "3" at bounding box center [278, 110] width 4 height 8
click at [311, 109] on div "4" at bounding box center [307, 109] width 27 height 15
click at [452, 261] on button "Add skills" at bounding box center [461, 265] width 64 height 15
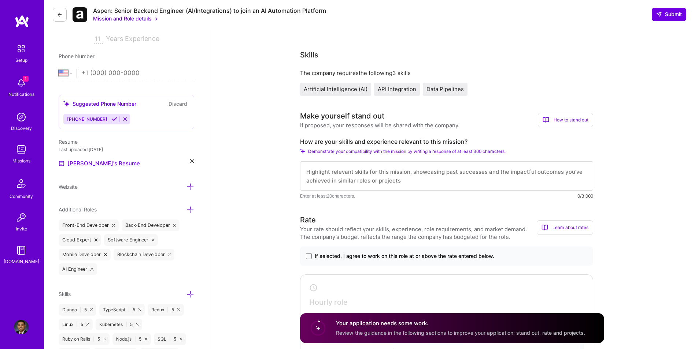
scroll to position [134, 0]
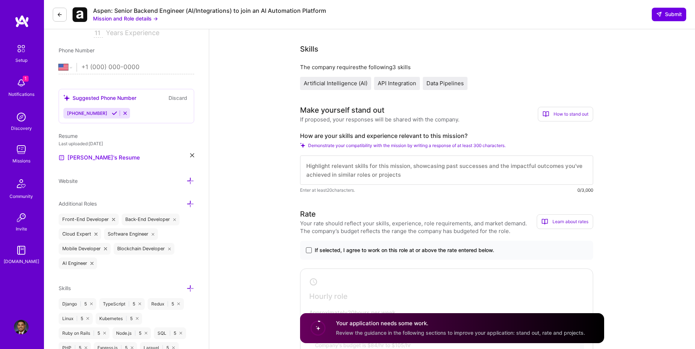
click at [307, 252] on span at bounding box center [309, 251] width 6 height 6
click at [0, 0] on input "If selected, I agree to work on this role at or above the rate entered below." at bounding box center [0, 0] width 0 height 0
click at [449, 174] on textarea at bounding box center [446, 170] width 293 height 29
click at [465, 172] on textarea at bounding box center [446, 170] width 293 height 29
paste textarea "I have extensive experience building backend systems that leverage AI and autom…"
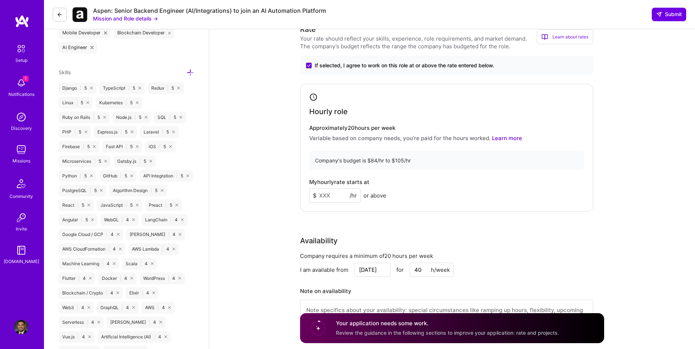
scroll to position [366, 0]
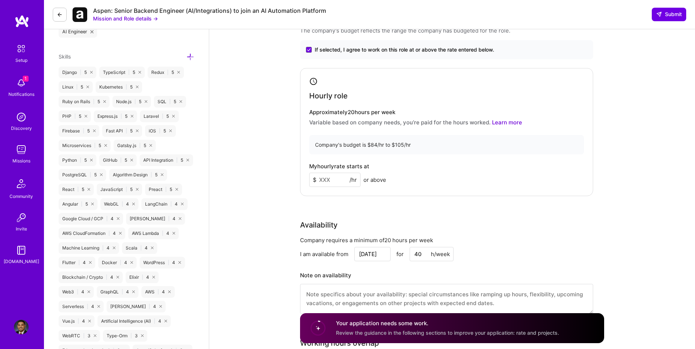
type textarea "I have extensive experience building backend systems that leverage AI and autom…"
click at [328, 180] on input at bounding box center [334, 180] width 51 height 14
click at [334, 180] on input at bounding box center [334, 180] width 51 height 14
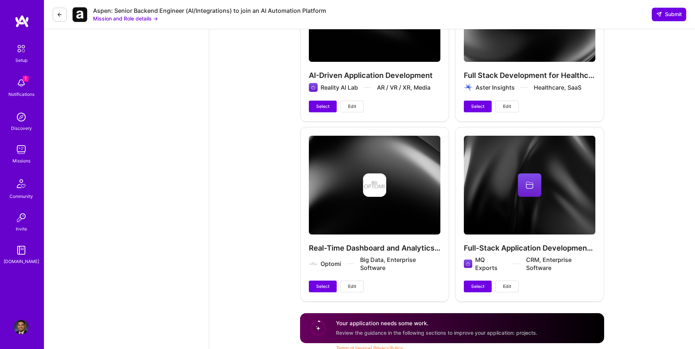
scroll to position [1278, 0]
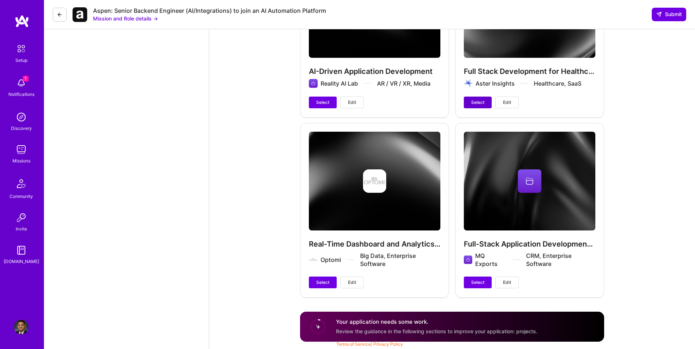
type input "85"
click at [478, 104] on span "Select" at bounding box center [477, 102] width 13 height 7
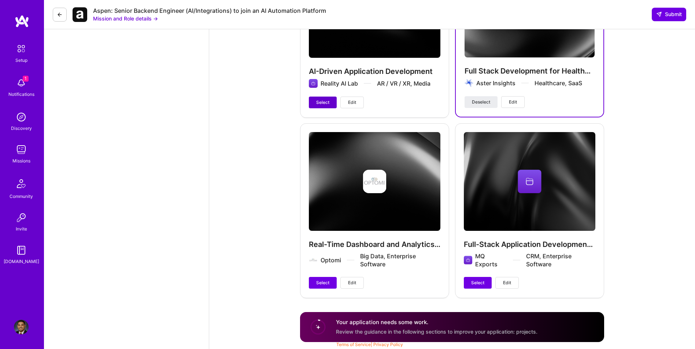
click at [323, 106] on span "Select" at bounding box center [322, 102] width 13 height 7
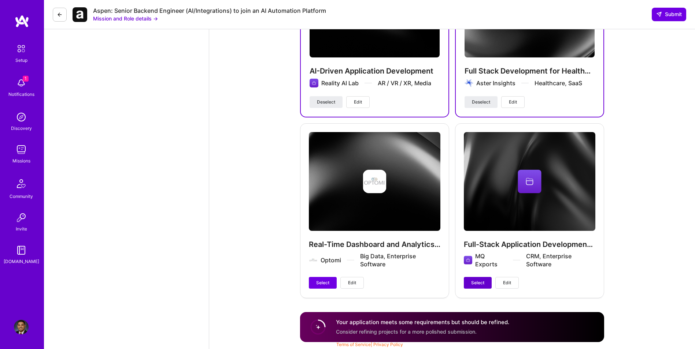
click at [479, 285] on span "Select" at bounding box center [477, 283] width 13 height 7
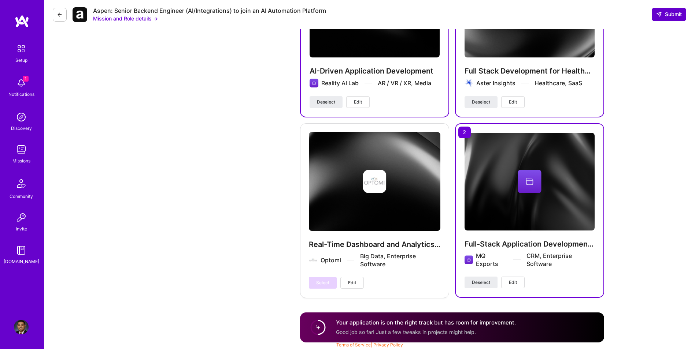
click at [660, 18] on span "Submit" at bounding box center [669, 14] width 26 height 7
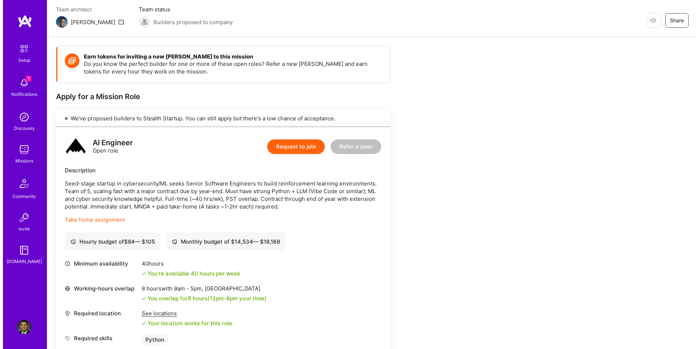
scroll to position [122, 0]
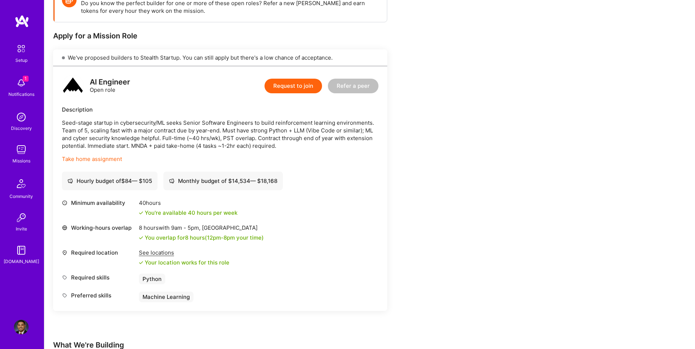
click at [282, 84] on button "Request to join" at bounding box center [292, 86] width 57 height 15
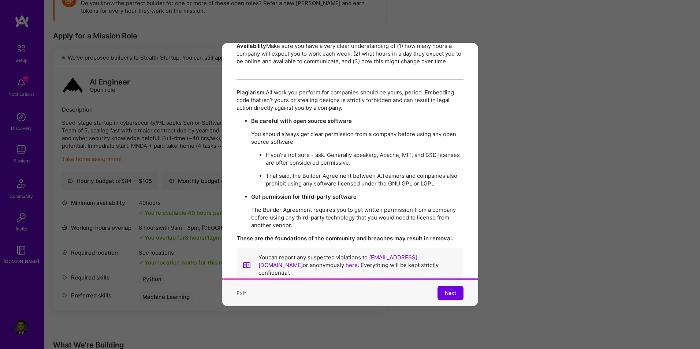
scroll to position [1262, 0]
click at [445, 290] on span "Next" at bounding box center [450, 293] width 11 height 7
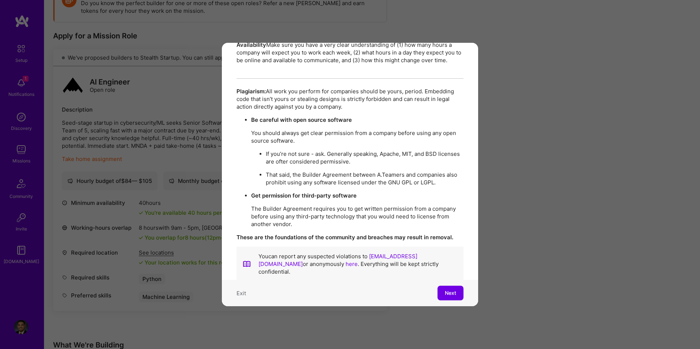
scroll to position [0, 0]
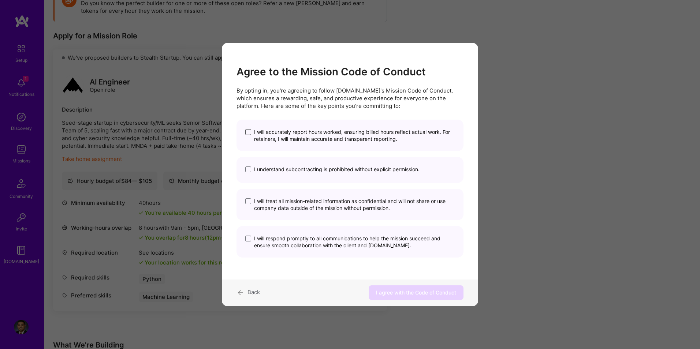
click at [249, 131] on span "modal" at bounding box center [248, 132] width 6 height 6
click at [0, 0] on input "I will accurately report hours worked, ensuring billed hours reflect actual wor…" at bounding box center [0, 0] width 0 height 0
click at [249, 169] on span "modal" at bounding box center [248, 170] width 6 height 6
click at [0, 0] on input "I understand subcontracting is prohibited without explicit permission." at bounding box center [0, 0] width 0 height 0
click at [248, 202] on span "modal" at bounding box center [248, 202] width 6 height 6
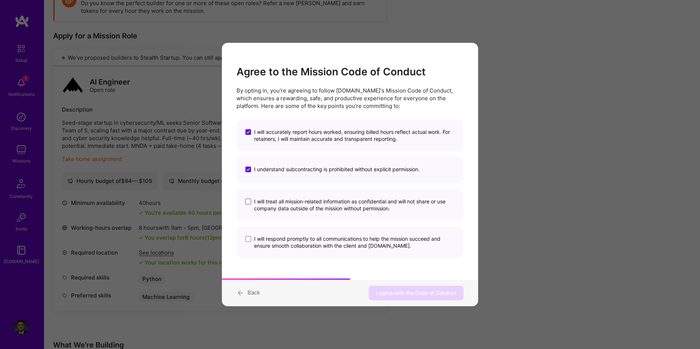
click at [0, 0] on input "I will treat all mission-related information as confidential and will not share…" at bounding box center [0, 0] width 0 height 0
click at [249, 238] on span "modal" at bounding box center [248, 239] width 6 height 6
click at [0, 0] on input "I will respond promptly to all communications to help the mission succeed and e…" at bounding box center [0, 0] width 0 height 0
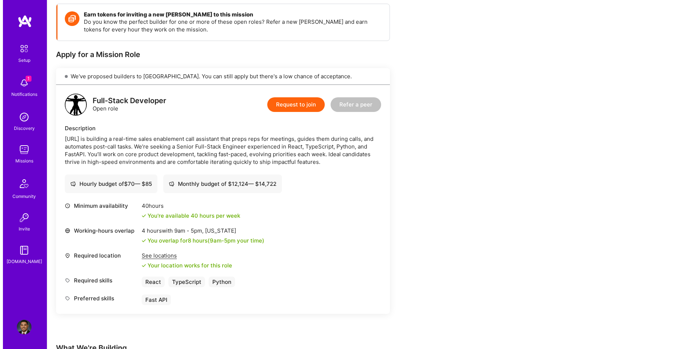
scroll to position [110, 0]
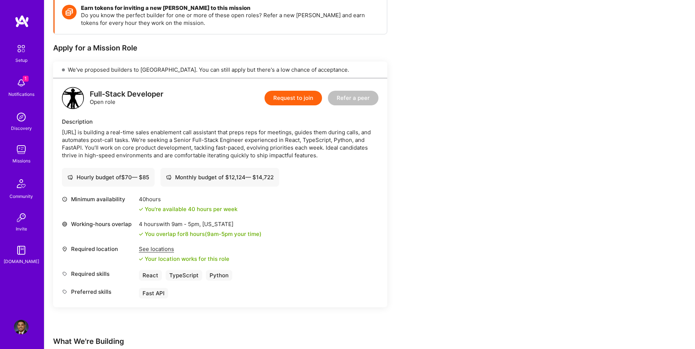
click at [286, 103] on button "Request to join" at bounding box center [292, 98] width 57 height 15
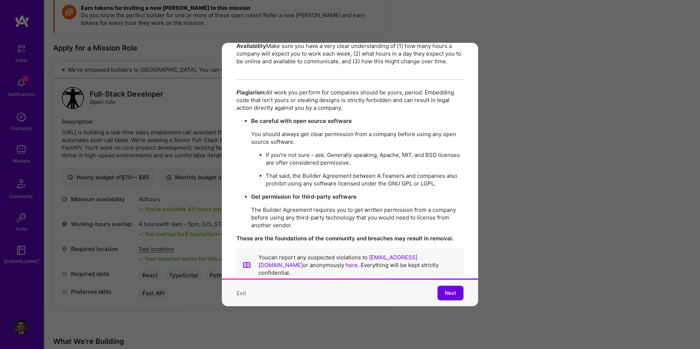
scroll to position [1262, 0]
click at [438, 286] on button "Next" at bounding box center [451, 293] width 26 height 15
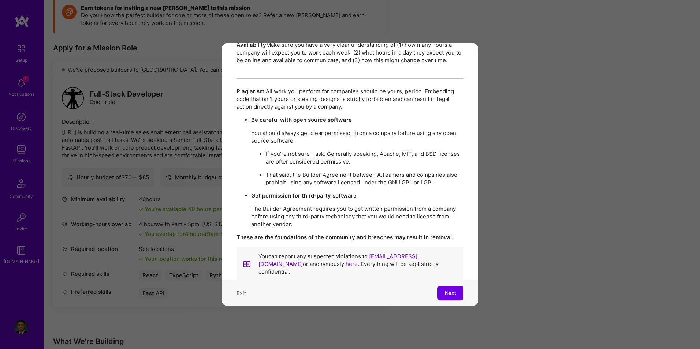
scroll to position [0, 0]
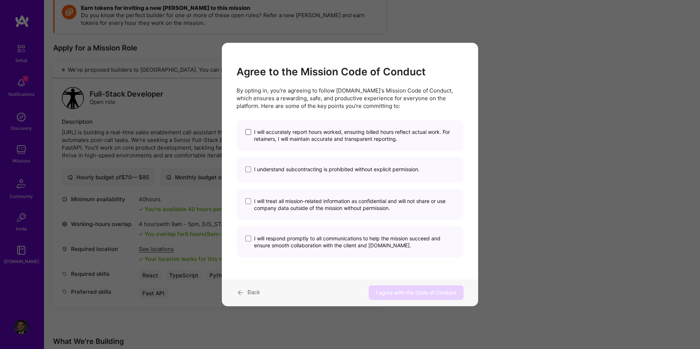
click at [249, 132] on span "modal" at bounding box center [248, 132] width 6 height 6
click at [0, 0] on input "I will accurately report hours worked, ensuring billed hours reflect actual wor…" at bounding box center [0, 0] width 0 height 0
click at [248, 170] on span "modal" at bounding box center [248, 170] width 6 height 6
click at [0, 0] on input "I understand subcontracting is prohibited without explicit permission." at bounding box center [0, 0] width 0 height 0
click at [249, 204] on span "modal" at bounding box center [248, 202] width 6 height 6
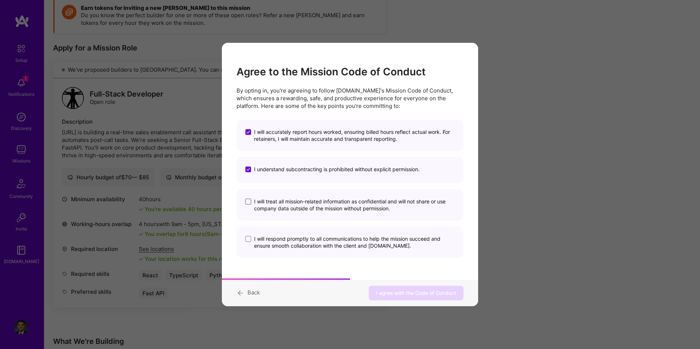
click at [0, 0] on input "I will treat all mission-related information as confidential and will not share…" at bounding box center [0, 0] width 0 height 0
click at [249, 240] on span "modal" at bounding box center [248, 239] width 6 height 6
click at [0, 0] on input "I will respond promptly to all communications to help the mission succeed and e…" at bounding box center [0, 0] width 0 height 0
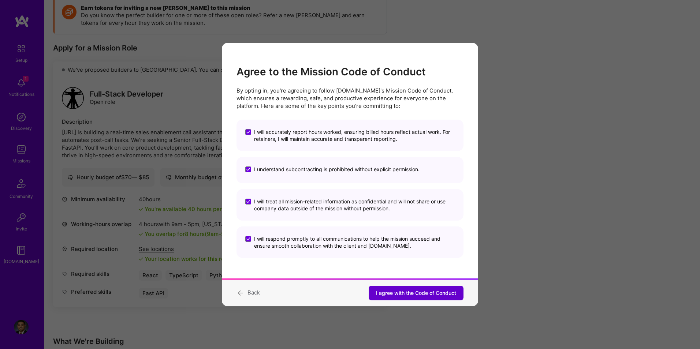
click at [409, 293] on span "I agree with the Code of Conduct" at bounding box center [416, 293] width 80 height 7
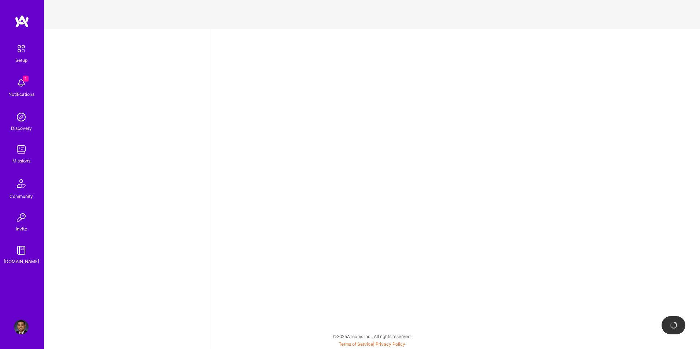
select select "US"
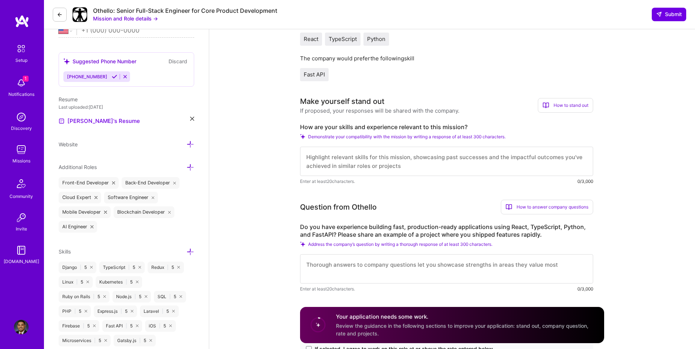
scroll to position [195, 0]
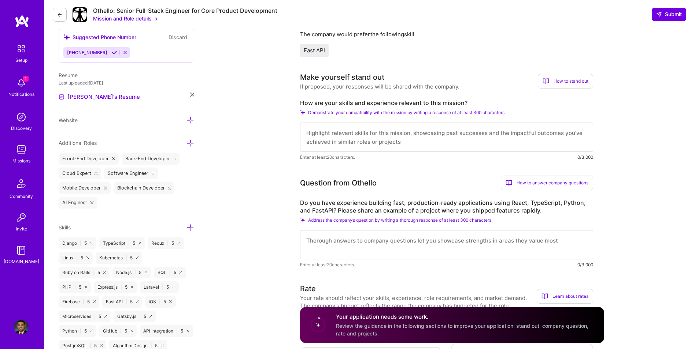
click at [466, 144] on textarea at bounding box center [446, 137] width 293 height 29
click at [481, 142] on textarea at bounding box center [446, 137] width 293 height 29
paste textarea "I have extensive experience building real-time, full-stack applications using R…"
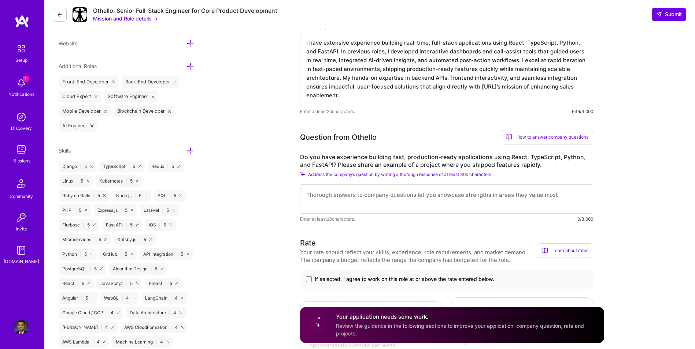
scroll to position [293, 0]
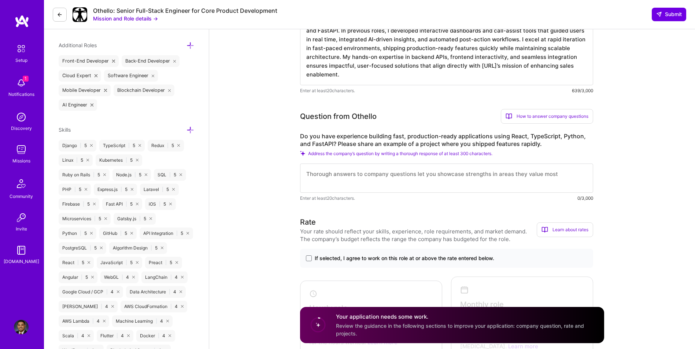
type textarea "I have extensive experience building real-time, full-stack applications using R…"
click at [357, 185] on textarea at bounding box center [446, 178] width 293 height 29
click at [376, 183] on textarea at bounding box center [446, 178] width 293 height 29
paste textarea "Yes, I have built several production-ready applications using React, TypeScript…"
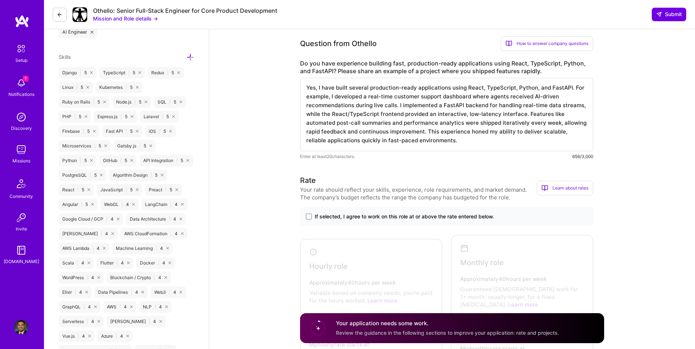
scroll to position [366, 0]
type textarea "Yes, I have built several production-ready applications using React, TypeScript…"
click at [308, 217] on span at bounding box center [309, 217] width 6 height 6
click at [0, 0] on input "If selected, I agree to work on this role at or above the rate entered below." at bounding box center [0, 0] width 0 height 0
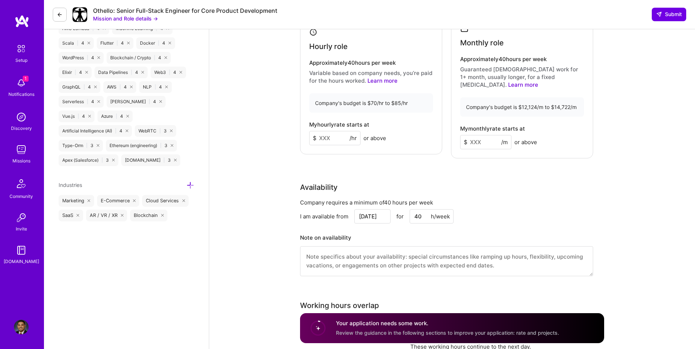
scroll to position [561, 0]
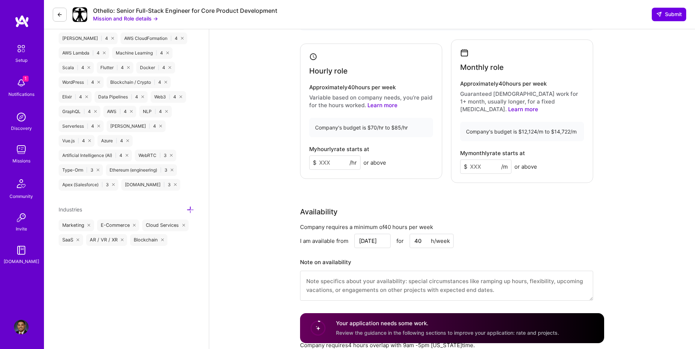
click at [332, 157] on input at bounding box center [334, 163] width 51 height 14
click at [333, 157] on input at bounding box center [334, 163] width 51 height 14
type input "75"
click at [490, 161] on input at bounding box center [485, 167] width 51 height 14
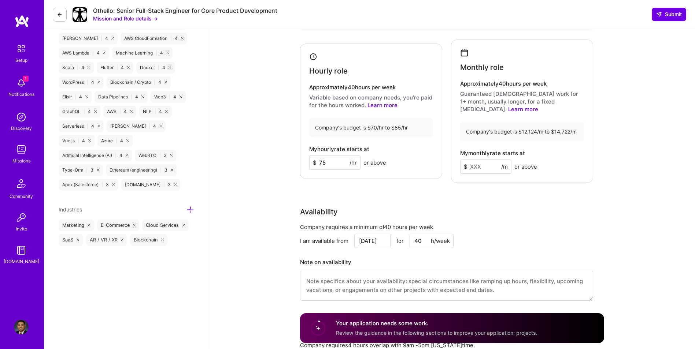
click at [477, 160] on input at bounding box center [485, 167] width 51 height 14
type input "13000"
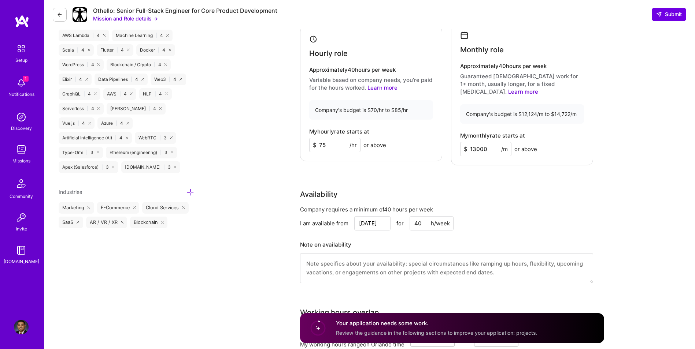
scroll to position [586, 0]
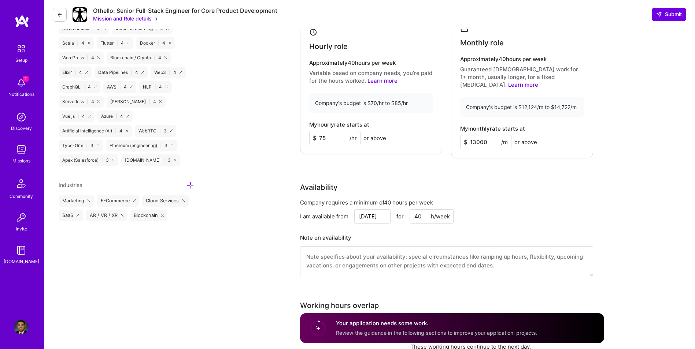
click at [475, 135] on input "13000" at bounding box center [485, 142] width 51 height 14
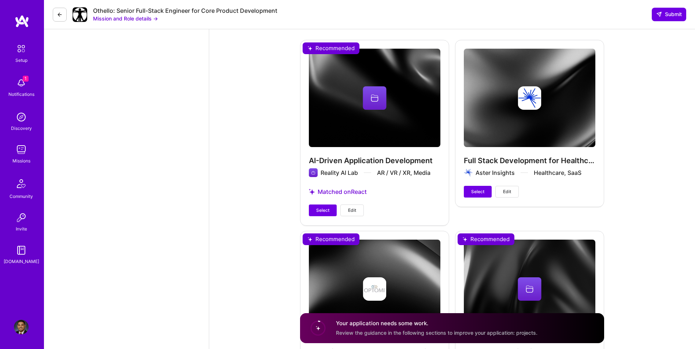
scroll to position [1490, 0]
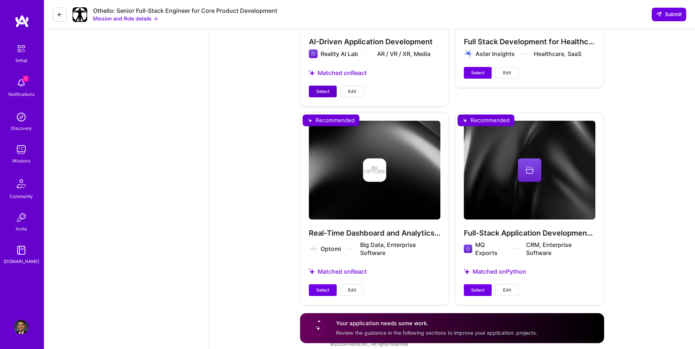
type input "13000"
click at [325, 88] on span "Select" at bounding box center [322, 91] width 13 height 7
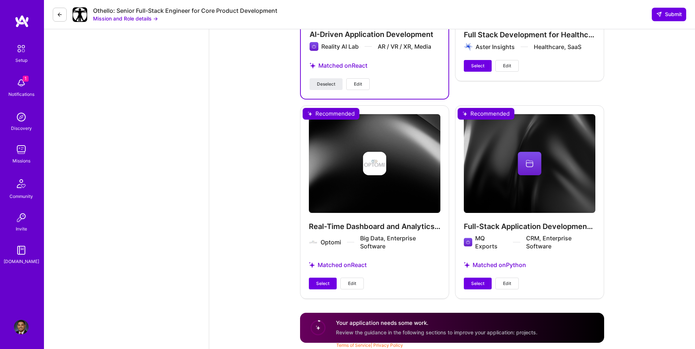
scroll to position [1484, 0]
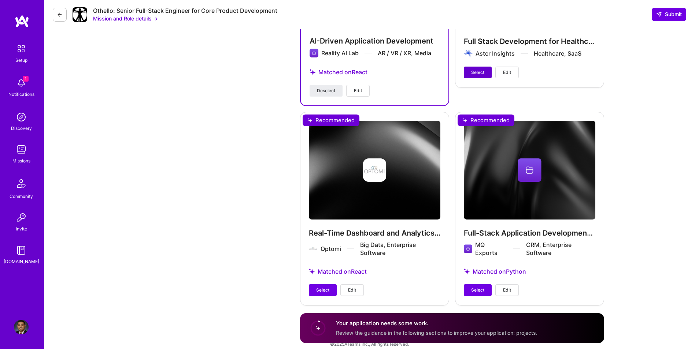
click at [474, 69] on span "Select" at bounding box center [477, 72] width 13 height 7
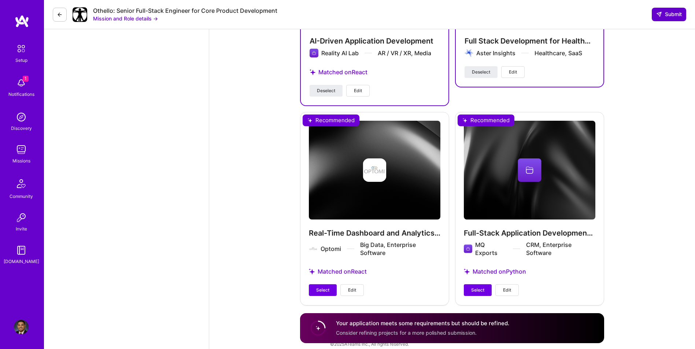
click at [666, 19] on button "Submit" at bounding box center [668, 14] width 34 height 13
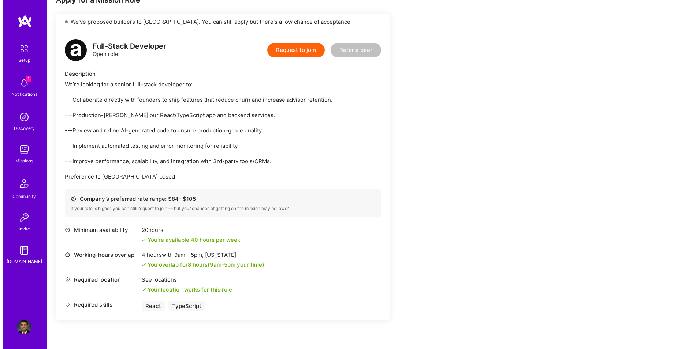
scroll to position [159, 0]
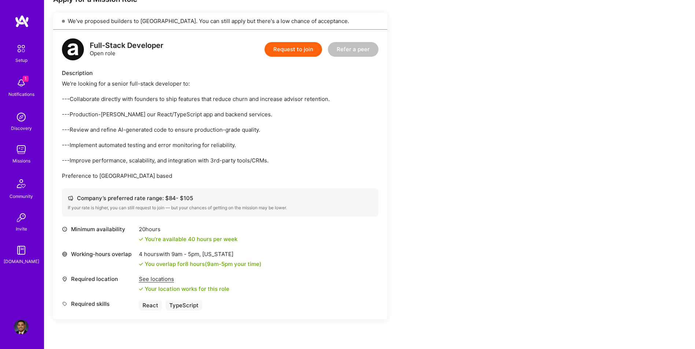
click at [297, 53] on button "Request to join" at bounding box center [292, 49] width 57 height 15
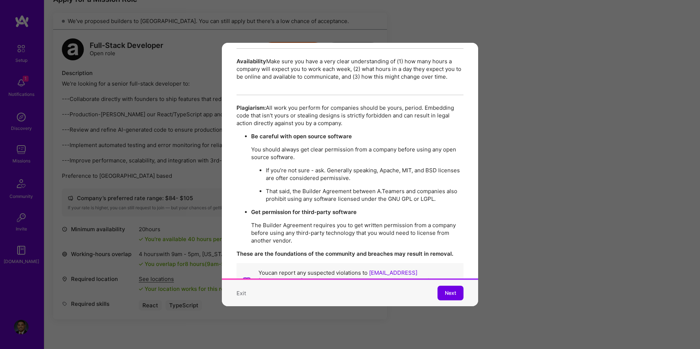
scroll to position [1262, 0]
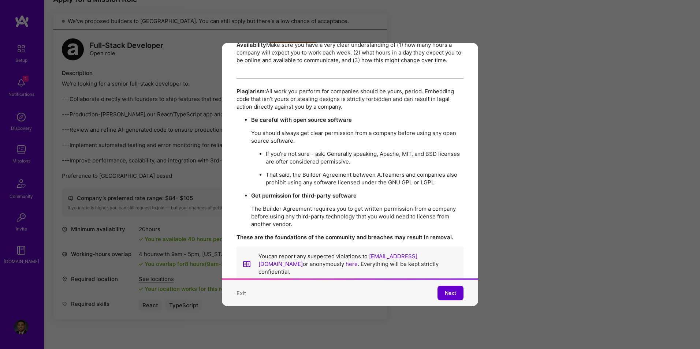
click at [445, 290] on span "Next" at bounding box center [450, 293] width 11 height 7
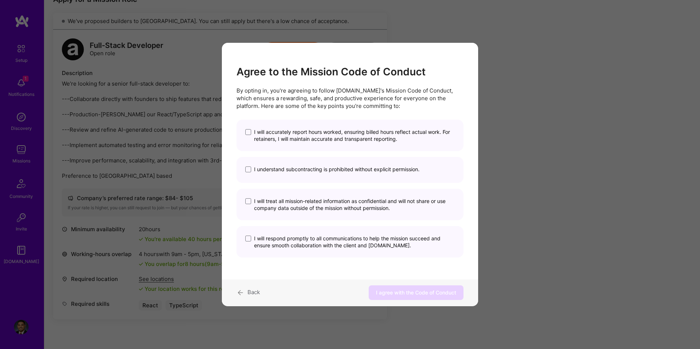
scroll to position [0, 0]
click at [245, 132] on div "I will accurately report hours worked, ensuring billed hours reflect actual wor…" at bounding box center [350, 135] width 227 height 31
click at [249, 134] on span "modal" at bounding box center [248, 132] width 6 height 6
click at [0, 0] on input "I will accurately report hours worked, ensuring billed hours reflect actual wor…" at bounding box center [0, 0] width 0 height 0
click at [248, 173] on div "I understand subcontracting is prohibited without explicit permission." at bounding box center [350, 170] width 227 height 26
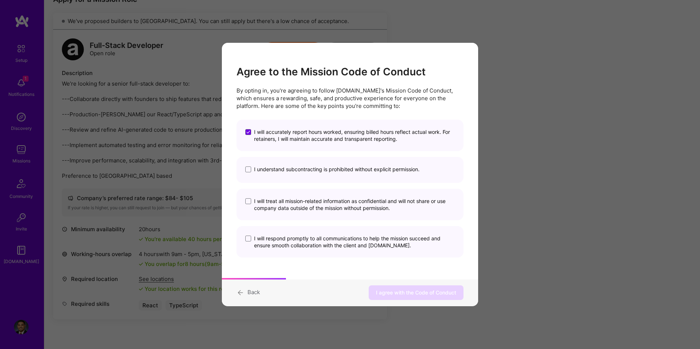
drag, startPoint x: 249, startPoint y: 202, endPoint x: 248, endPoint y: 188, distance: 13.9
click at [249, 203] on span "modal" at bounding box center [248, 201] width 6 height 6
click at [0, 0] on input "I will treat all mission-related information as confidential and will not share…" at bounding box center [0, 0] width 0 height 0
click at [248, 171] on span "modal" at bounding box center [248, 170] width 6 height 6
click at [0, 0] on input "I understand subcontracting is prohibited without explicit permission." at bounding box center [0, 0] width 0 height 0
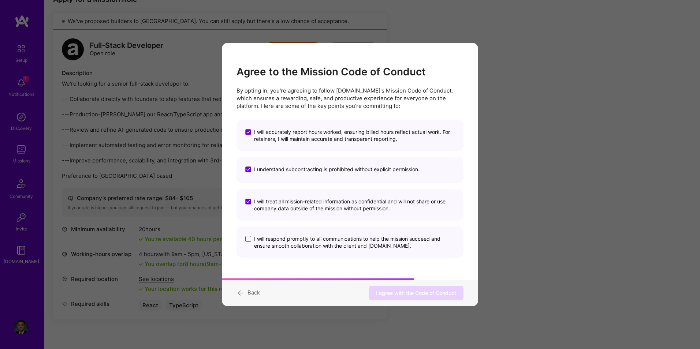
click at [247, 240] on span "modal" at bounding box center [248, 239] width 6 height 6
click at [0, 0] on input "I will respond promptly to all communications to help the mission succeed and e…" at bounding box center [0, 0] width 0 height 0
click at [398, 290] on span "I agree with the Code of Conduct" at bounding box center [416, 293] width 80 height 7
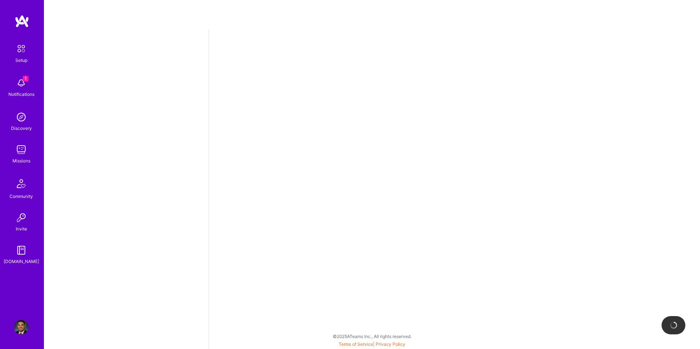
select select "US"
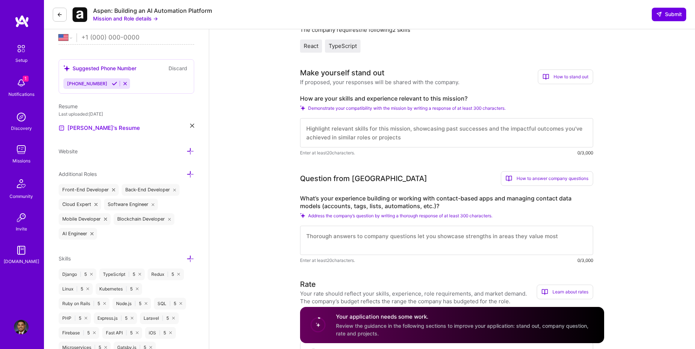
scroll to position [171, 0]
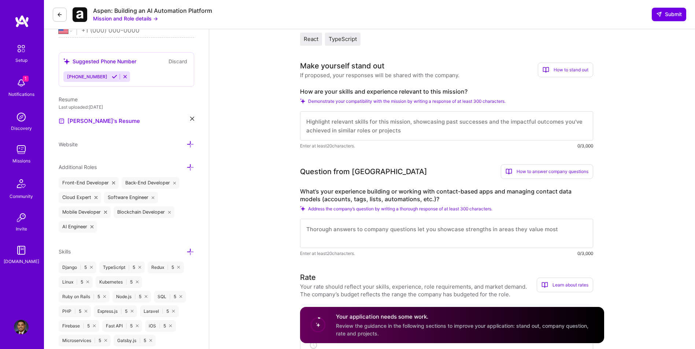
click at [371, 125] on textarea at bounding box center [446, 125] width 293 height 29
click at [393, 125] on textarea at bounding box center [446, 125] width 293 height 29
paste textarea "I bring 8+ years of experience as a full-stack developer, building production-g…"
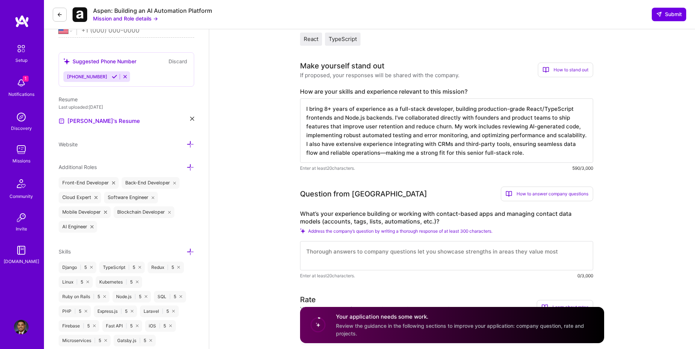
click at [326, 108] on textarea "I bring 8+ years of experience as a full-stack developer, building production-g…" at bounding box center [446, 131] width 293 height 64
type textarea "I bring 10+ years of experience as a full-stack developer, building production-…"
drag, startPoint x: 380, startPoint y: 253, endPoint x: 389, endPoint y: 252, distance: 8.8
click at [381, 253] on textarea at bounding box center [446, 255] width 293 height 29
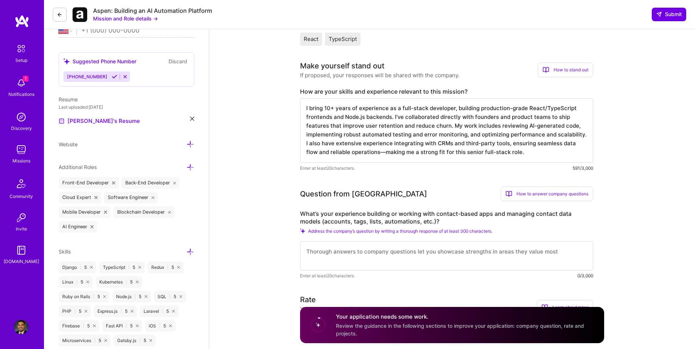
click at [411, 252] on textarea at bounding box center [446, 255] width 293 height 29
paste textarea "I have extensive experience building and maintaining contact-based applications…"
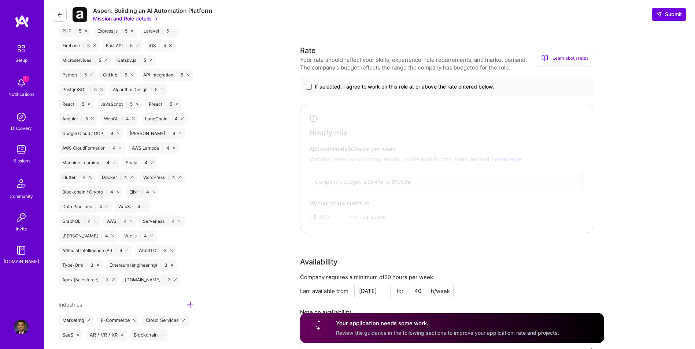
scroll to position [391, 0]
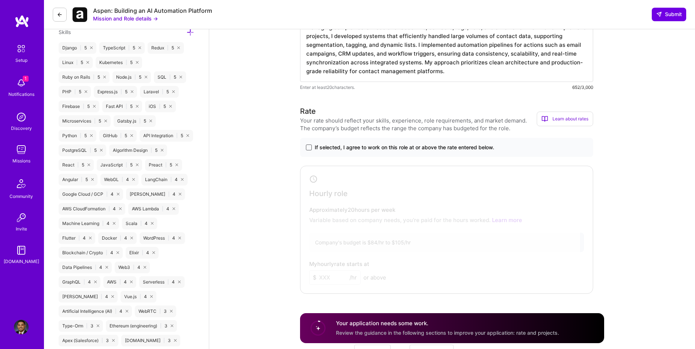
type textarea "I have extensive experience building and maintaining contact-based applications…"
click at [309, 146] on span at bounding box center [309, 148] width 6 height 6
click at [0, 0] on input "If selected, I agree to work on this role at or above the rate entered below." at bounding box center [0, 0] width 0 height 0
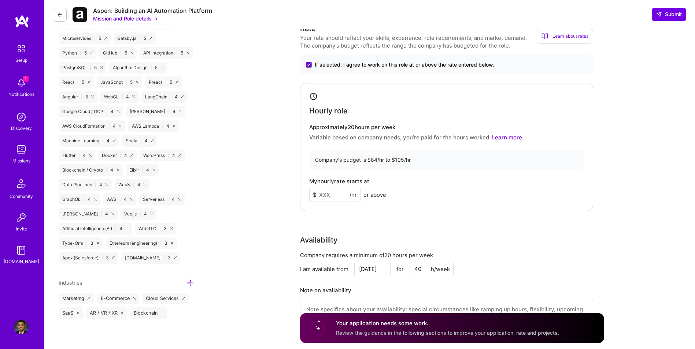
scroll to position [488, 0]
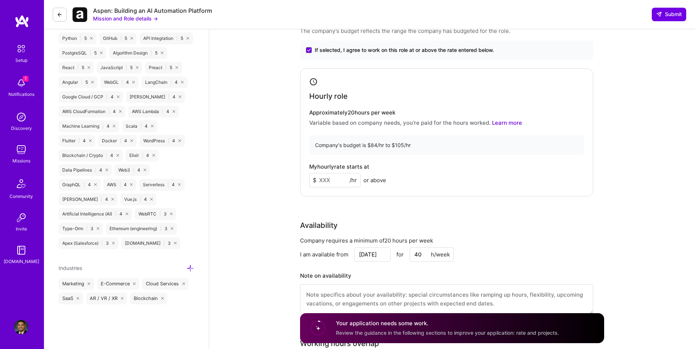
click at [332, 177] on input at bounding box center [334, 180] width 51 height 14
click at [338, 178] on input at bounding box center [334, 180] width 51 height 14
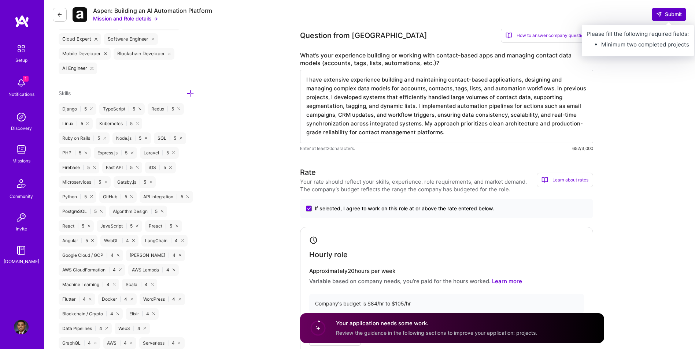
type input "85"
click at [672, 17] on span "Submit" at bounding box center [669, 14] width 26 height 7
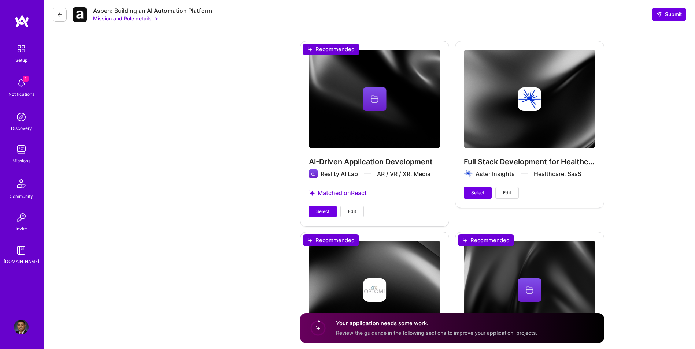
scroll to position [1355, 0]
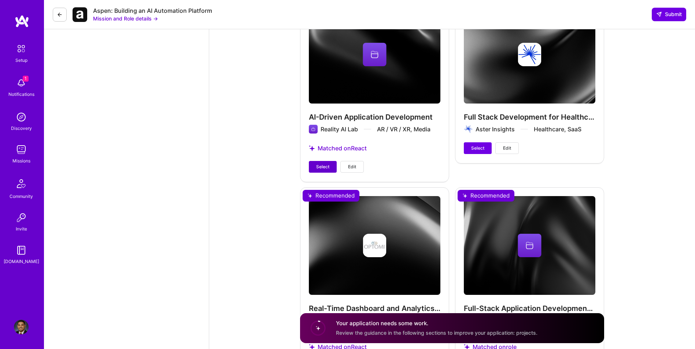
click at [322, 167] on span "Select" at bounding box center [322, 167] width 13 height 7
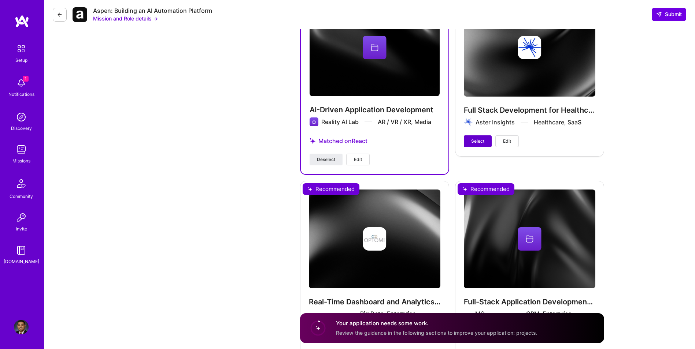
click at [480, 142] on span "Select" at bounding box center [477, 141] width 13 height 7
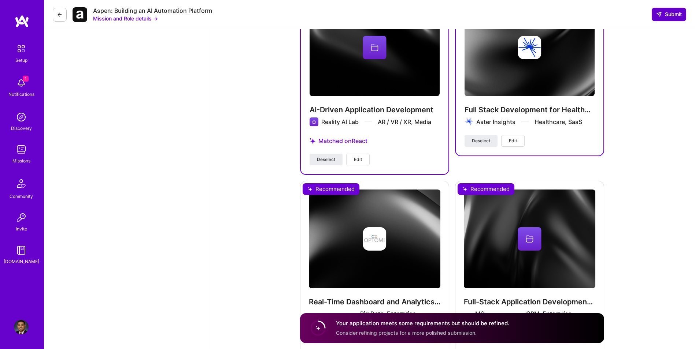
click at [678, 16] on span "Submit" at bounding box center [669, 14] width 26 height 7
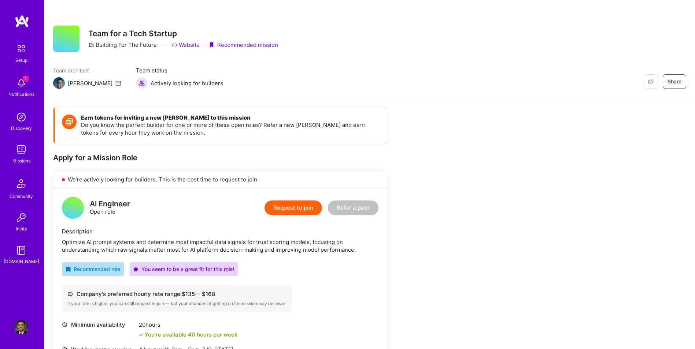
click at [291, 210] on button "Request to join" at bounding box center [292, 208] width 57 height 15
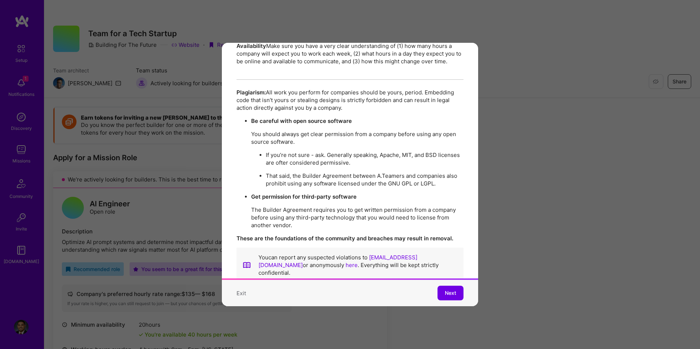
scroll to position [1262, 0]
click at [447, 290] on span "Next" at bounding box center [450, 293] width 11 height 7
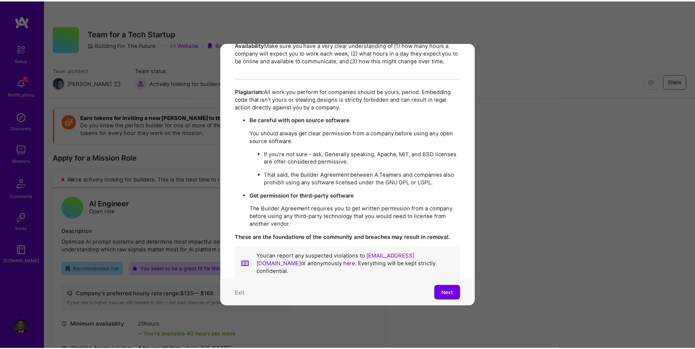
scroll to position [0, 0]
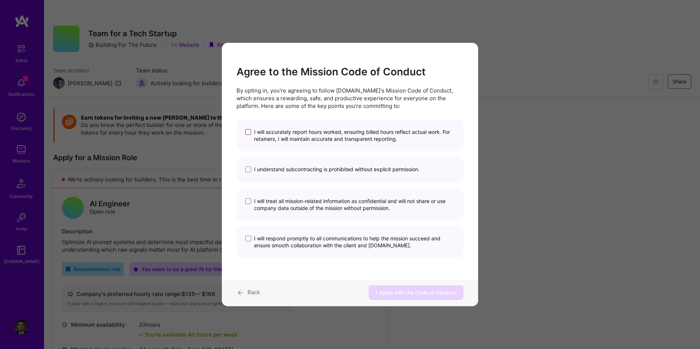
click at [249, 133] on span "modal" at bounding box center [248, 132] width 6 height 6
click at [0, 0] on input "I will accurately report hours worked, ensuring billed hours reflect actual wor…" at bounding box center [0, 0] width 0 height 0
click at [249, 168] on span "modal" at bounding box center [248, 170] width 6 height 6
click at [0, 0] on input "I understand subcontracting is prohibited without explicit permission." at bounding box center [0, 0] width 0 height 0
click at [250, 201] on span "modal" at bounding box center [248, 202] width 6 height 6
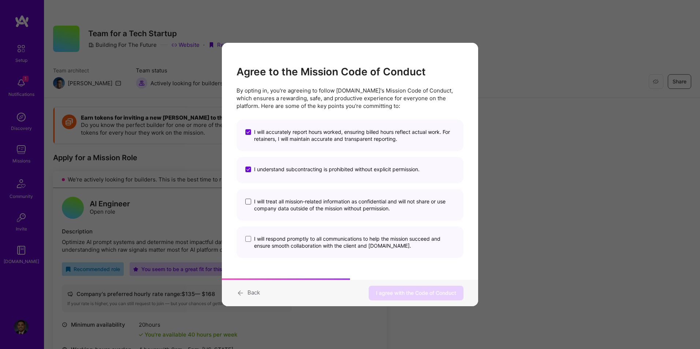
click at [0, 0] on input "I will treat all mission-related information as confidential and will not share…" at bounding box center [0, 0] width 0 height 0
click at [249, 237] on span "modal" at bounding box center [248, 239] width 6 height 6
click at [0, 0] on input "I will respond promptly to all communications to help the mission succeed and e…" at bounding box center [0, 0] width 0 height 0
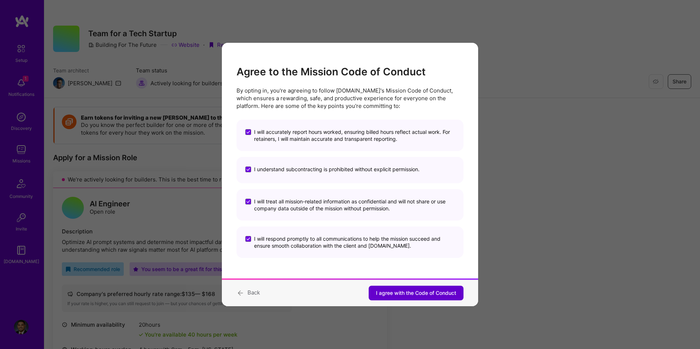
click at [411, 290] on span "I agree with the Code of Conduct" at bounding box center [416, 293] width 80 height 7
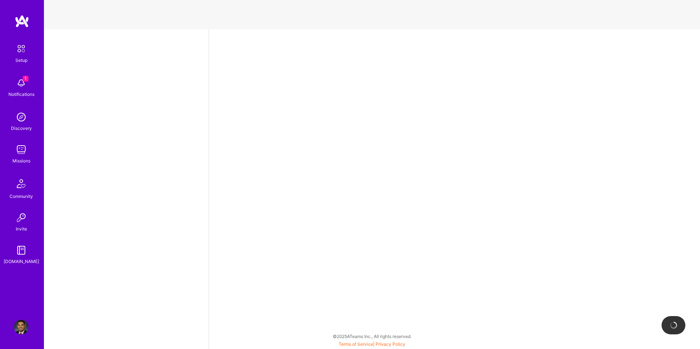
select select "US"
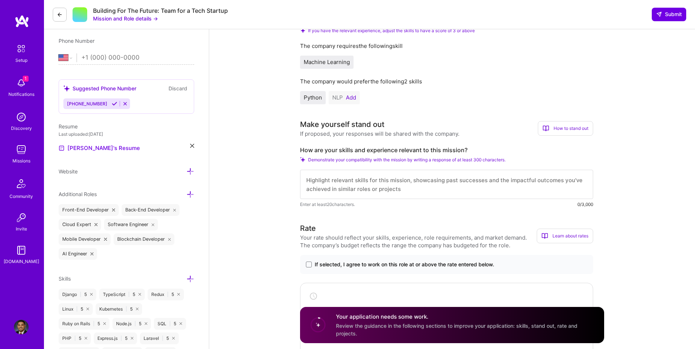
scroll to position [159, 0]
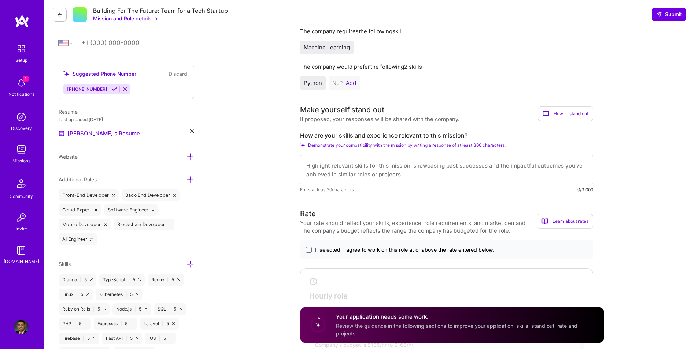
click at [352, 84] on button "Add" at bounding box center [351, 83] width 10 height 6
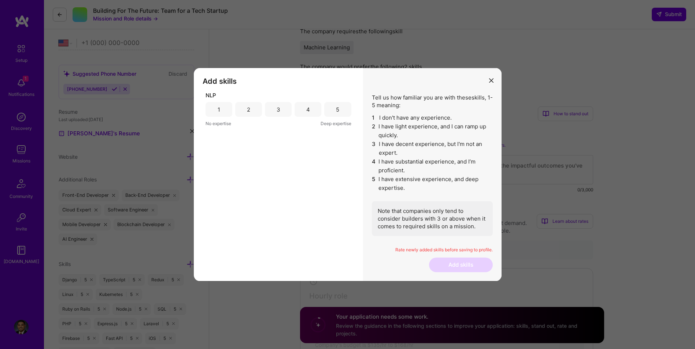
click at [312, 114] on div "4" at bounding box center [307, 109] width 27 height 15
click at [445, 270] on button "Add skills" at bounding box center [461, 265] width 64 height 15
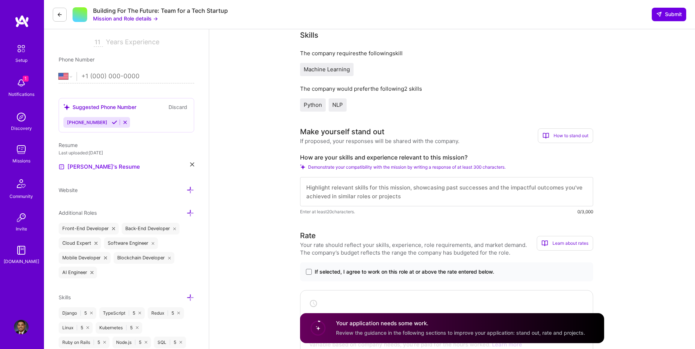
scroll to position [134, 0]
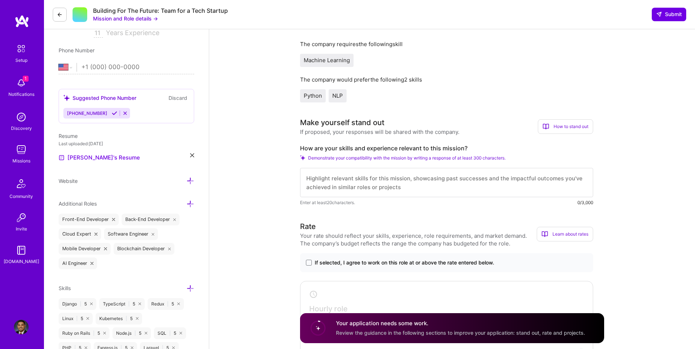
click at [530, 176] on textarea at bounding box center [446, 182] width 293 height 29
click at [445, 184] on textarea at bounding box center [446, 182] width 293 height 29
click at [465, 184] on textarea at bounding box center [446, 182] width 293 height 29
paste textarea "I have hands-on experience optimizing AI-driven systems by analyzing input sign…"
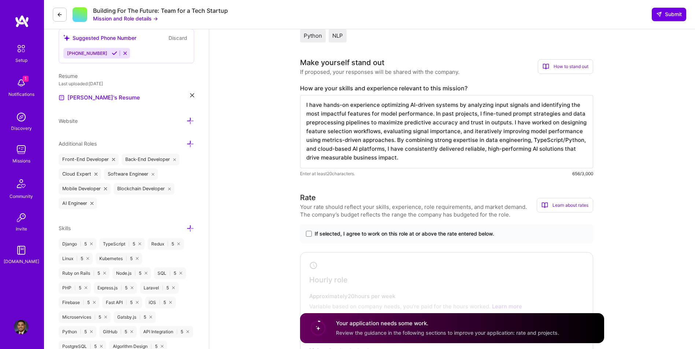
scroll to position [195, 0]
type textarea "I have hands-on experience optimizing AI-driven systems by analyzing input sign…"
click at [308, 230] on span at bounding box center [309, 233] width 6 height 6
click at [0, 0] on input "If selected, I agree to work on this role at or above the rate entered below." at bounding box center [0, 0] width 0 height 0
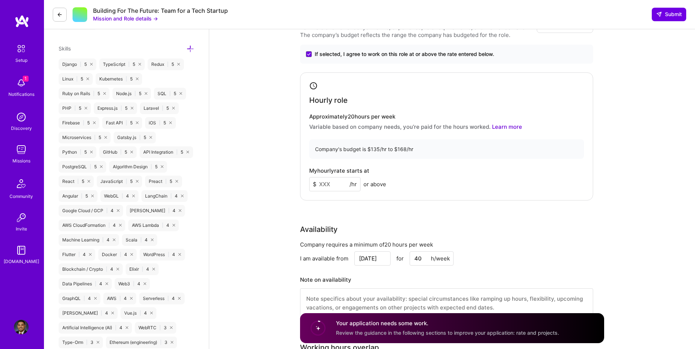
scroll to position [378, 0]
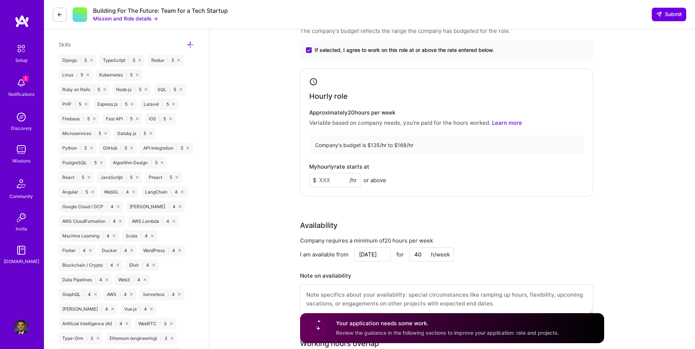
click at [334, 183] on input at bounding box center [334, 180] width 51 height 14
click at [336, 182] on input at bounding box center [334, 180] width 51 height 14
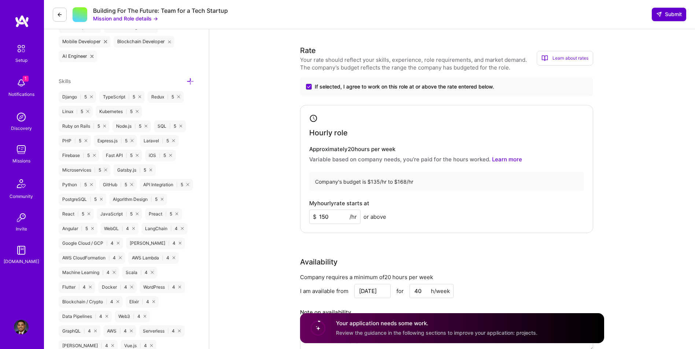
type input "150"
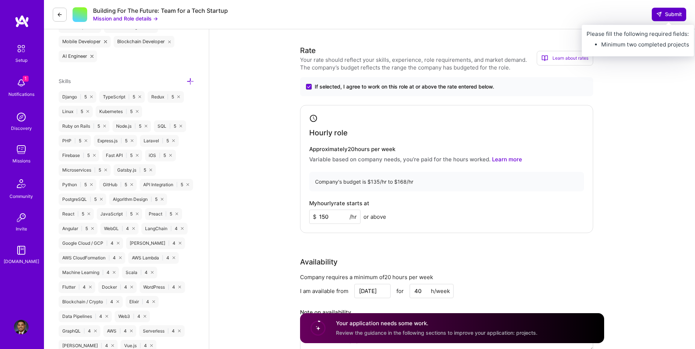
click at [665, 18] on span "Submit" at bounding box center [669, 14] width 26 height 7
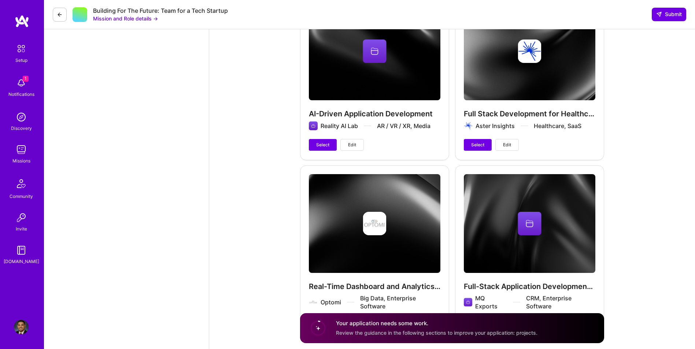
scroll to position [1291, 0]
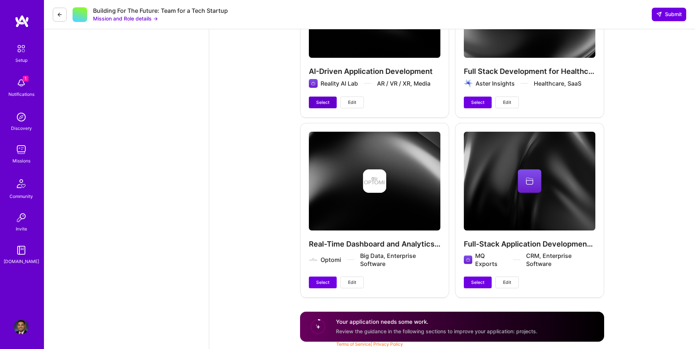
click at [320, 103] on span "Select" at bounding box center [322, 102] width 13 height 7
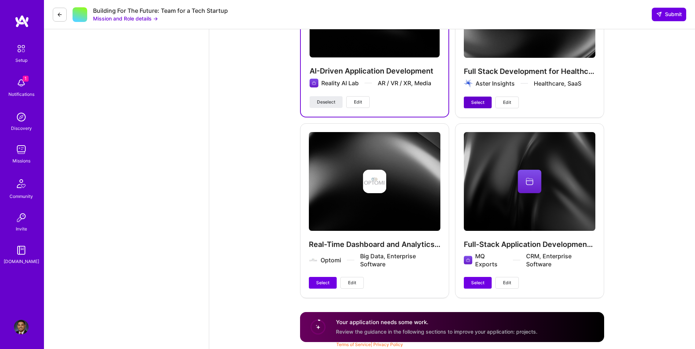
click at [487, 102] on button "Select" at bounding box center [478, 103] width 28 height 12
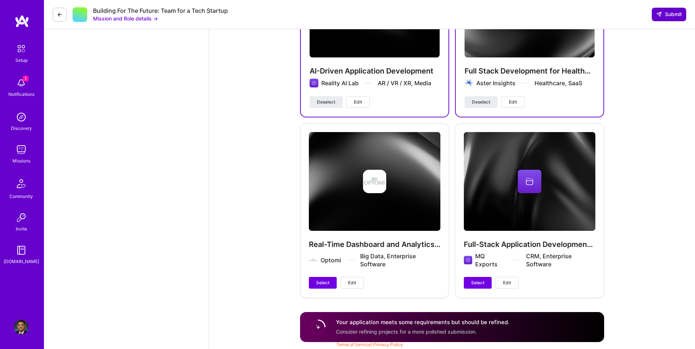
click at [669, 12] on span "Submit" at bounding box center [669, 14] width 26 height 7
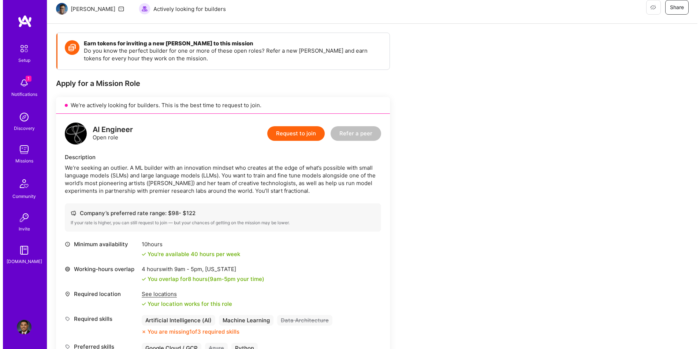
scroll to position [73, 0]
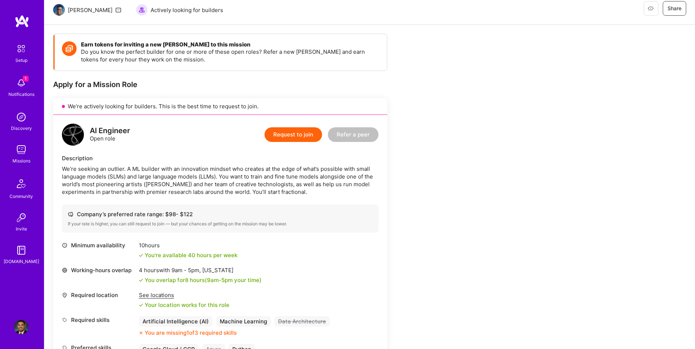
click at [294, 133] on button "Request to join" at bounding box center [292, 134] width 57 height 15
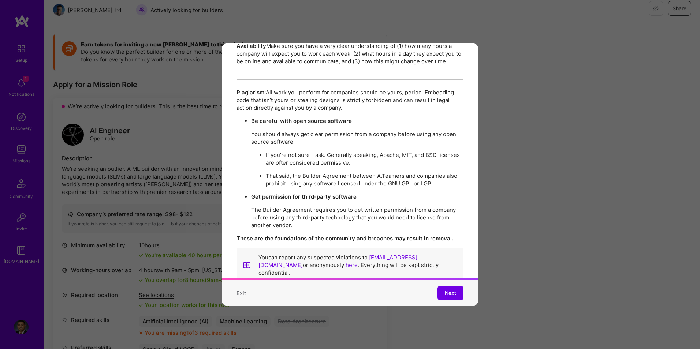
scroll to position [1262, 0]
click at [445, 290] on span "Next" at bounding box center [450, 293] width 11 height 7
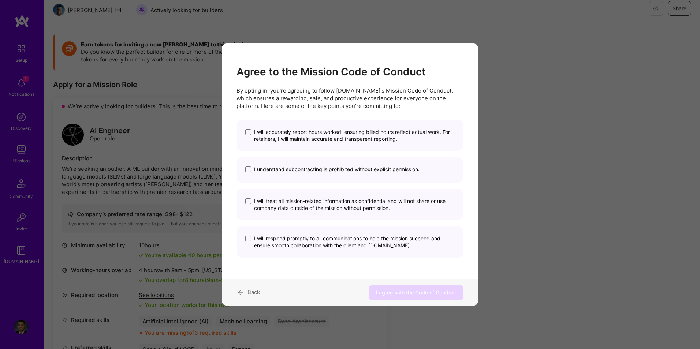
scroll to position [0, 0]
click at [249, 133] on span "modal" at bounding box center [248, 132] width 6 height 6
click at [0, 0] on input "I will accurately report hours worked, ensuring billed hours reflect actual wor…" at bounding box center [0, 0] width 0 height 0
click at [246, 170] on span "modal" at bounding box center [248, 170] width 6 height 6
click at [0, 0] on input "I understand subcontracting is prohibited without explicit permission." at bounding box center [0, 0] width 0 height 0
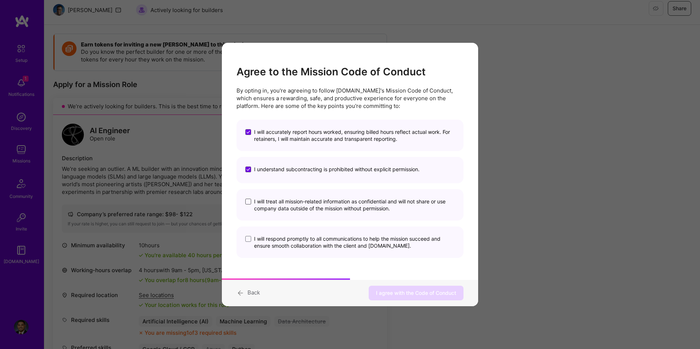
click at [248, 204] on span "modal" at bounding box center [248, 202] width 6 height 6
click at [0, 0] on input "I will treat all mission-related information as confidential and will not share…" at bounding box center [0, 0] width 0 height 0
click at [248, 240] on span "modal" at bounding box center [248, 239] width 6 height 6
click at [0, 0] on input "I will respond promptly to all communications to help the mission succeed and e…" at bounding box center [0, 0] width 0 height 0
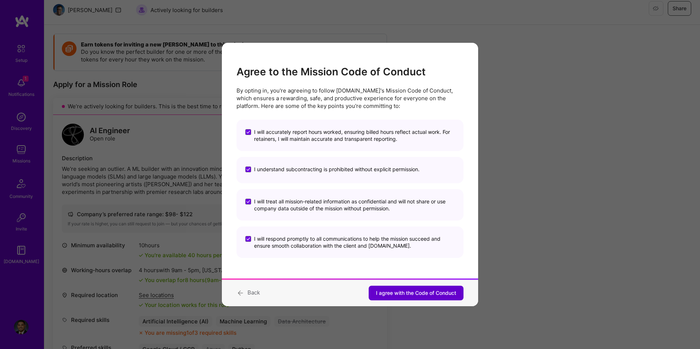
click at [412, 293] on span "I agree with the Code of Conduct" at bounding box center [416, 293] width 80 height 7
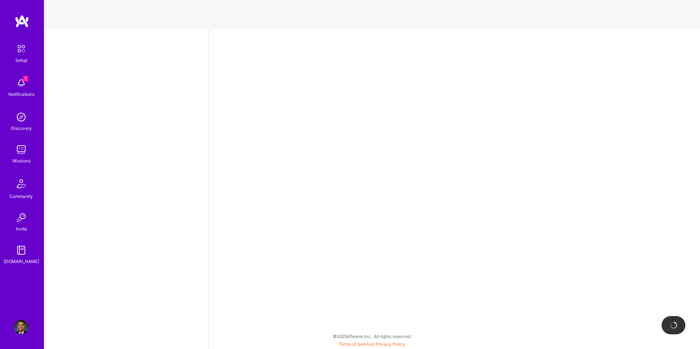
select select "US"
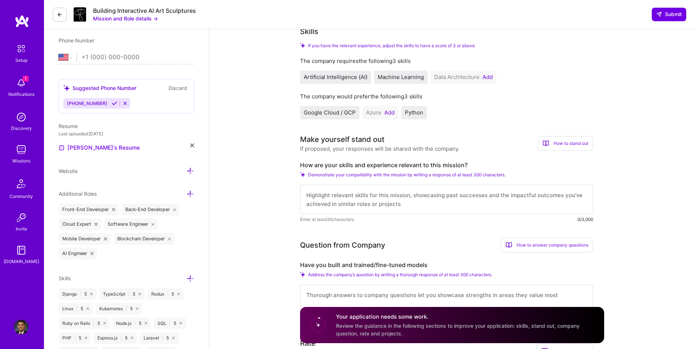
scroll to position [122, 0]
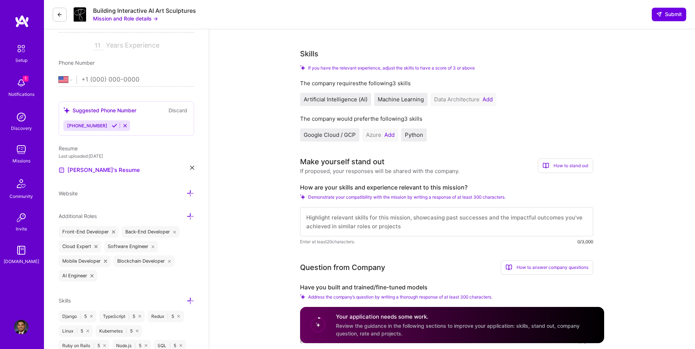
click at [485, 100] on button "Add" at bounding box center [487, 100] width 10 height 6
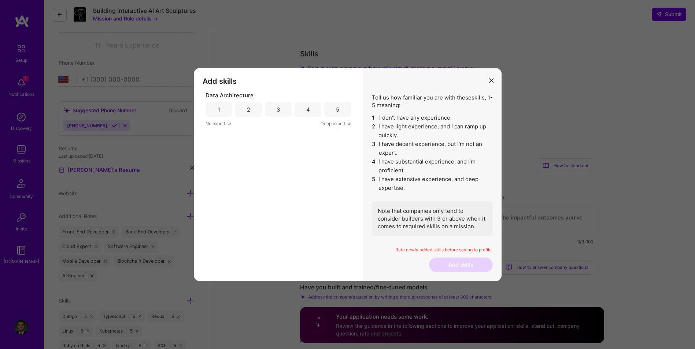
click at [316, 111] on div "4" at bounding box center [307, 109] width 27 height 15
click at [450, 268] on button "Add skills" at bounding box center [461, 265] width 64 height 15
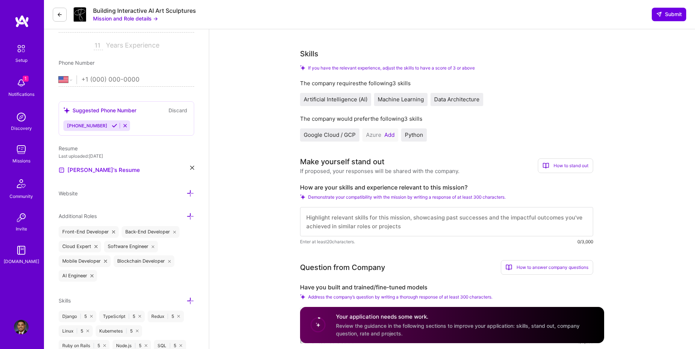
click at [389, 136] on button "Add" at bounding box center [389, 135] width 10 height 6
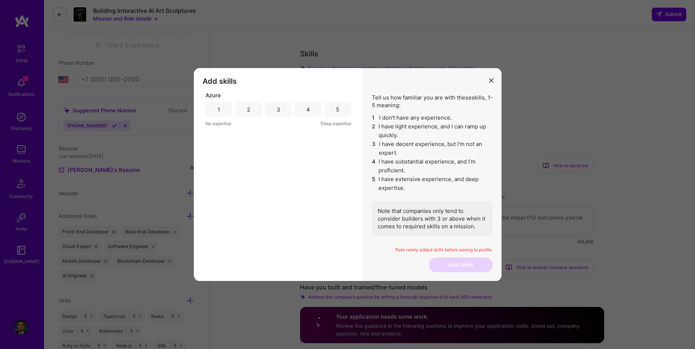
click at [337, 114] on div "5" at bounding box center [337, 109] width 27 height 15
click at [310, 112] on div "4" at bounding box center [307, 109] width 27 height 15
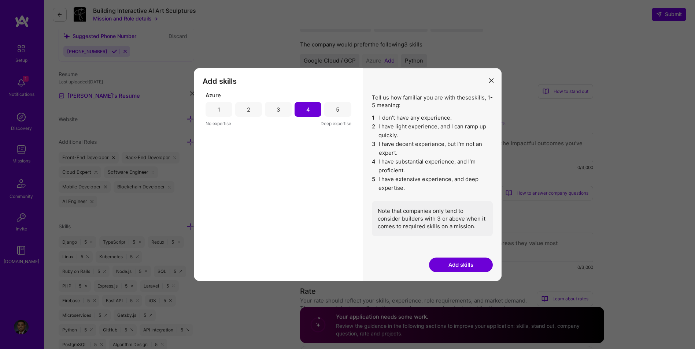
scroll to position [305, 0]
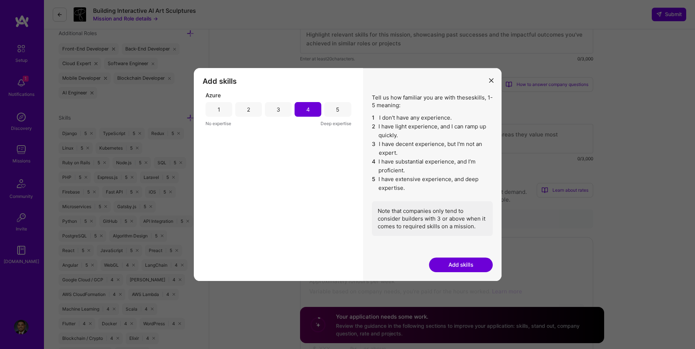
click at [458, 261] on button "Add skills" at bounding box center [461, 265] width 64 height 15
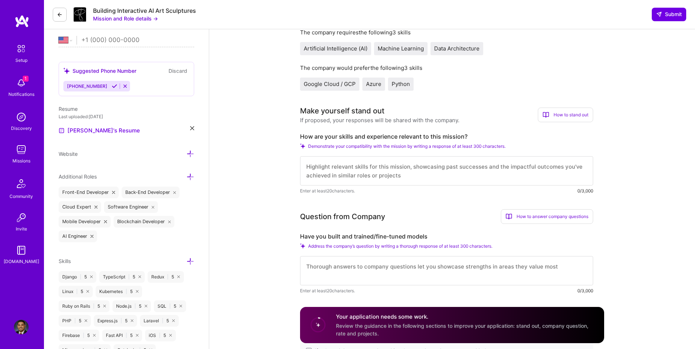
scroll to position [134, 0]
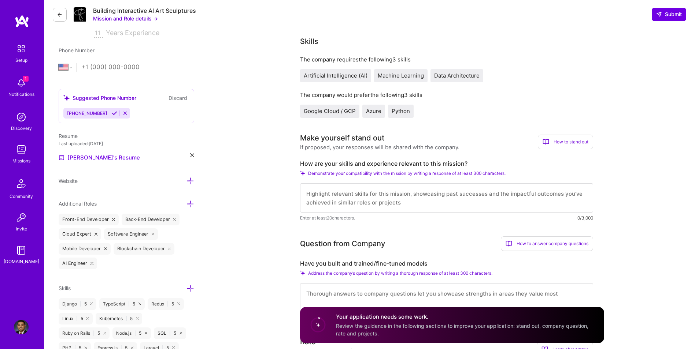
click at [357, 204] on textarea at bounding box center [446, 197] width 293 height 29
click at [379, 204] on textarea at bounding box center [446, 197] width 293 height 29
click at [460, 196] on textarea at bounding box center [446, 197] width 293 height 29
click at [482, 196] on textarea at bounding box center [446, 197] width 293 height 29
paste textarea "I have extensive experience building, fine-tuning, and deploying both SLMs and …"
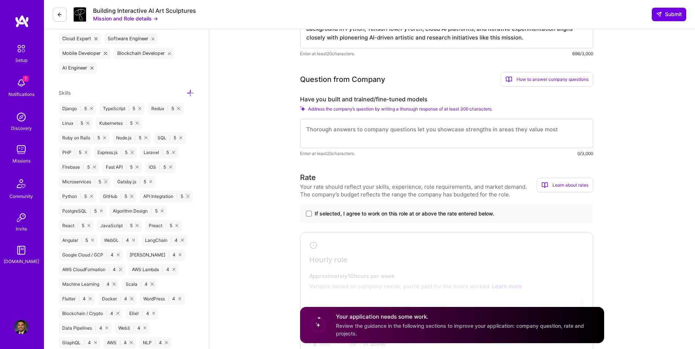
scroll to position [342, 0]
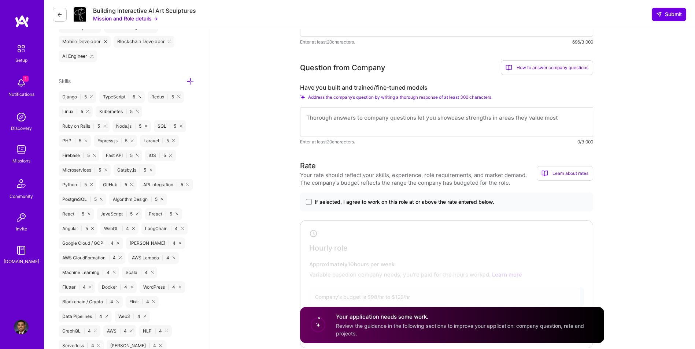
type textarea "I have extensive experience building, fine-tuning, and deploying both SLMs and …"
click at [455, 125] on textarea at bounding box center [446, 121] width 293 height 29
click at [462, 123] on textarea at bounding box center [446, 121] width 293 height 29
paste textarea "Yes, I have built, trained, and fine-tuned models across multiple domains, incl…"
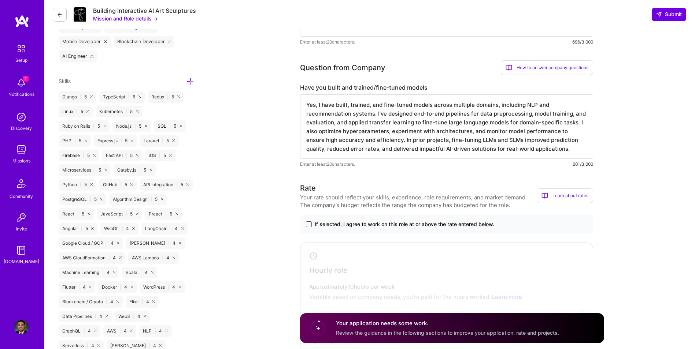
type textarea "Yes, I have built, trained, and fine-tuned models across multiple domains, incl…"
click at [309, 225] on span at bounding box center [309, 225] width 6 height 6
click at [0, 0] on input "If selected, I agree to work on this role at or above the rate entered below." at bounding box center [0, 0] width 0 height 0
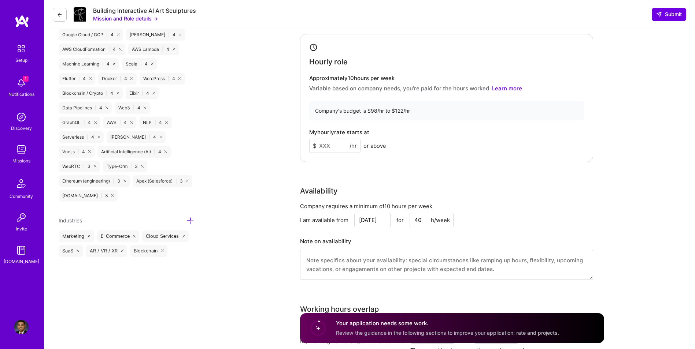
scroll to position [574, 0]
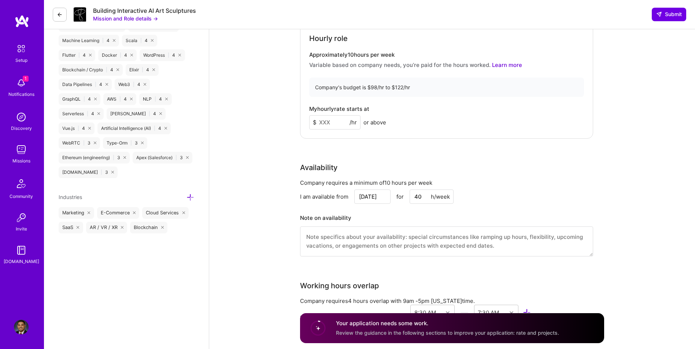
click at [334, 120] on input at bounding box center [334, 122] width 51 height 14
click at [338, 120] on input at bounding box center [334, 122] width 51 height 14
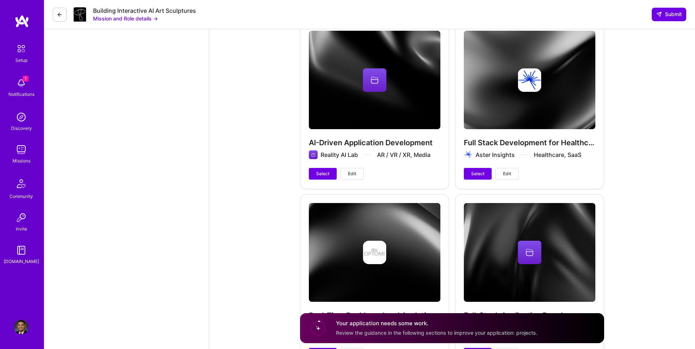
scroll to position [1380, 0]
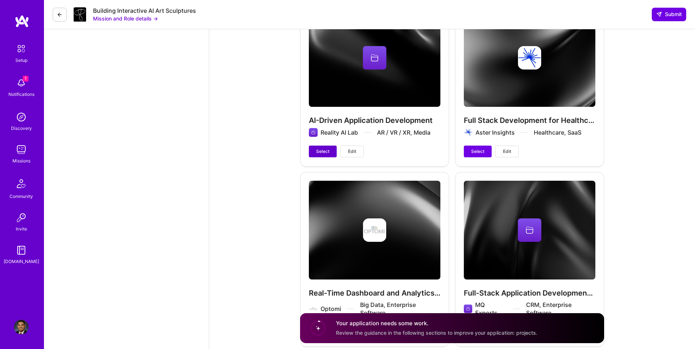
type input "100"
click at [325, 151] on span "Select" at bounding box center [322, 151] width 13 height 7
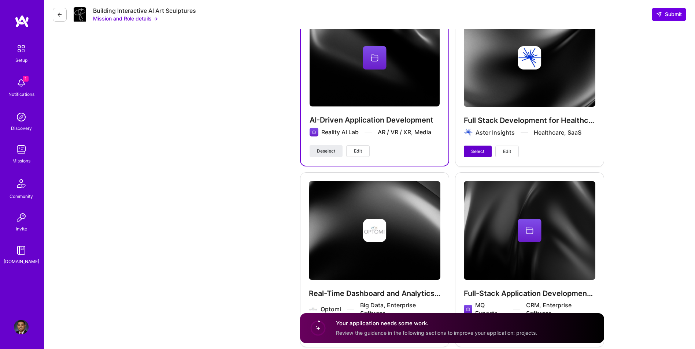
click at [472, 149] on span "Select" at bounding box center [477, 151] width 13 height 7
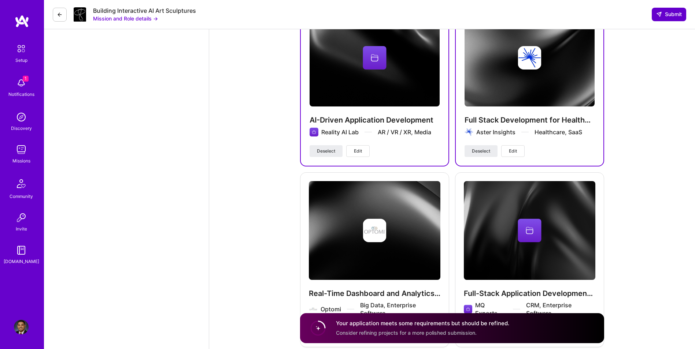
click at [665, 16] on span "Submit" at bounding box center [669, 14] width 26 height 7
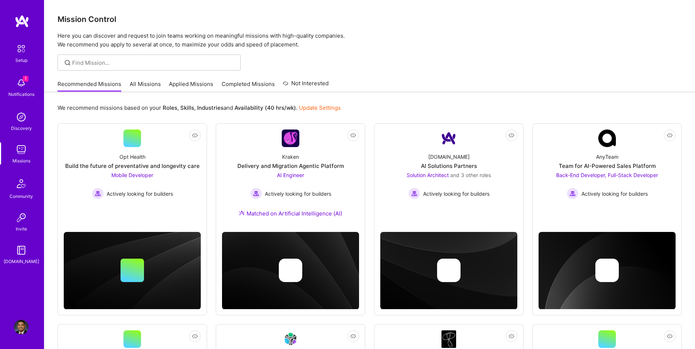
drag, startPoint x: 0, startPoint y: 0, endPoint x: 22, endPoint y: 253, distance: 253.6
click at [22, 253] on img at bounding box center [21, 250] width 15 height 15
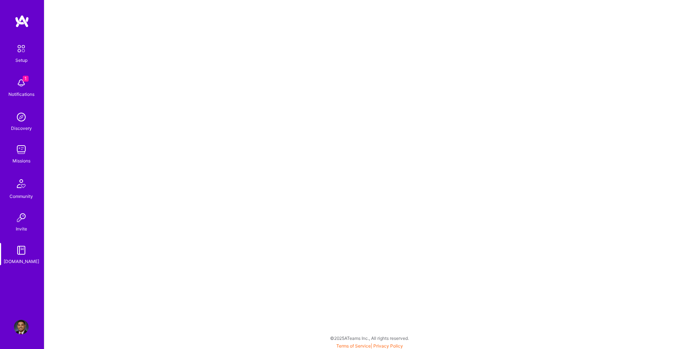
click at [22, 86] on img at bounding box center [21, 83] width 15 height 15
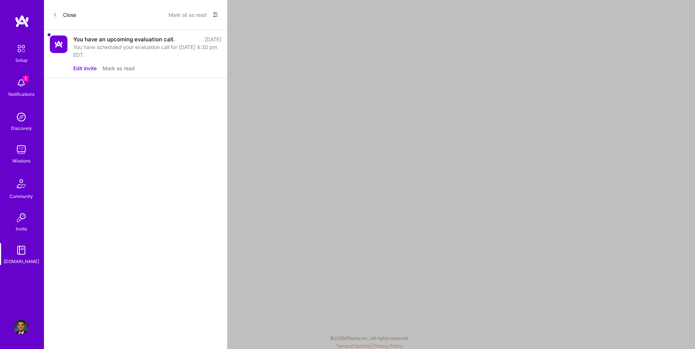
click at [18, 45] on img at bounding box center [21, 48] width 15 height 15
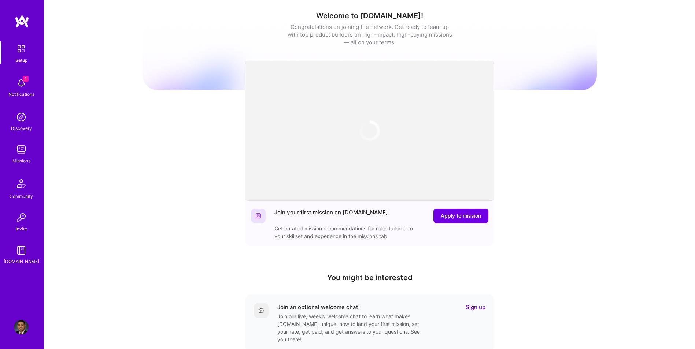
click at [18, 19] on img at bounding box center [22, 21] width 15 height 13
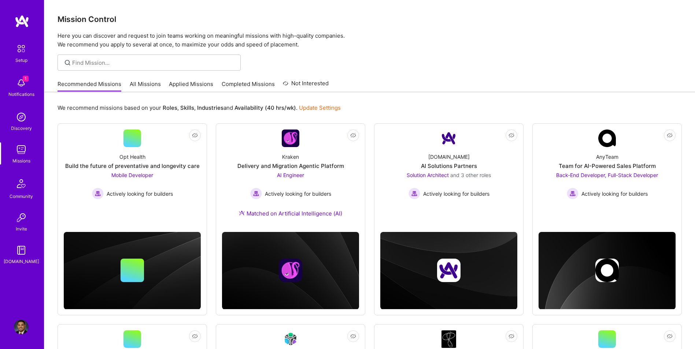
click at [141, 87] on link "All Missions" at bounding box center [145, 86] width 31 height 12
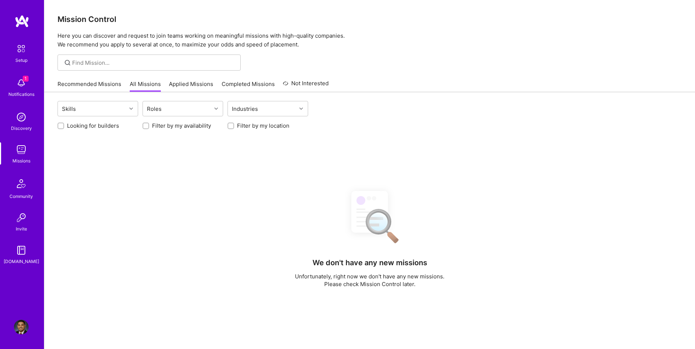
click at [196, 87] on link "Applied Missions" at bounding box center [191, 86] width 44 height 12
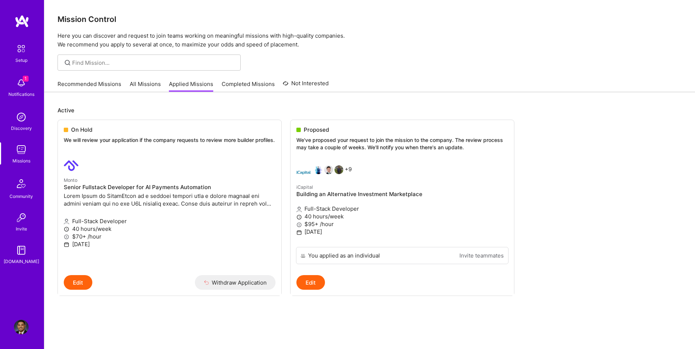
click at [148, 84] on link "All Missions" at bounding box center [145, 86] width 31 height 12
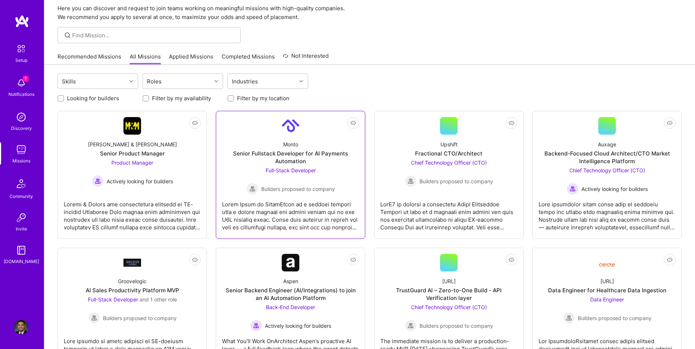
scroll to position [37, 0]
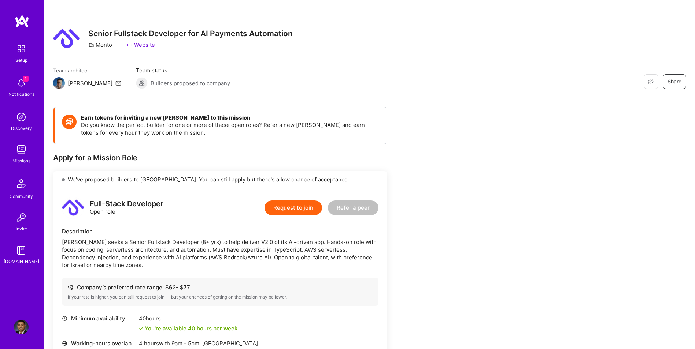
scroll to position [281, 0]
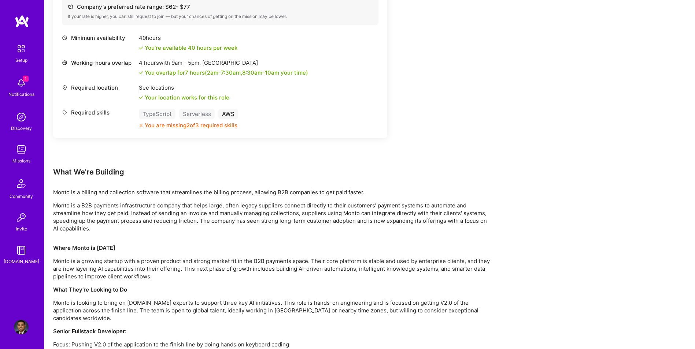
drag, startPoint x: 0, startPoint y: 0, endPoint x: 19, endPoint y: 25, distance: 31.3
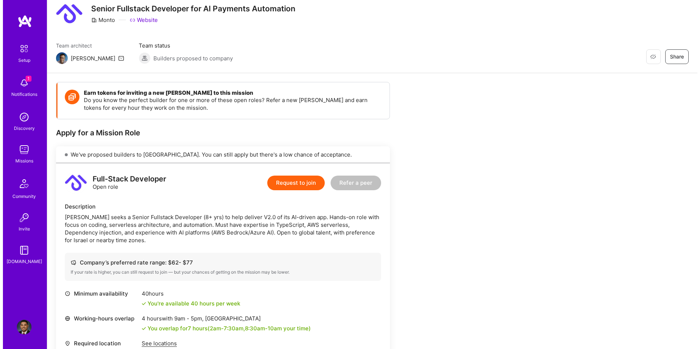
scroll to position [37, 0]
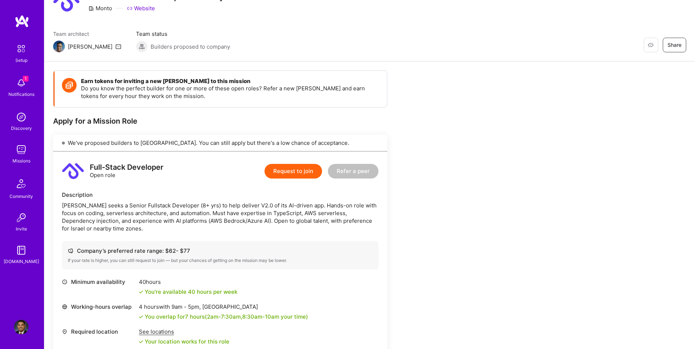
click at [283, 172] on button "Request to join" at bounding box center [292, 171] width 57 height 15
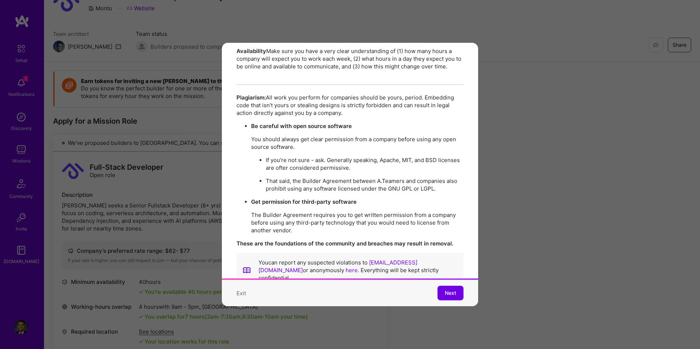
scroll to position [1256, 0]
click at [447, 291] on span "Next" at bounding box center [450, 293] width 11 height 7
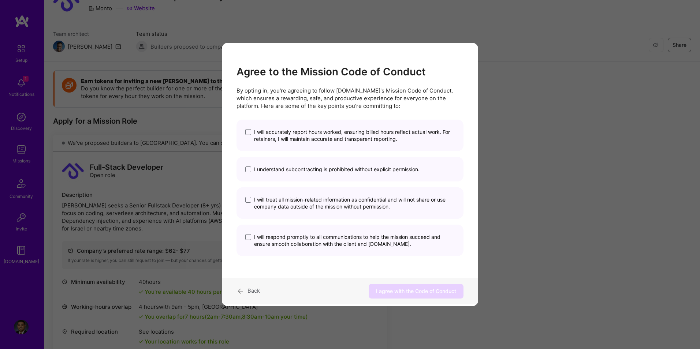
scroll to position [0, 0]
click at [246, 131] on span "modal" at bounding box center [248, 132] width 6 height 6
click at [0, 0] on input "I will accurately report hours worked, ensuring billed hours reflect actual wor…" at bounding box center [0, 0] width 0 height 0
click at [250, 168] on span "modal" at bounding box center [248, 170] width 6 height 6
click at [0, 0] on input "I understand subcontracting is prohibited without explicit permission." at bounding box center [0, 0] width 0 height 0
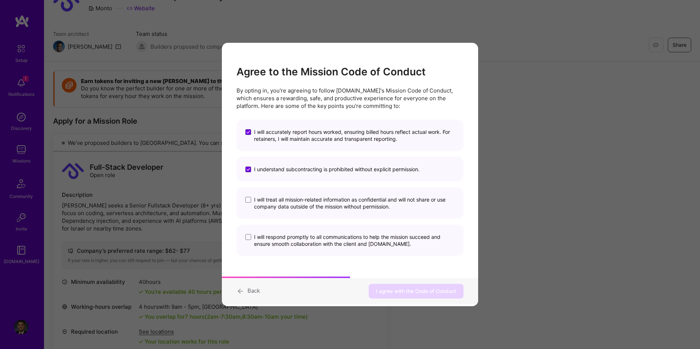
click at [248, 196] on label "I will treat all mission-related information as confidential and will not share…" at bounding box center [349, 203] width 209 height 14
click at [0, 0] on input "I will treat all mission-related information as confidential and will not share…" at bounding box center [0, 0] width 0 height 0
click at [248, 236] on span "modal" at bounding box center [248, 237] width 6 height 6
click at [0, 0] on input "I will respond promptly to all communications to help the mission succeed and e…" at bounding box center [0, 0] width 0 height 0
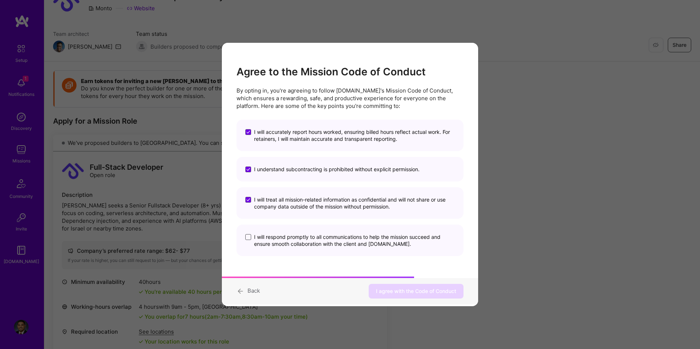
click at [249, 238] on span "modal" at bounding box center [248, 237] width 6 height 6
click at [0, 0] on input "I will respond promptly to all communications to help the mission succeed and e…" at bounding box center [0, 0] width 0 height 0
click at [419, 291] on span "I agree with the Code of Conduct" at bounding box center [416, 291] width 80 height 7
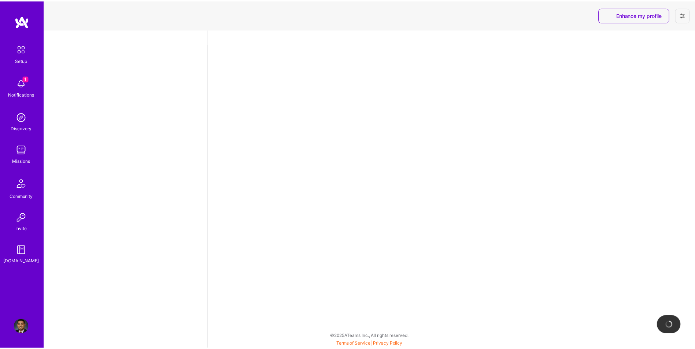
select select "US"
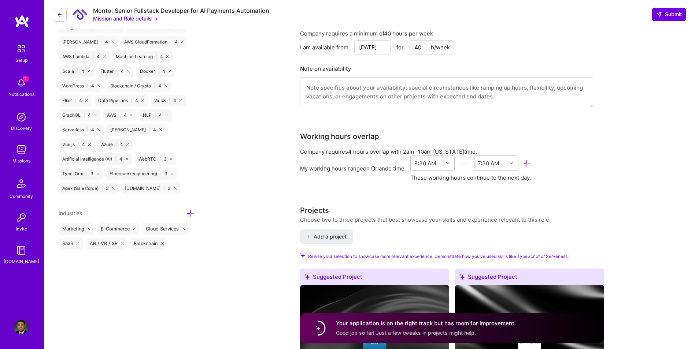
scroll to position [586, 0]
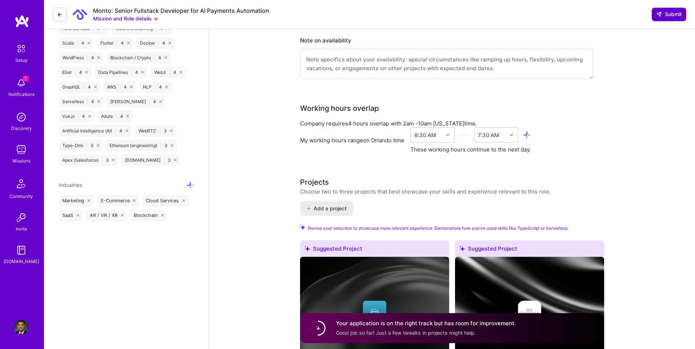
click at [671, 17] on span "Submit" at bounding box center [669, 14] width 26 height 7
click at [666, 19] on button "Submit" at bounding box center [668, 14] width 34 height 13
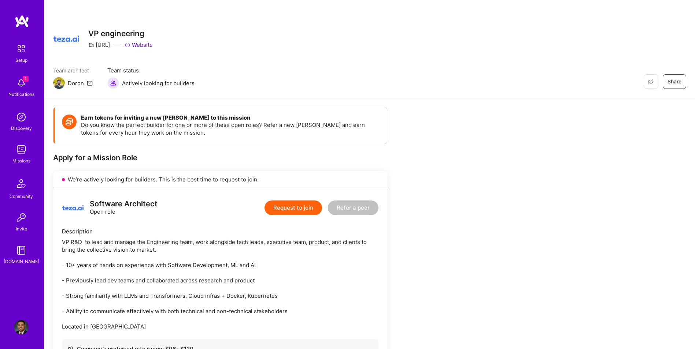
click at [538, 62] on div "Restore Not Interested Share VP engineering [URL] Website Team architect Doron …" at bounding box center [369, 49] width 650 height 98
click at [538, 91] on div "Restore Not Interested Share VP engineering [URL] Website Team architect Doron …" at bounding box center [369, 49] width 650 height 98
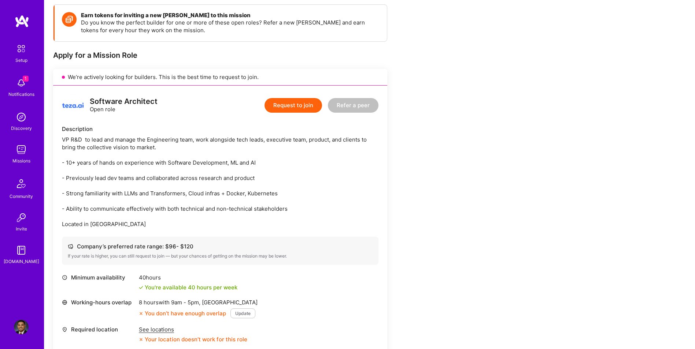
scroll to position [98, 0]
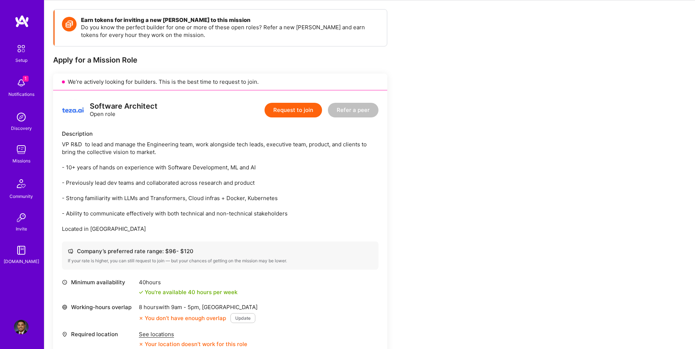
click at [167, 336] on div "See locations" at bounding box center [193, 335] width 108 height 8
click at [155, 336] on div "See locations" at bounding box center [193, 335] width 108 height 8
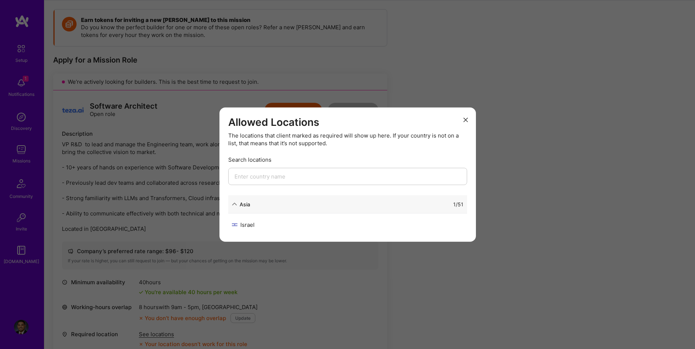
click at [289, 177] on input "modal" at bounding box center [347, 176] width 239 height 17
click at [463, 120] on icon "modal" at bounding box center [465, 120] width 4 height 4
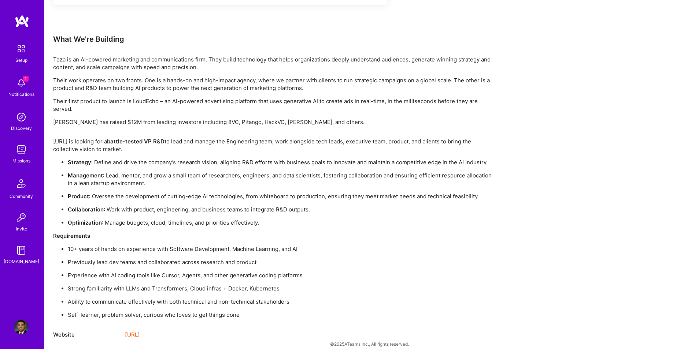
scroll to position [475, 0]
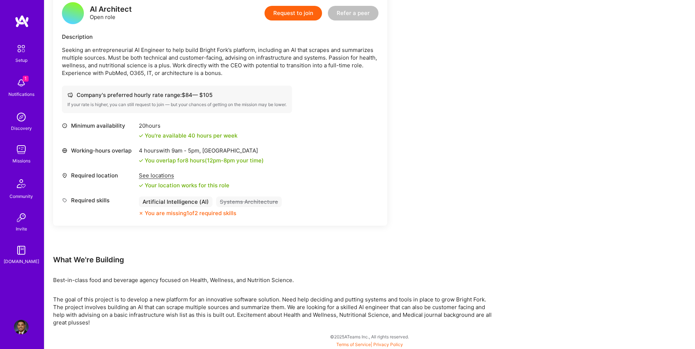
scroll to position [195, 0]
click at [302, 16] on button "Request to join" at bounding box center [292, 12] width 57 height 15
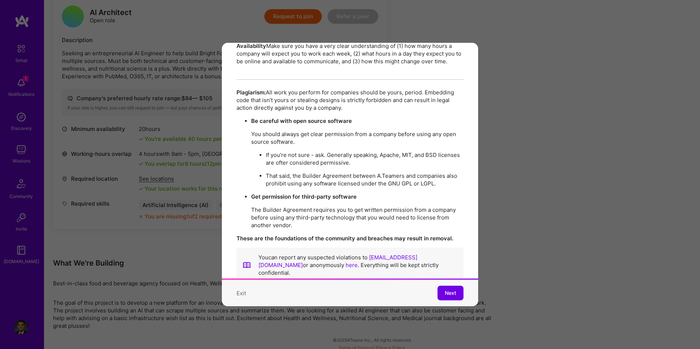
scroll to position [1262, 0]
click at [448, 290] on span "Next" at bounding box center [450, 293] width 11 height 7
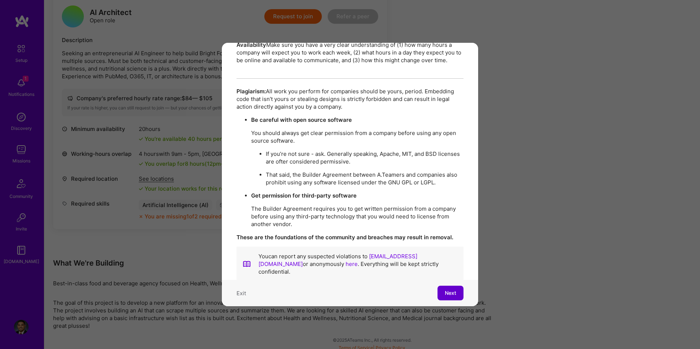
scroll to position [0, 0]
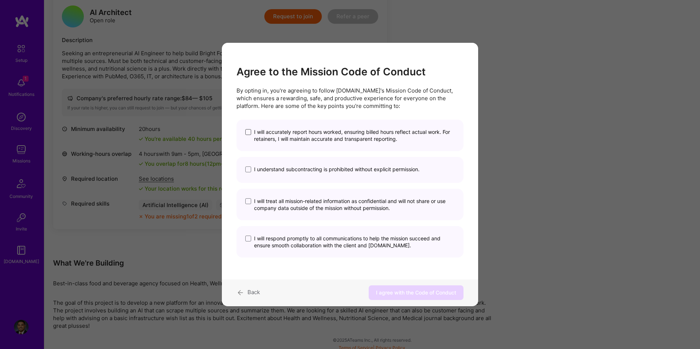
click at [247, 131] on span "modal" at bounding box center [248, 132] width 6 height 6
click at [0, 0] on input "I will accurately report hours worked, ensuring billed hours reflect actual wor…" at bounding box center [0, 0] width 0 height 0
click at [250, 171] on span "modal" at bounding box center [248, 170] width 6 height 6
click at [0, 0] on input "I understand subcontracting is prohibited without explicit permission." at bounding box center [0, 0] width 0 height 0
click at [249, 201] on span "modal" at bounding box center [248, 202] width 6 height 6
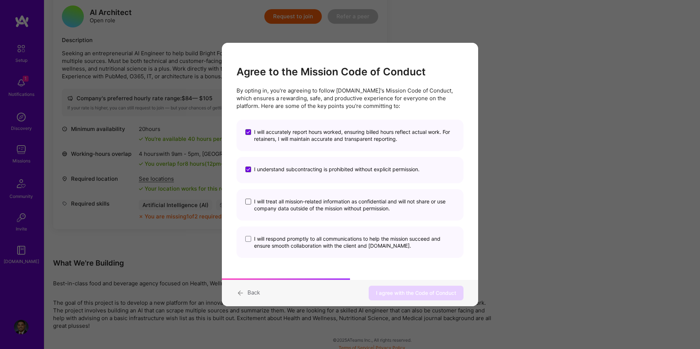
click at [0, 0] on input "I will treat all mission-related information as confidential and will not share…" at bounding box center [0, 0] width 0 height 0
click at [249, 239] on span "modal" at bounding box center [248, 239] width 6 height 6
click at [0, 0] on input "I will respond promptly to all communications to help the mission succeed and e…" at bounding box center [0, 0] width 0 height 0
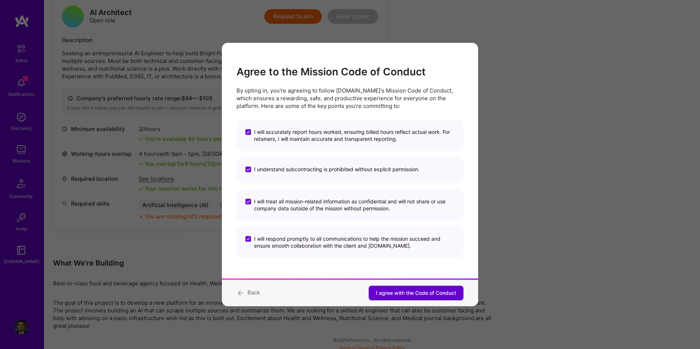
click at [409, 290] on span "I agree with the Code of Conduct" at bounding box center [416, 293] width 80 height 7
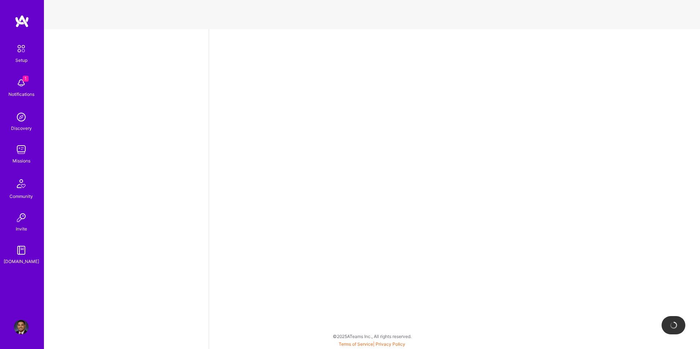
select select "US"
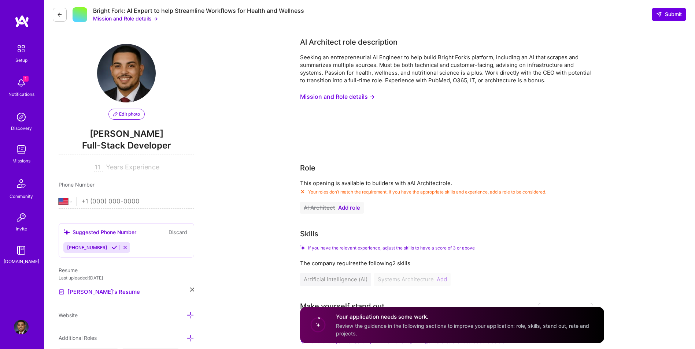
scroll to position [110, 0]
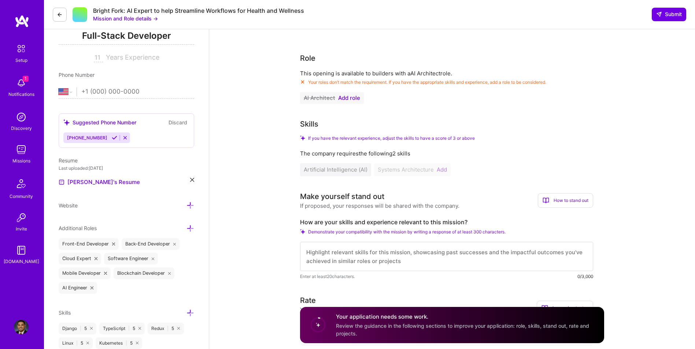
click at [440, 170] on div "Artificial Intelligence (AI) Systems Architecture Add" at bounding box center [446, 169] width 293 height 13
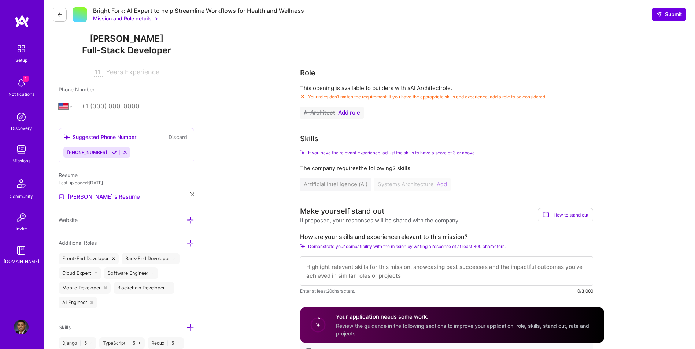
scroll to position [73, 0]
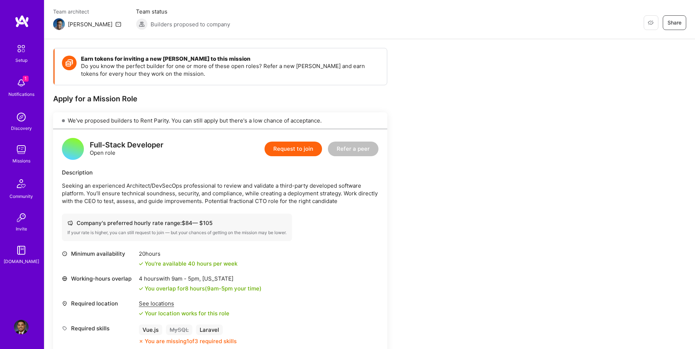
scroll to position [146, 0]
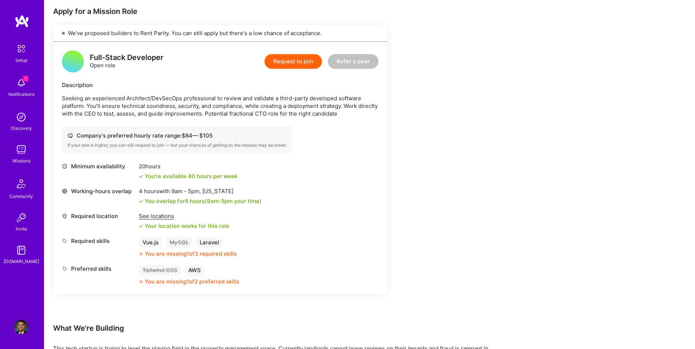
click at [292, 69] on div "Request to join Refer a peer" at bounding box center [321, 62] width 114 height 22
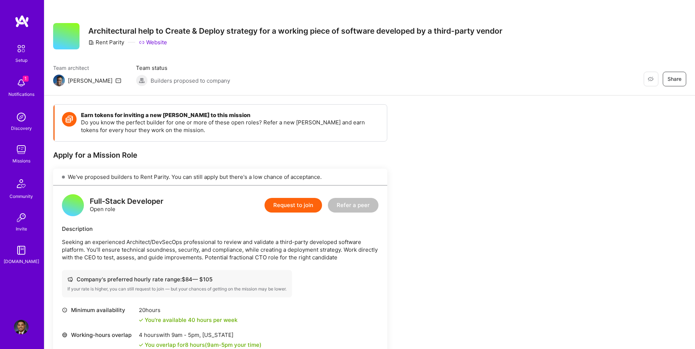
scroll to position [0, 0]
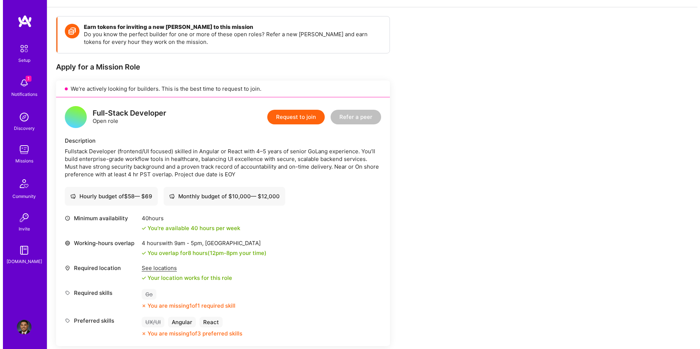
scroll to position [146, 0]
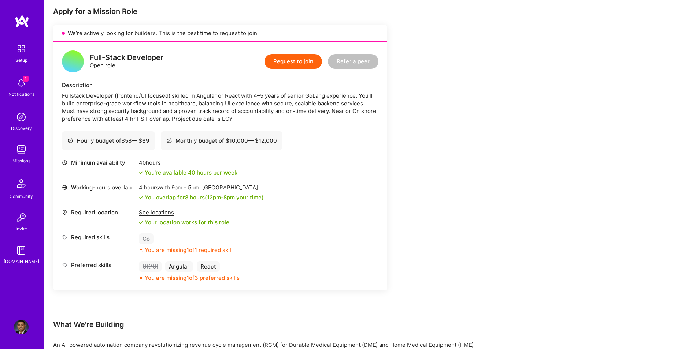
click at [298, 65] on button "Request to join" at bounding box center [292, 61] width 57 height 15
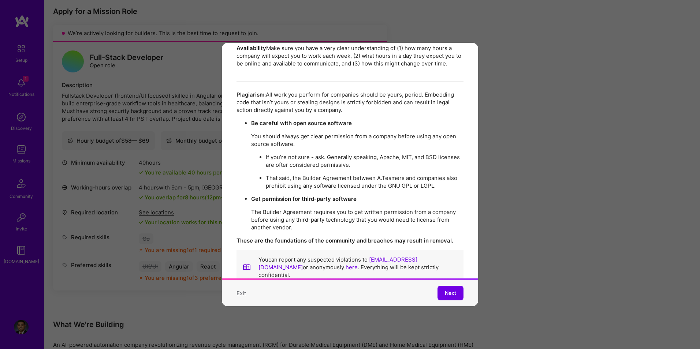
scroll to position [1262, 0]
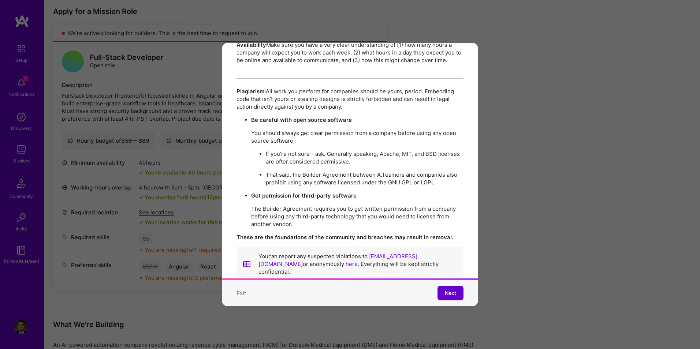
click at [445, 290] on span "Next" at bounding box center [450, 293] width 11 height 7
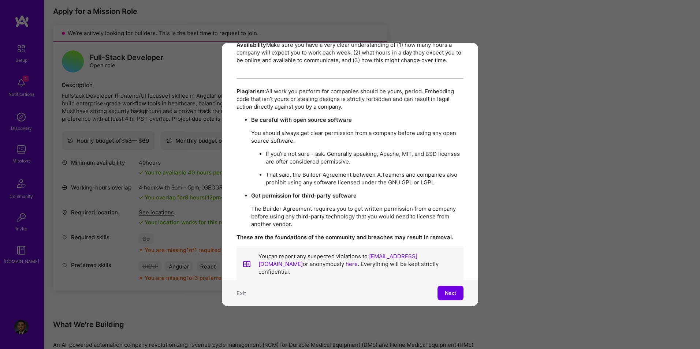
scroll to position [0, 0]
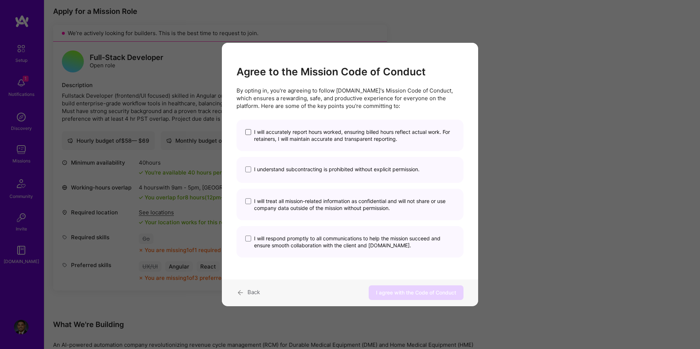
click at [247, 132] on span "modal" at bounding box center [248, 132] width 6 height 6
click at [0, 0] on input "I will accurately report hours worked, ensuring billed hours reflect actual wor…" at bounding box center [0, 0] width 0 height 0
click at [248, 170] on span "modal" at bounding box center [248, 170] width 6 height 6
click at [0, 0] on input "I understand subcontracting is prohibited without explicit permission." at bounding box center [0, 0] width 0 height 0
click at [248, 200] on span "modal" at bounding box center [248, 202] width 6 height 6
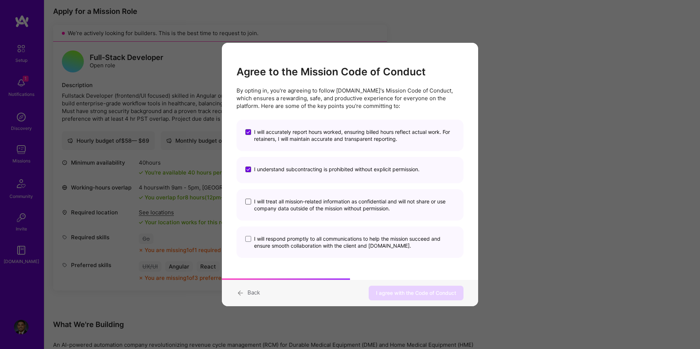
click at [0, 0] on input "I will treat all mission-related information as confidential and will not share…" at bounding box center [0, 0] width 0 height 0
click at [249, 241] on span "modal" at bounding box center [248, 239] width 6 height 6
click at [0, 0] on input "I will respond promptly to all communications to help the mission succeed and e…" at bounding box center [0, 0] width 0 height 0
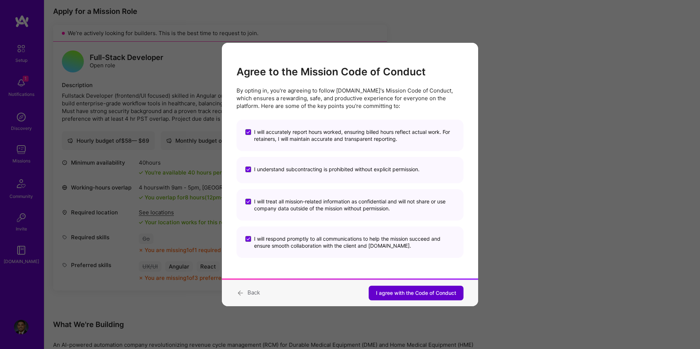
click at [413, 295] on span "I agree with the Code of Conduct" at bounding box center [416, 293] width 80 height 7
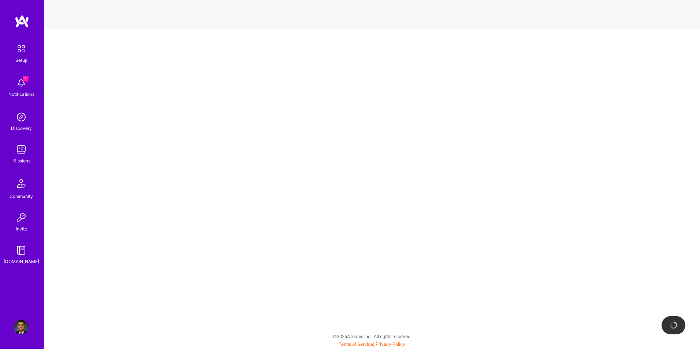
select select "US"
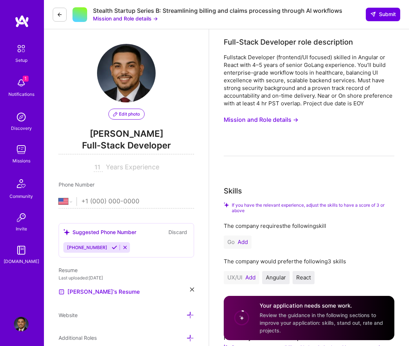
click at [317, 93] on div "Fullstack Developer (frontend/UI focused) skilled in Angular or React with 4–5 …" at bounding box center [309, 80] width 171 height 54
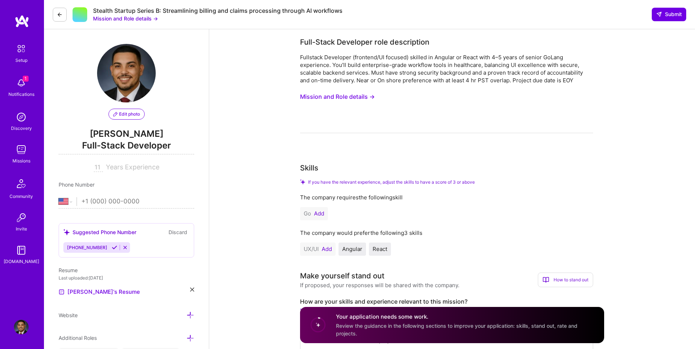
click at [319, 213] on button "Add" at bounding box center [319, 214] width 10 height 6
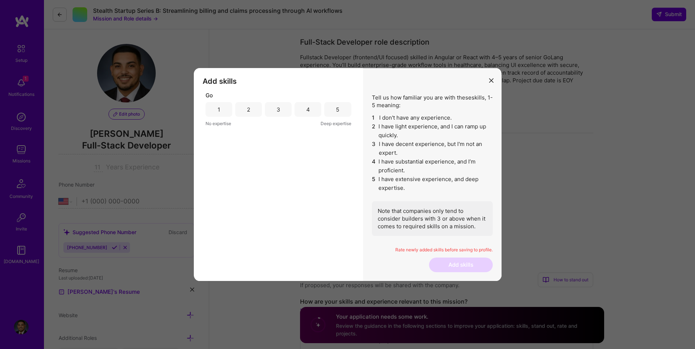
click at [303, 111] on div "4" at bounding box center [307, 109] width 27 height 15
click at [457, 265] on button "Add skills" at bounding box center [461, 265] width 64 height 15
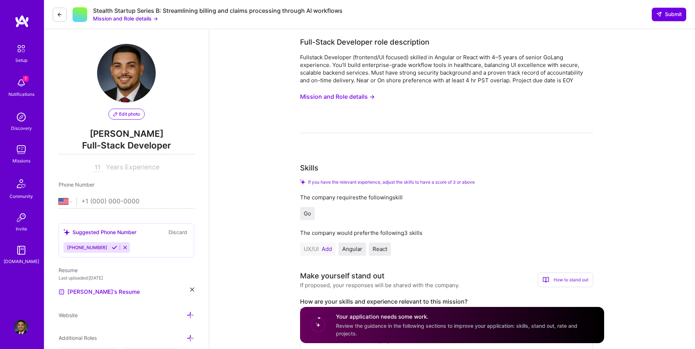
click at [323, 248] on button "Add" at bounding box center [327, 249] width 10 height 6
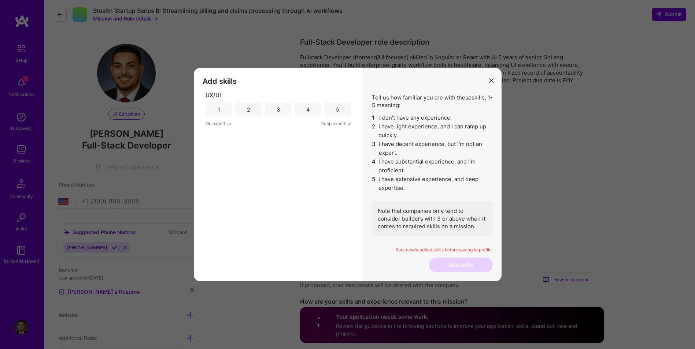
click at [334, 112] on div "5" at bounding box center [337, 109] width 27 height 15
click at [446, 263] on button "Add skills" at bounding box center [461, 265] width 64 height 15
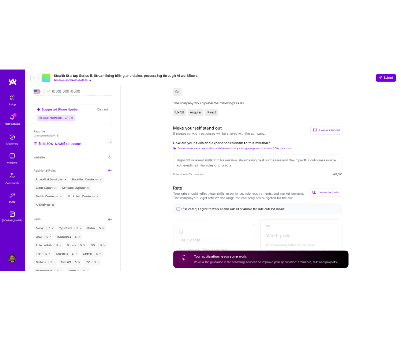
scroll to position [195, 0]
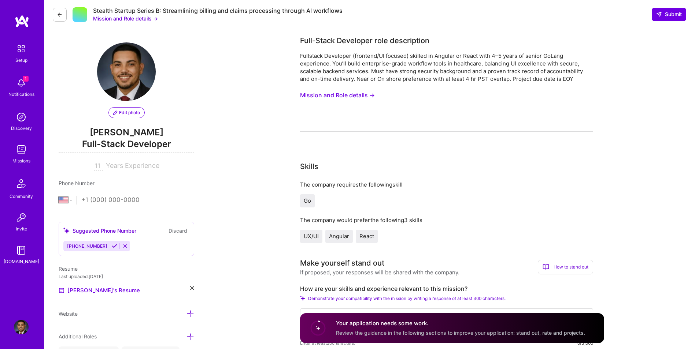
scroll to position [0, 0]
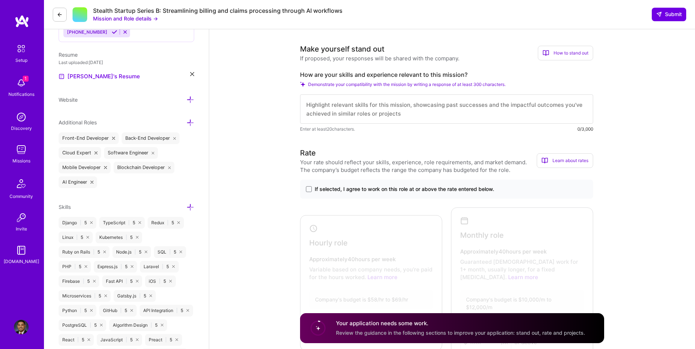
scroll to position [220, 0]
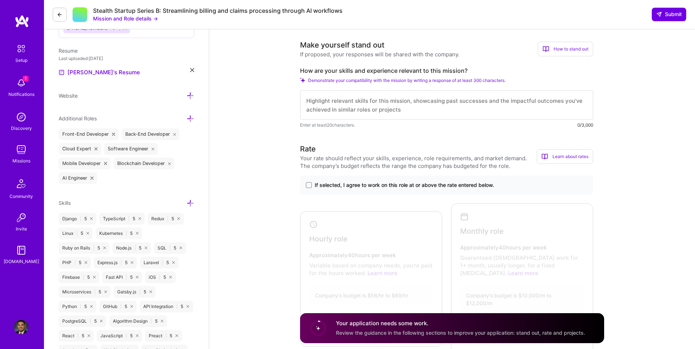
click at [343, 104] on textarea at bounding box center [446, 104] width 293 height 29
click at [364, 105] on textarea at bounding box center [446, 104] width 293 height 29
paste textarea ""My experience as a Senior Software Engineer aligns closely with this mission. …"
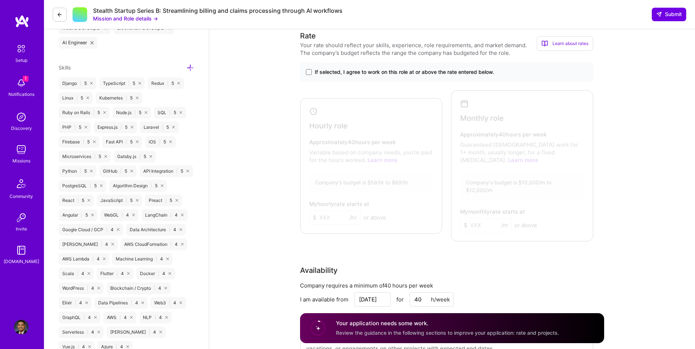
scroll to position [366, 0]
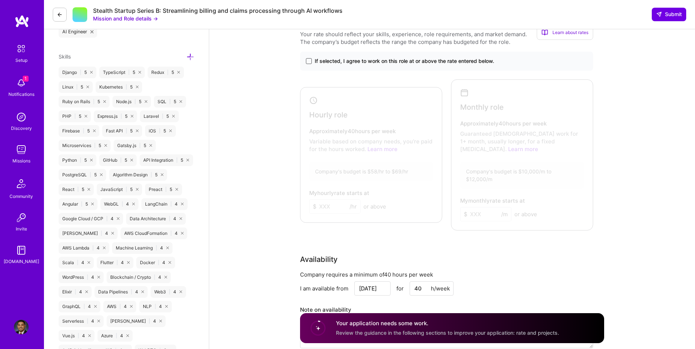
type textarea ""My experience as a Senior Software Engineer aligns closely with this mission. …"
click at [309, 61] on span at bounding box center [309, 61] width 6 height 6
click at [0, 0] on input "If selected, I agree to work on this role at or above the rate entered below." at bounding box center [0, 0] width 0 height 0
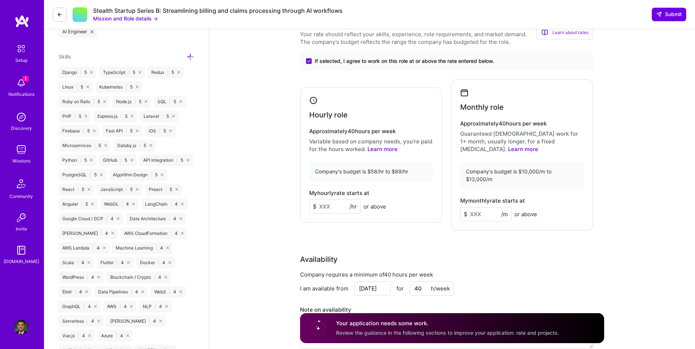
click at [329, 200] on input at bounding box center [334, 207] width 51 height 14
type input "65"
drag, startPoint x: 535, startPoint y: 236, endPoint x: 489, endPoint y: 201, distance: 57.8
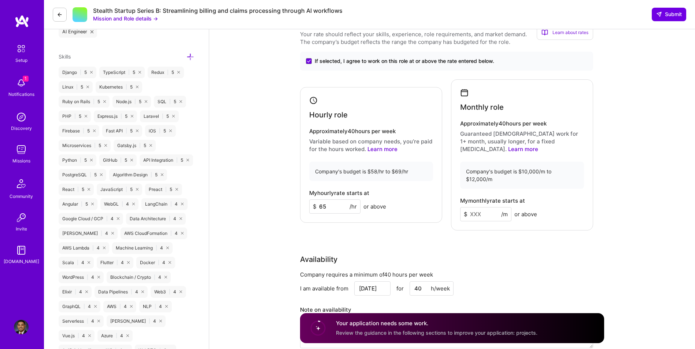
click at [535, 235] on div "Rate Your rate should reflect your skills, experience, role requirements, and m…" at bounding box center [452, 188] width 304 height 338
click at [480, 207] on input at bounding box center [485, 214] width 51 height 14
type input "11000"
click at [479, 271] on div "Company requires a minimum of 40 hours per week" at bounding box center [446, 275] width 293 height 8
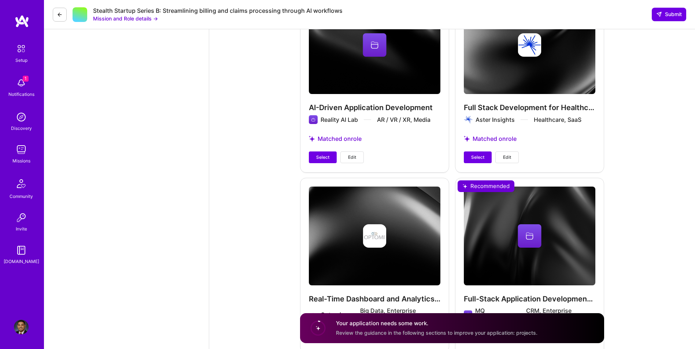
scroll to position [1274, 0]
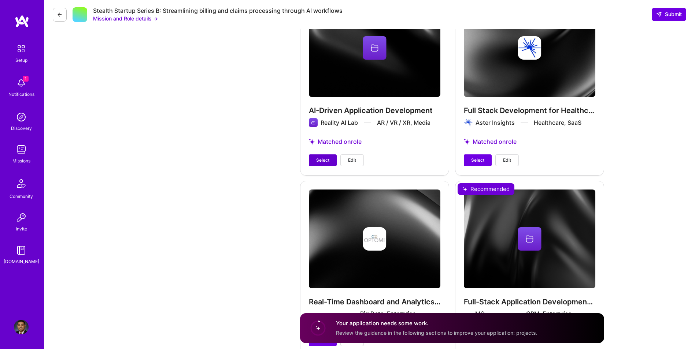
click at [313, 155] on button "Select" at bounding box center [323, 161] width 28 height 12
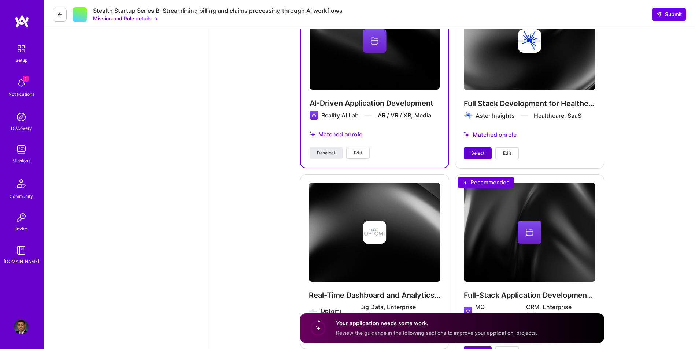
click at [476, 148] on button "Select" at bounding box center [478, 154] width 28 height 12
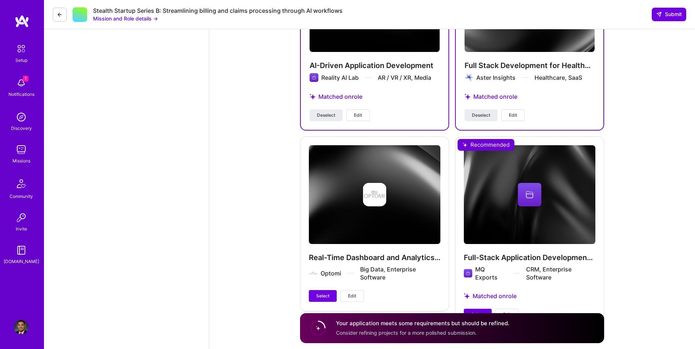
scroll to position [1328, 0]
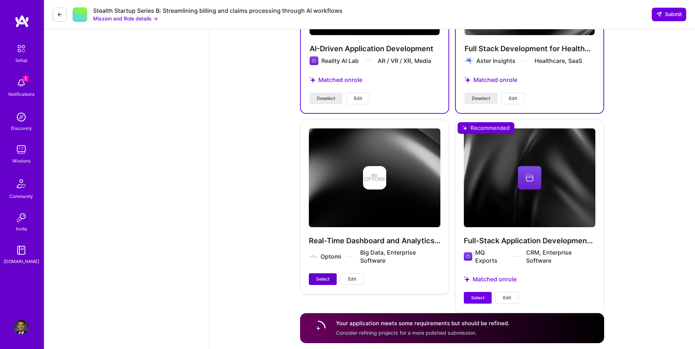
click at [323, 274] on button "Select" at bounding box center [323, 280] width 28 height 12
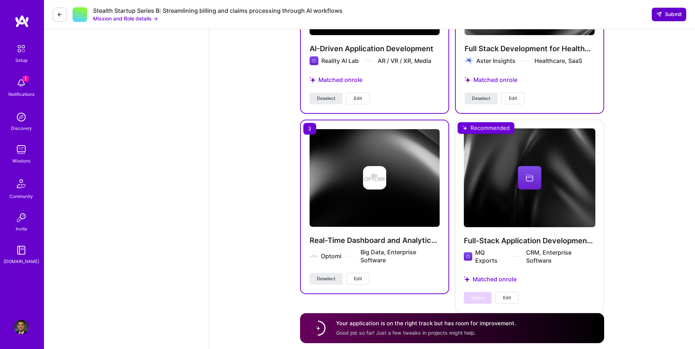
click at [666, 18] on span "Submit" at bounding box center [669, 14] width 26 height 7
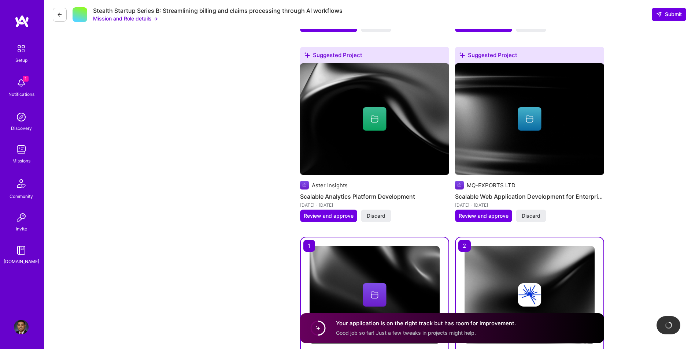
scroll to position [0, 0]
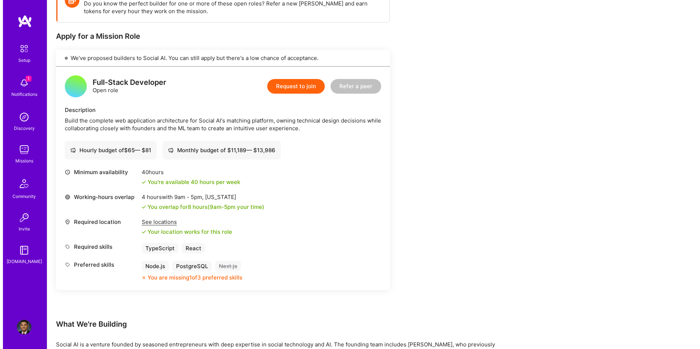
scroll to position [122, 0]
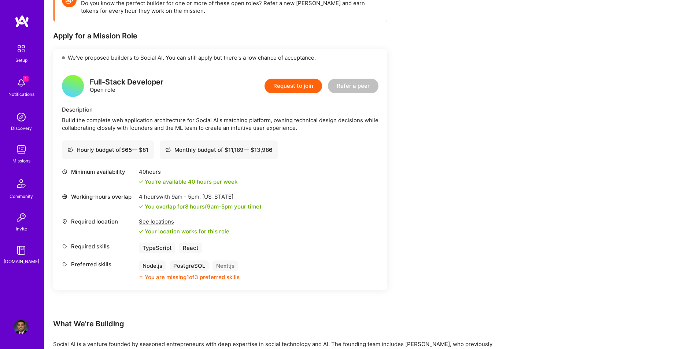
click at [291, 89] on button "Request to join" at bounding box center [292, 86] width 57 height 15
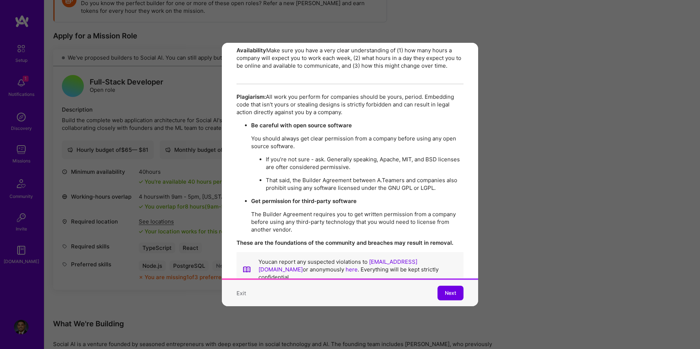
scroll to position [1262, 0]
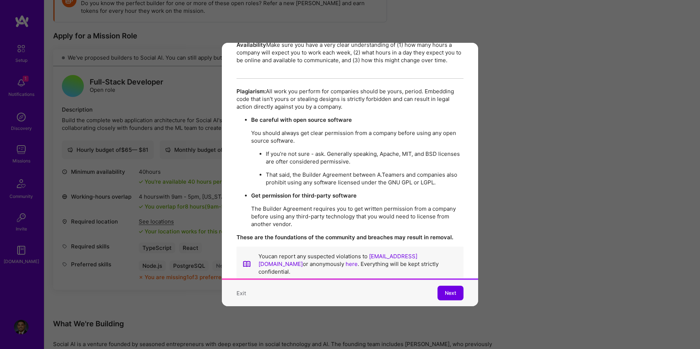
click at [439, 286] on button "Next" at bounding box center [451, 293] width 26 height 15
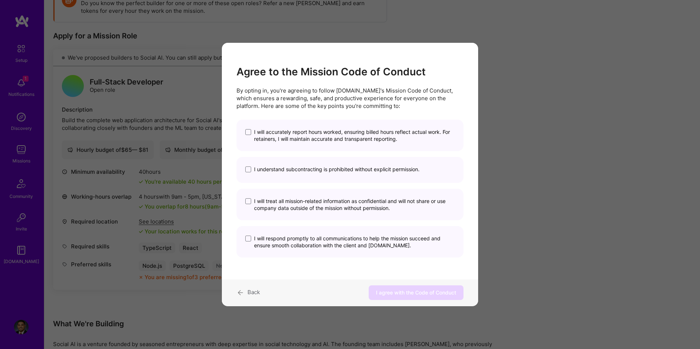
scroll to position [0, 0]
click at [439, 285] on div "Back I agree with the Code of Conduct" at bounding box center [350, 293] width 256 height 26
click at [249, 131] on span "modal" at bounding box center [248, 132] width 6 height 6
click at [0, 0] on input "I will accurately report hours worked, ensuring billed hours reflect actual wor…" at bounding box center [0, 0] width 0 height 0
click at [245, 175] on div "I understand subcontracting is prohibited without explicit permission." at bounding box center [350, 170] width 227 height 26
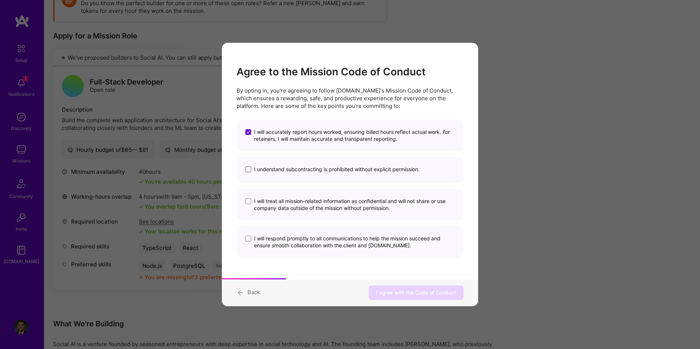
click at [249, 167] on span "modal" at bounding box center [248, 170] width 6 height 6
click at [0, 0] on input "I understand subcontracting is prohibited without explicit permission." at bounding box center [0, 0] width 0 height 0
click at [248, 200] on span "modal" at bounding box center [248, 202] width 6 height 6
click at [0, 0] on input "I will treat all mission-related information as confidential and will not share…" at bounding box center [0, 0] width 0 height 0
click at [246, 230] on div "I will respond promptly to all communications to help the mission succeed and e…" at bounding box center [350, 242] width 227 height 31
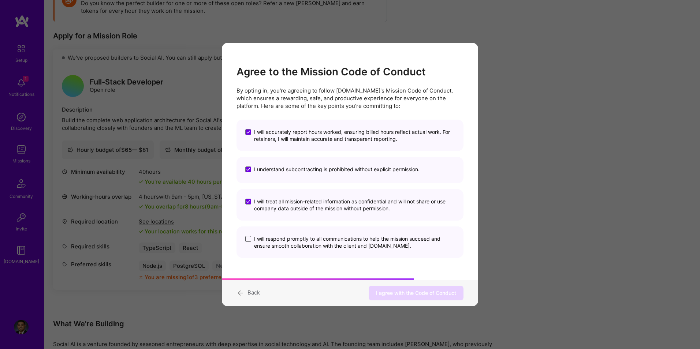
click at [247, 239] on span "modal" at bounding box center [248, 239] width 6 height 6
click at [0, 0] on input "I will respond promptly to all communications to help the mission succeed and e…" at bounding box center [0, 0] width 0 height 0
click at [413, 291] on span "I agree with the Code of Conduct" at bounding box center [416, 293] width 80 height 7
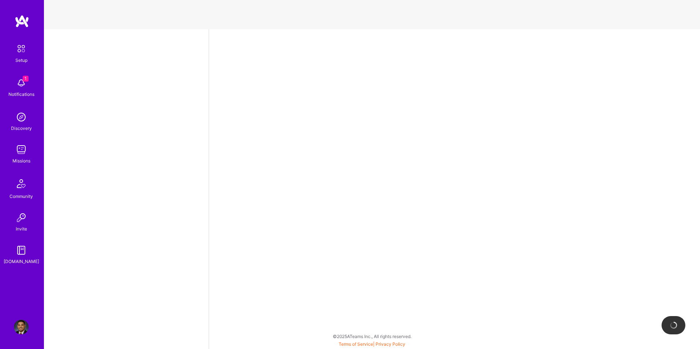
select select "US"
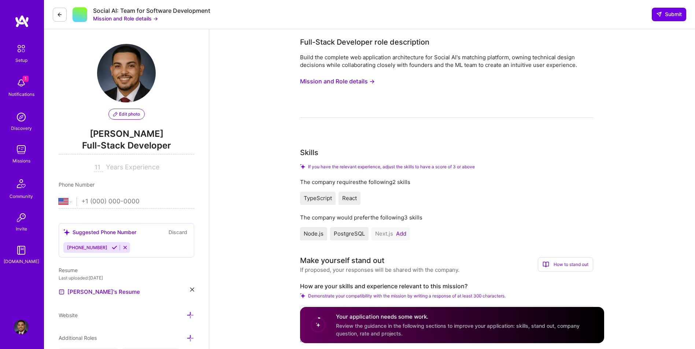
click at [401, 236] on button "Add" at bounding box center [401, 234] width 10 height 6
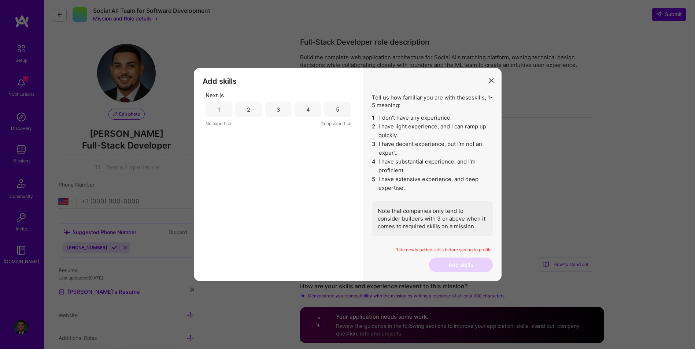
click at [338, 113] on div "5" at bounding box center [337, 110] width 3 height 8
click at [453, 266] on button "Add skills" at bounding box center [461, 265] width 64 height 15
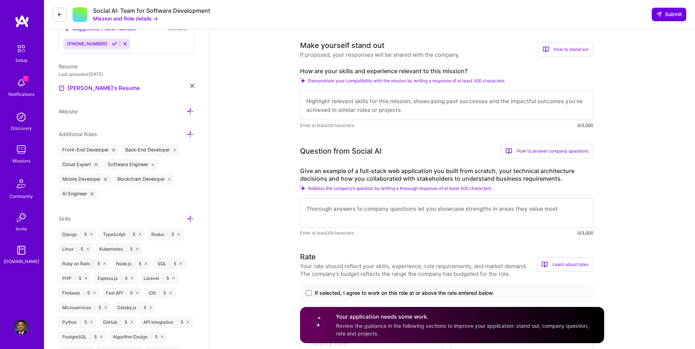
scroll to position [232, 0]
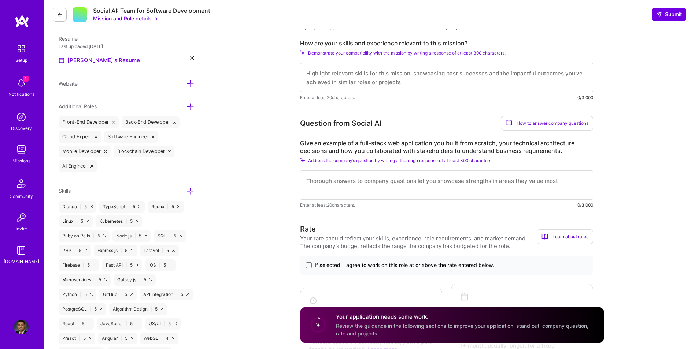
click at [346, 79] on textarea at bounding box center [446, 77] width 293 height 29
click at [350, 78] on textarea at bounding box center [446, 77] width 293 height 29
paste textarea "My experience directly aligns with building Social AI’s matching platform. I’ve…"
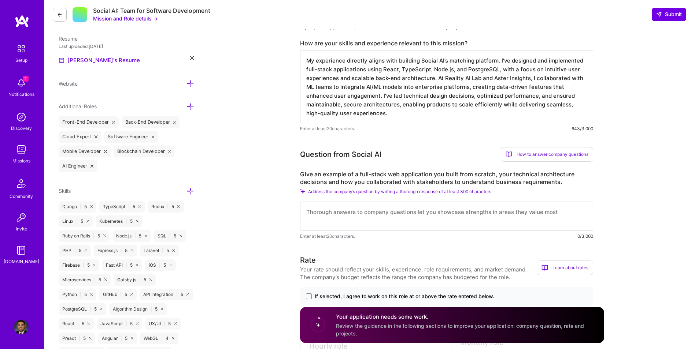
type textarea "My experience directly aligns with building Social AI’s matching platform. I’ve…"
click at [462, 211] on textarea at bounding box center [446, 216] width 293 height 29
click at [481, 212] on textarea at bounding box center [446, 216] width 293 height 29
paste textarea ""At Reality AI Lab, I built a full-stack AI-driven analytics platform from scra…"
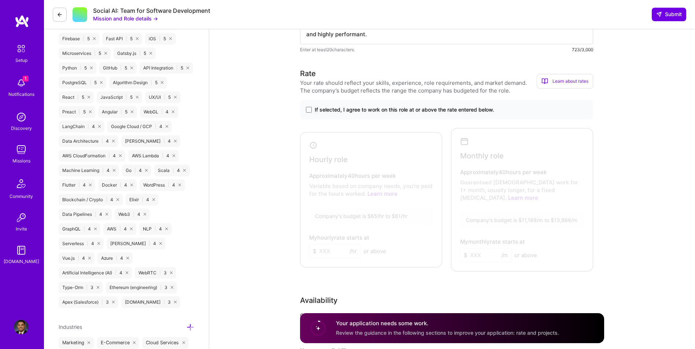
scroll to position [525, 0]
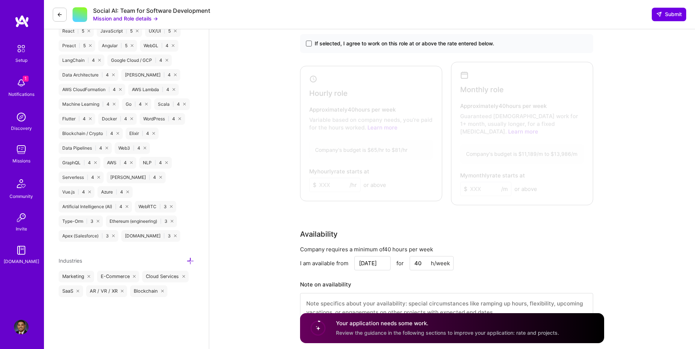
click at [308, 45] on span at bounding box center [309, 44] width 6 height 6
click at [0, 0] on input "If selected, I agree to work on this role at or above the rate entered below." at bounding box center [0, 0] width 0 height 0
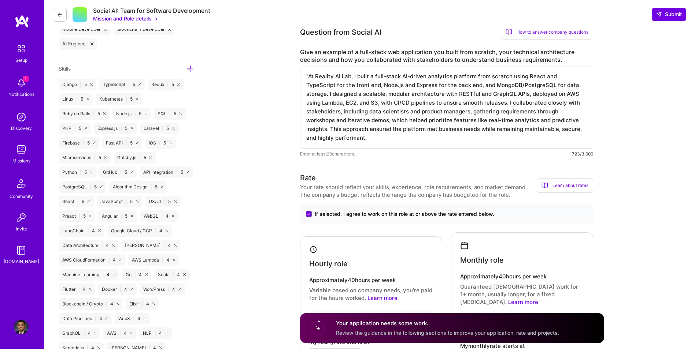
scroll to position [0, 0]
click at [308, 77] on textarea ""At Reality AI Lab, I built a full-stack AI-driven analytics platform from scra…" at bounding box center [446, 108] width 293 height 82
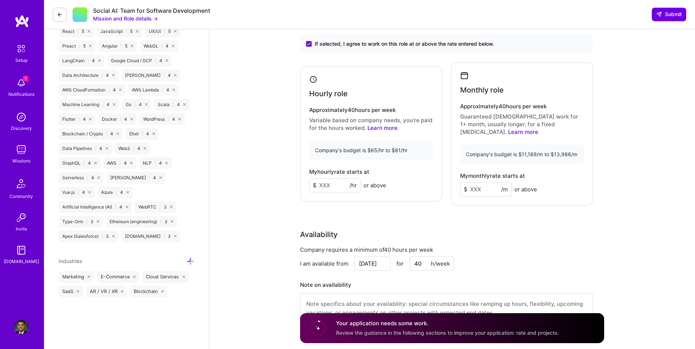
scroll to position [525, 0]
type textarea "At Reality AI Lab, I built a full-stack AI-driven analytics platform from scrat…"
click at [336, 179] on input at bounding box center [334, 185] width 51 height 14
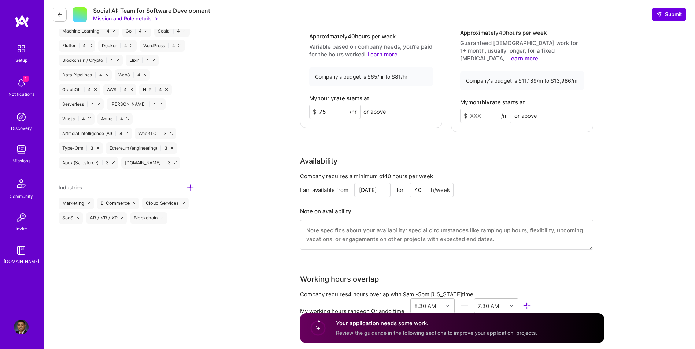
type input "75"
click at [647, 175] on div "Full-Stack Developer role description Build the complete web application archit…" at bounding box center [452, 333] width 486 height 1804
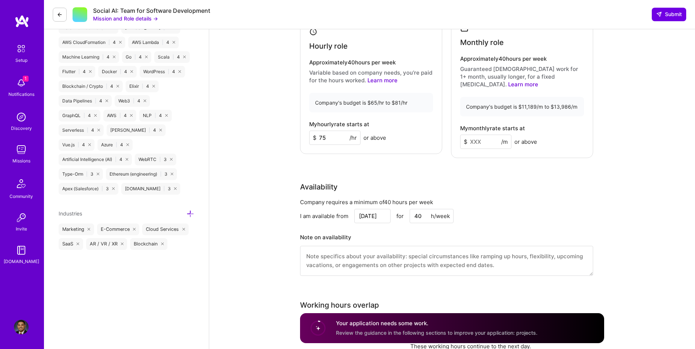
scroll to position [561, 0]
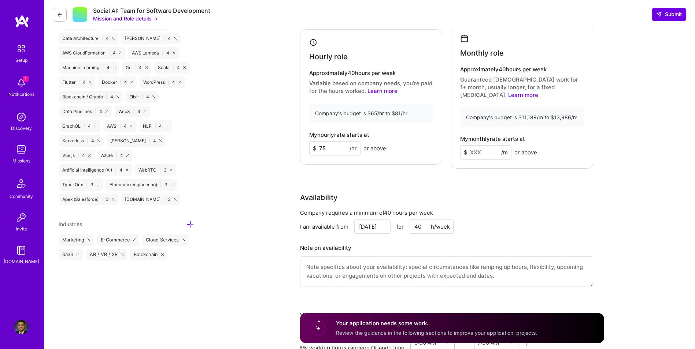
click at [475, 145] on input at bounding box center [485, 152] width 51 height 14
type input "12000"
click at [583, 192] on div "Availability" at bounding box center [446, 197] width 293 height 11
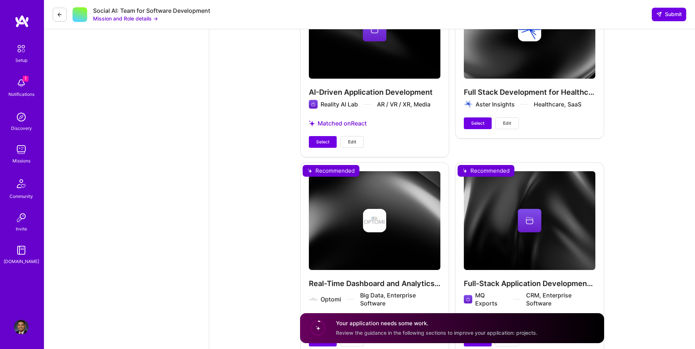
scroll to position [1428, 0]
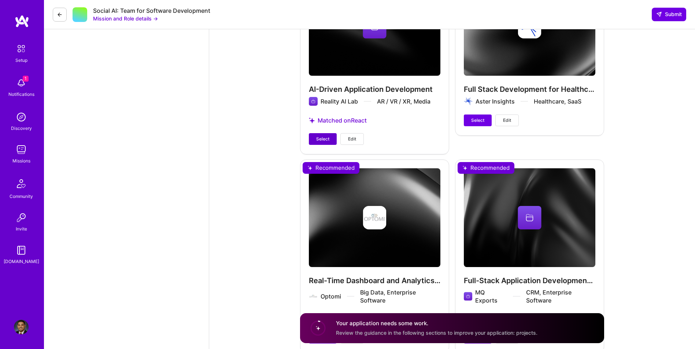
click at [324, 136] on span "Select" at bounding box center [322, 139] width 13 height 7
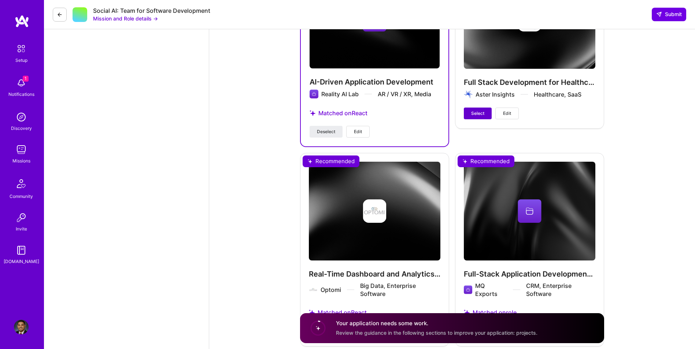
click at [471, 110] on button "Select" at bounding box center [478, 114] width 28 height 12
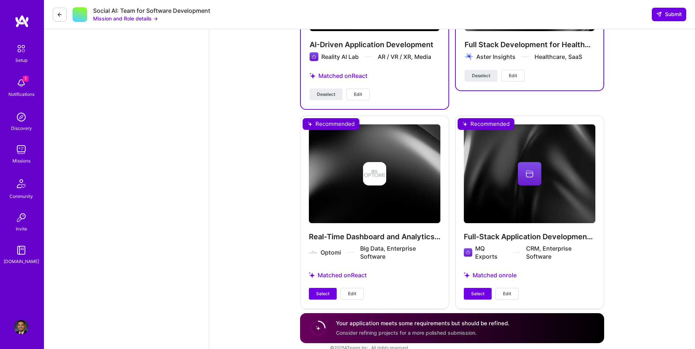
scroll to position [1469, 0]
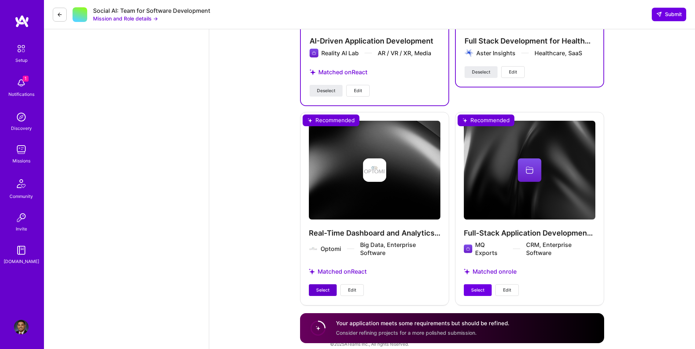
click at [328, 285] on button "Select" at bounding box center [323, 291] width 28 height 12
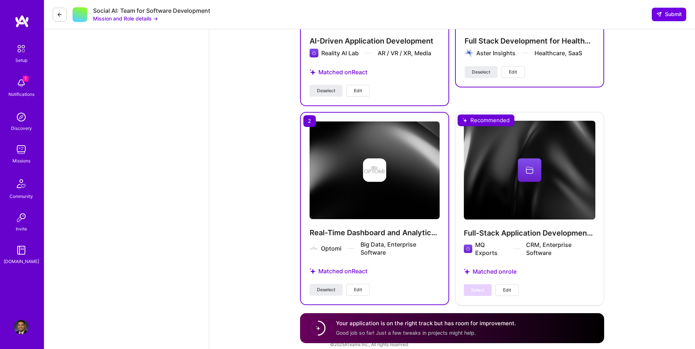
click at [674, 14] on span "Submit" at bounding box center [669, 14] width 26 height 7
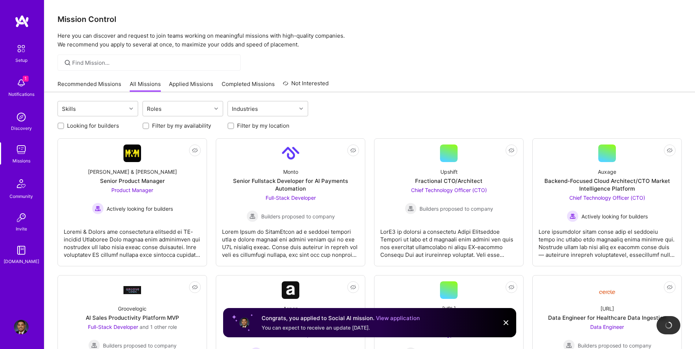
click at [23, 86] on img at bounding box center [21, 83] width 15 height 15
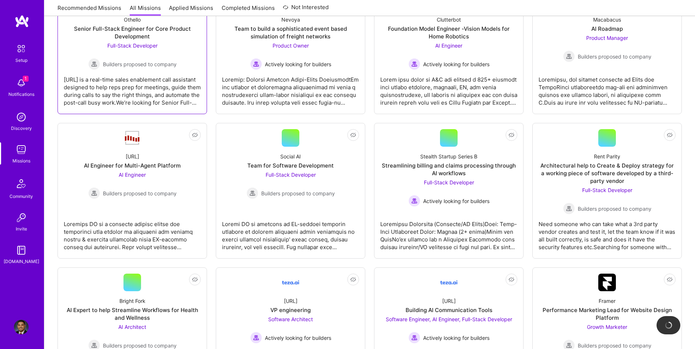
scroll to position [818, 0]
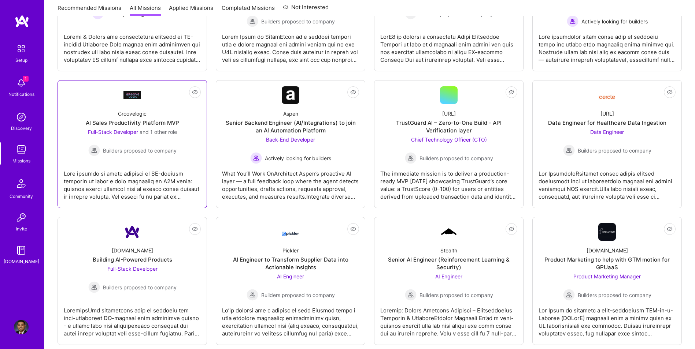
scroll to position [24, 0]
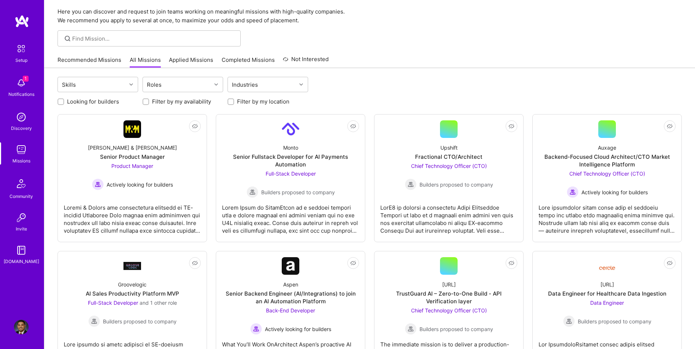
click at [190, 58] on link "Applied Missions" at bounding box center [191, 62] width 44 height 12
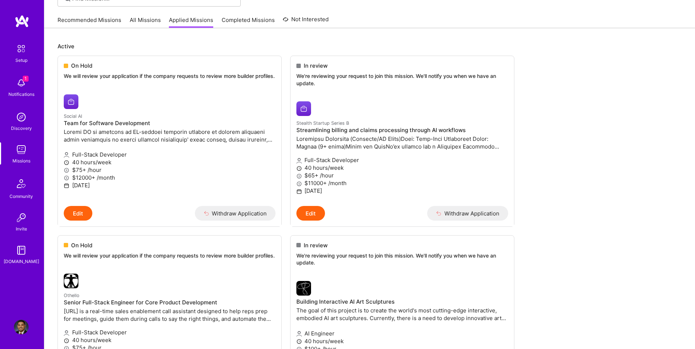
scroll to position [85, 0]
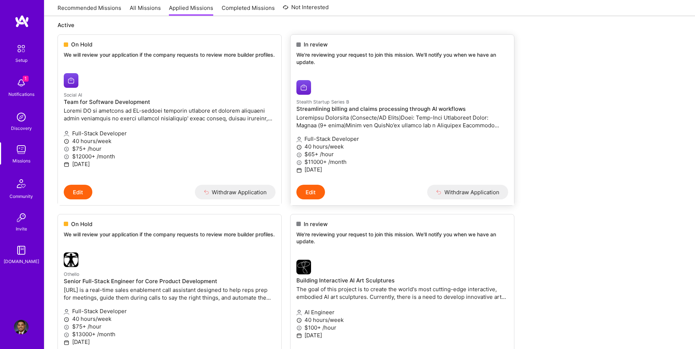
click at [316, 44] on span "In review" at bounding box center [316, 45] width 24 height 8
click at [345, 90] on div at bounding box center [366, 87] width 141 height 15
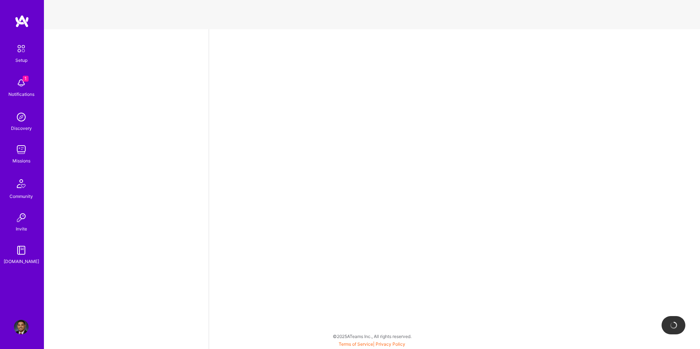
select select "US"
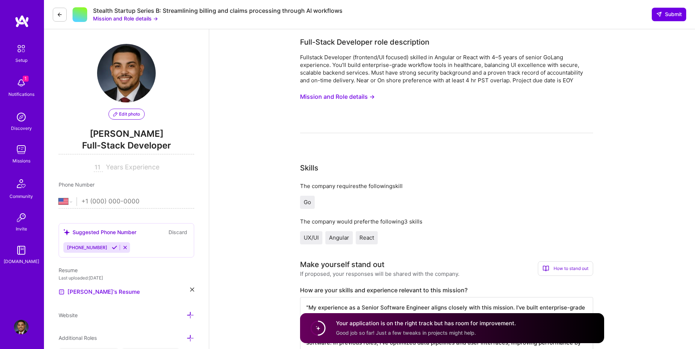
click at [127, 19] on button "Mission and Role details →" at bounding box center [125, 19] width 65 height 8
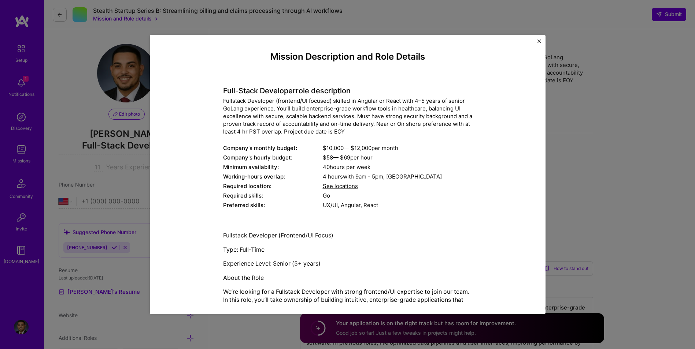
click at [338, 183] on span "See locations" at bounding box center [340, 186] width 35 height 7
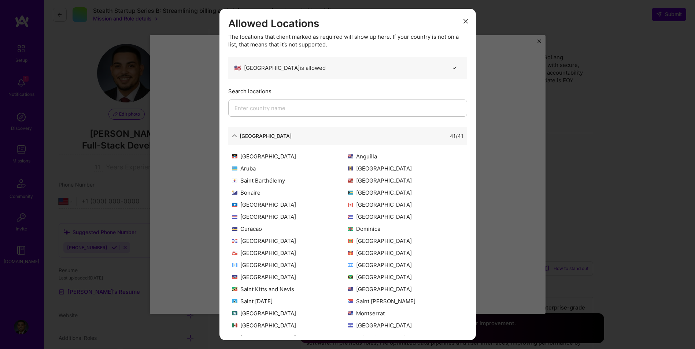
click at [463, 22] on icon "modal" at bounding box center [465, 21] width 4 height 4
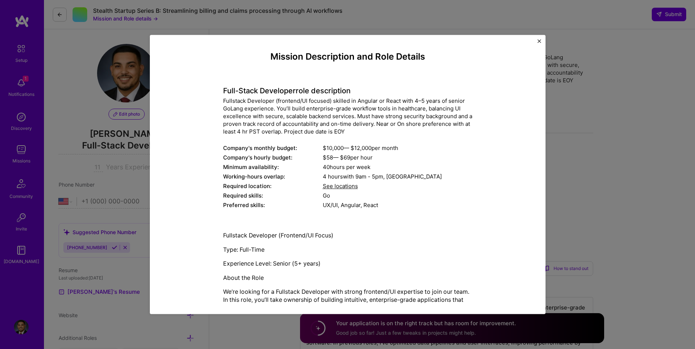
click at [539, 40] on img "Close" at bounding box center [539, 41] width 4 height 4
